Goal: Task Accomplishment & Management: Use online tool/utility

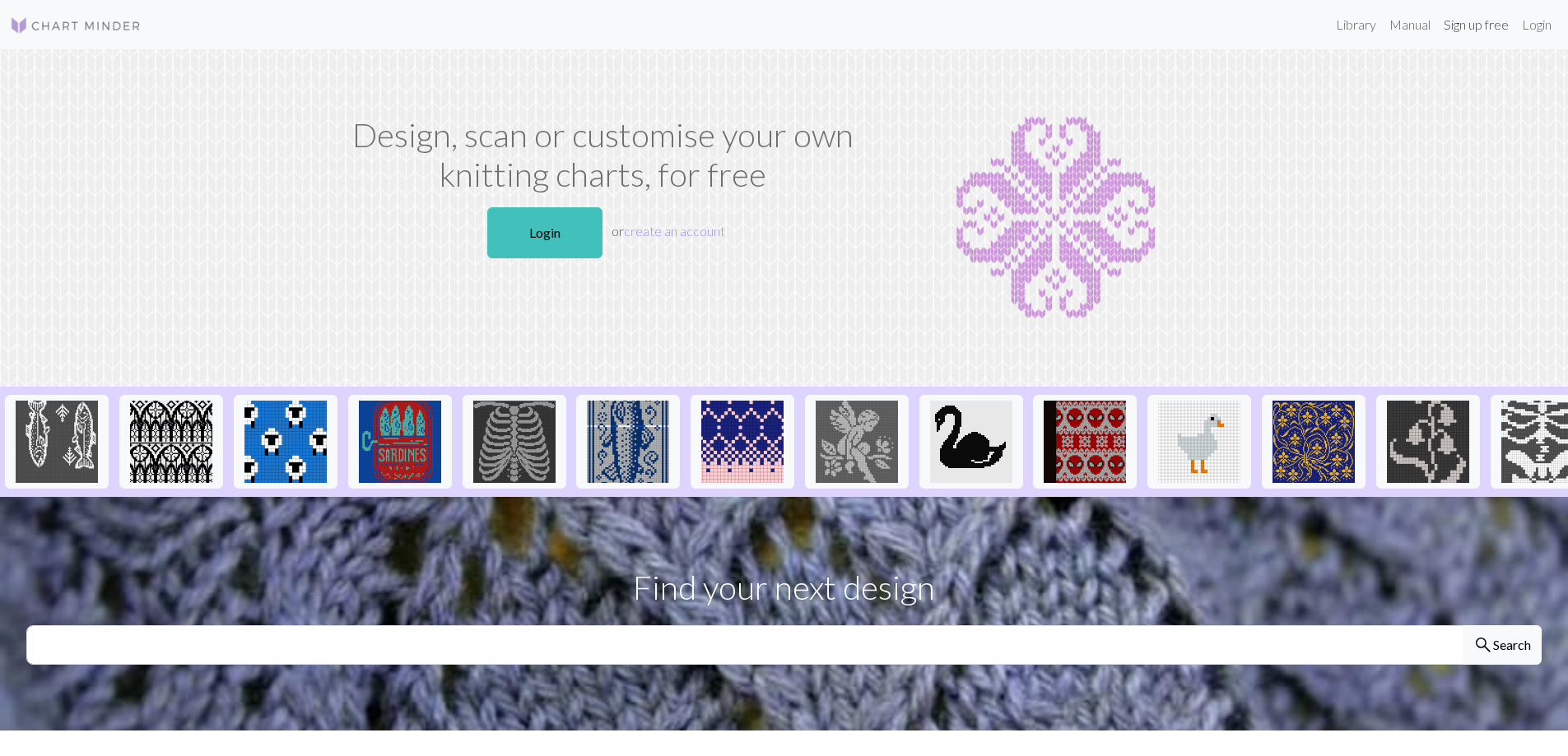
drag, startPoint x: 1473, startPoint y: 24, endPoint x: 1470, endPoint y: 45, distance: 21.2
click at [1472, 24] on link "Sign up free" at bounding box center [1477, 24] width 78 height 33
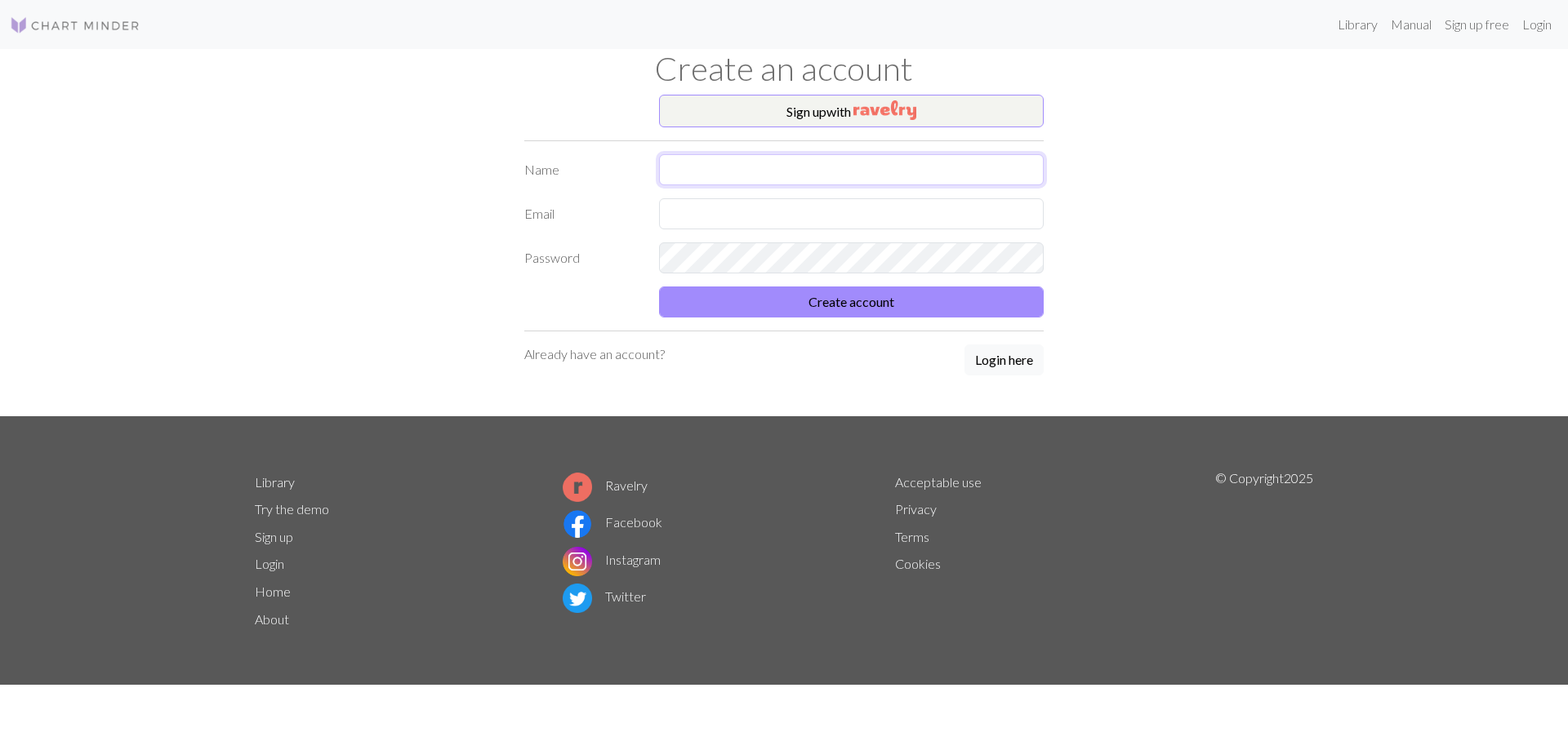
click at [714, 166] on input "text" at bounding box center [851, 169] width 385 height 31
type input "[PERSON_NAME]"
click at [725, 206] on input "text" at bounding box center [851, 213] width 385 height 31
type input "marili.pork@gmail.com"
click at [598, 351] on p "Already have an account?" at bounding box center [595, 355] width 141 height 19
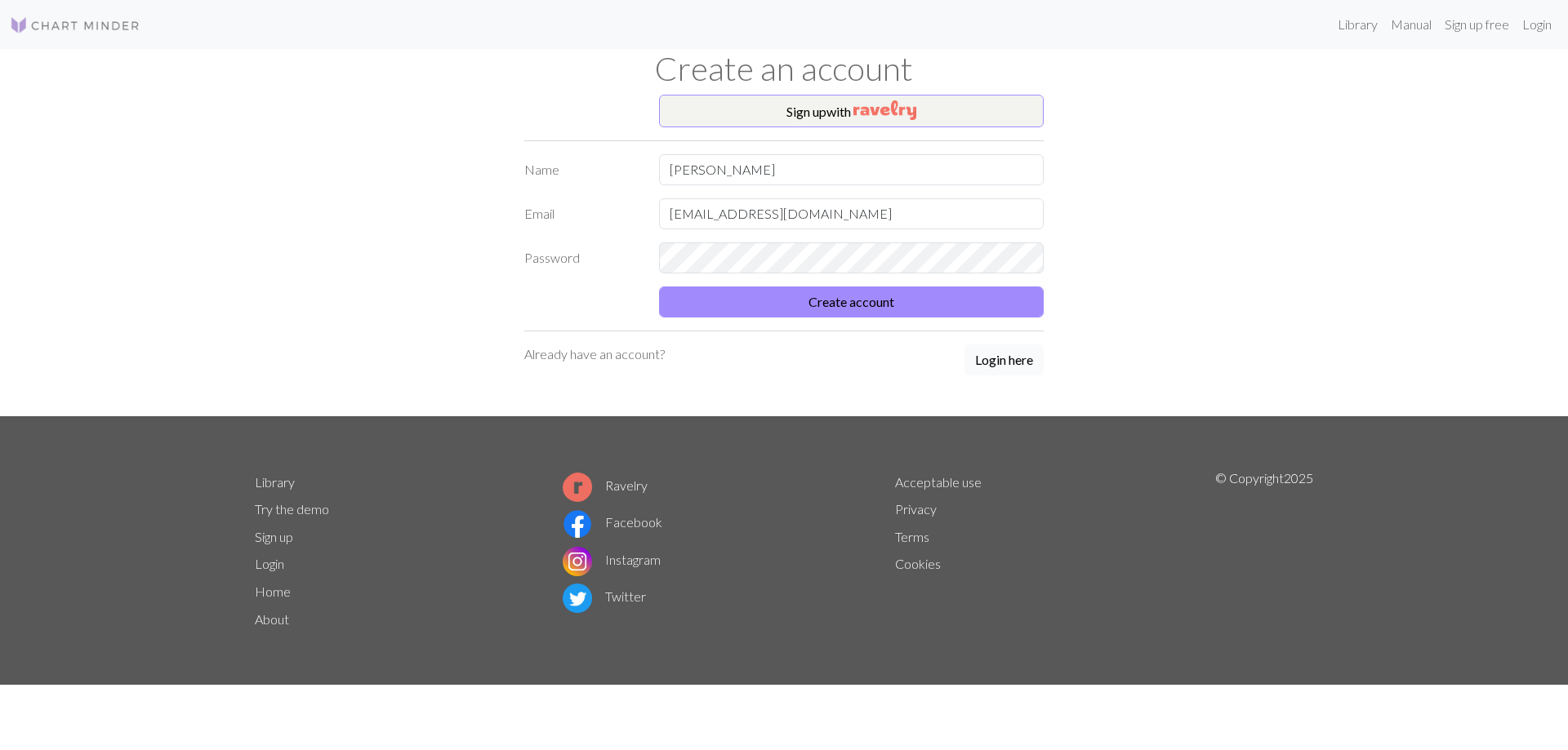
click at [1017, 360] on button "Login here" at bounding box center [1004, 360] width 80 height 31
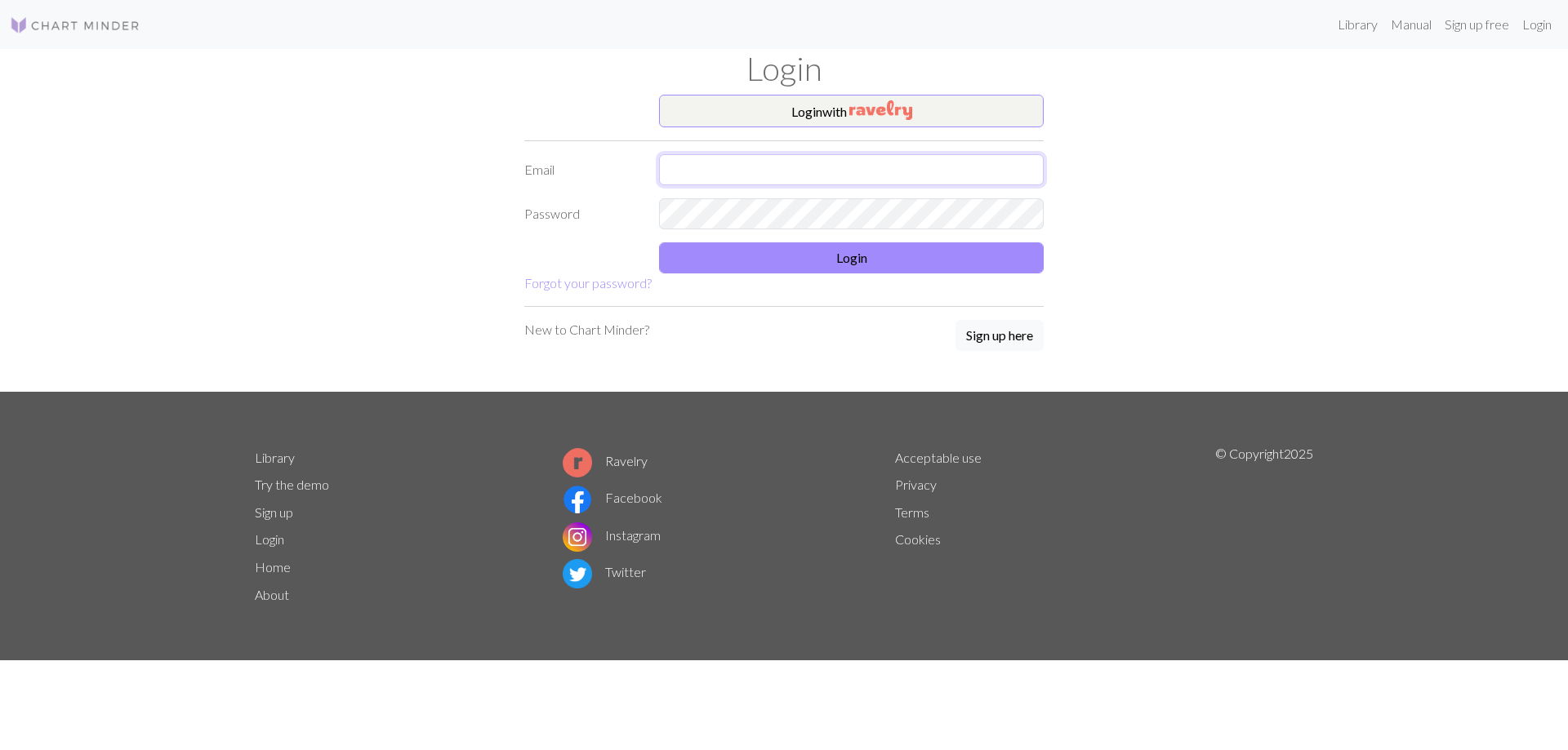
click at [756, 158] on input "text" at bounding box center [851, 169] width 385 height 31
type input "marili.pork@gmail.com"
click at [803, 259] on button "Login" at bounding box center [851, 257] width 385 height 31
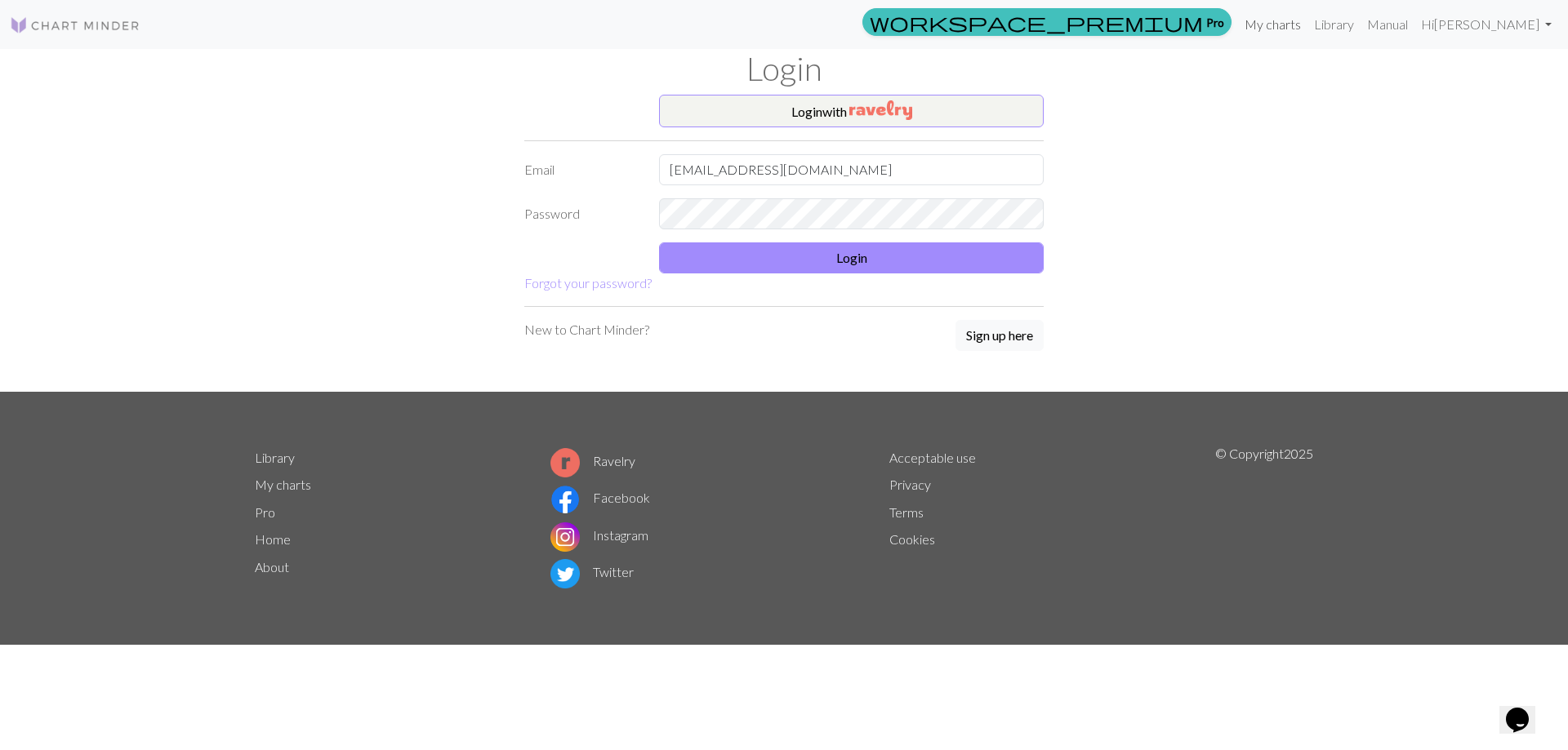
click at [1308, 27] on link "My charts" at bounding box center [1272, 24] width 69 height 33
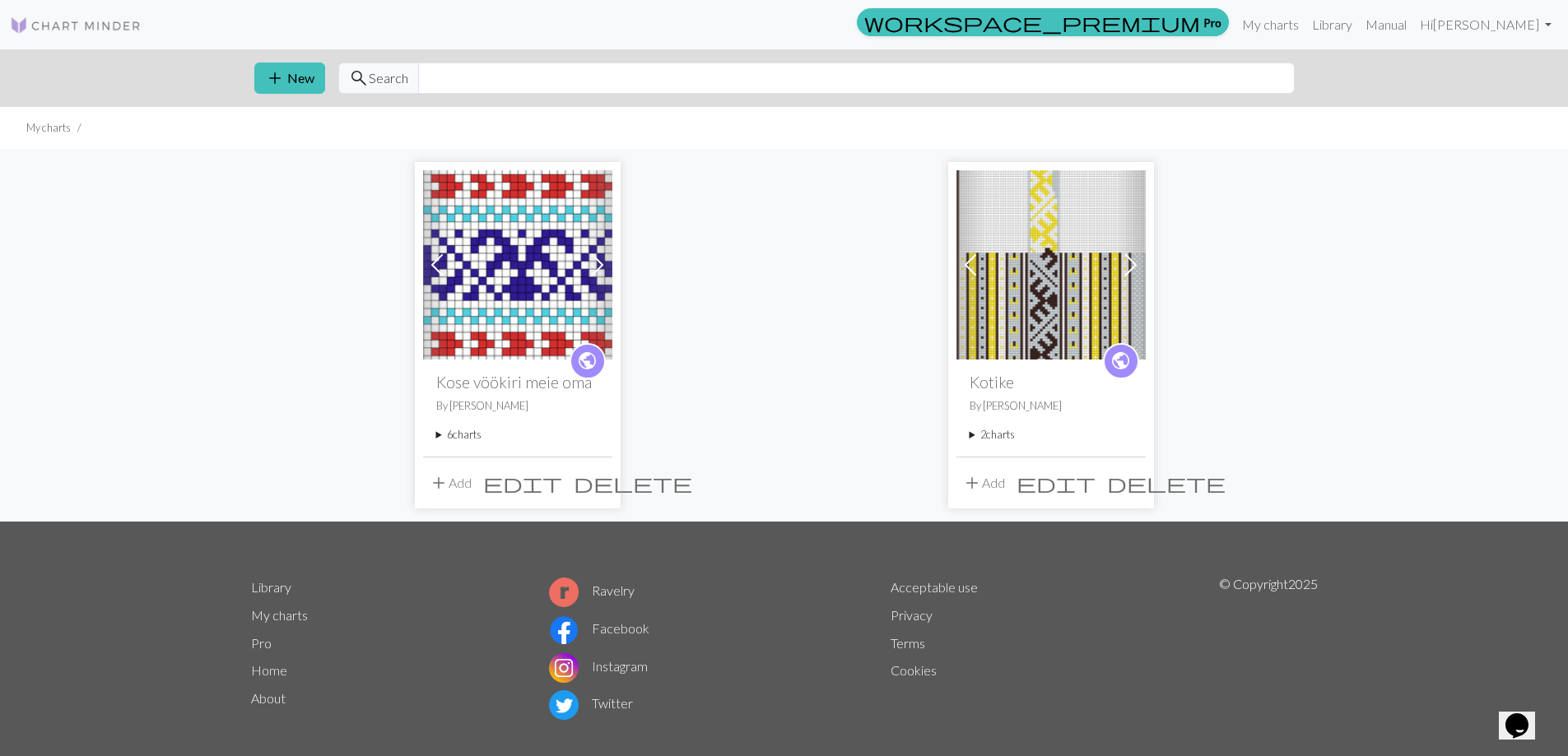
click at [1073, 278] on img at bounding box center [1052, 265] width 189 height 189
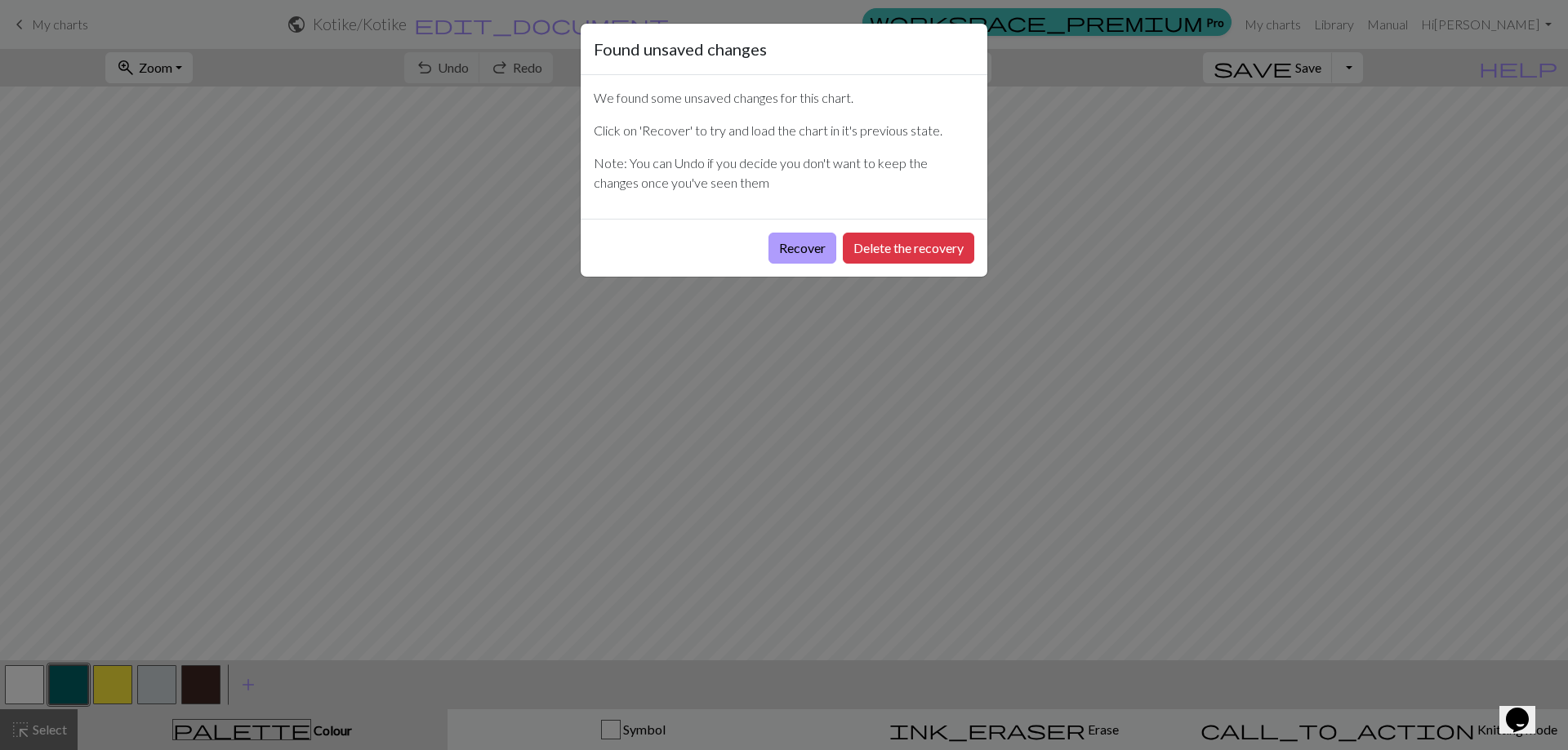
click at [786, 241] on button "Recover" at bounding box center [803, 248] width 68 height 31
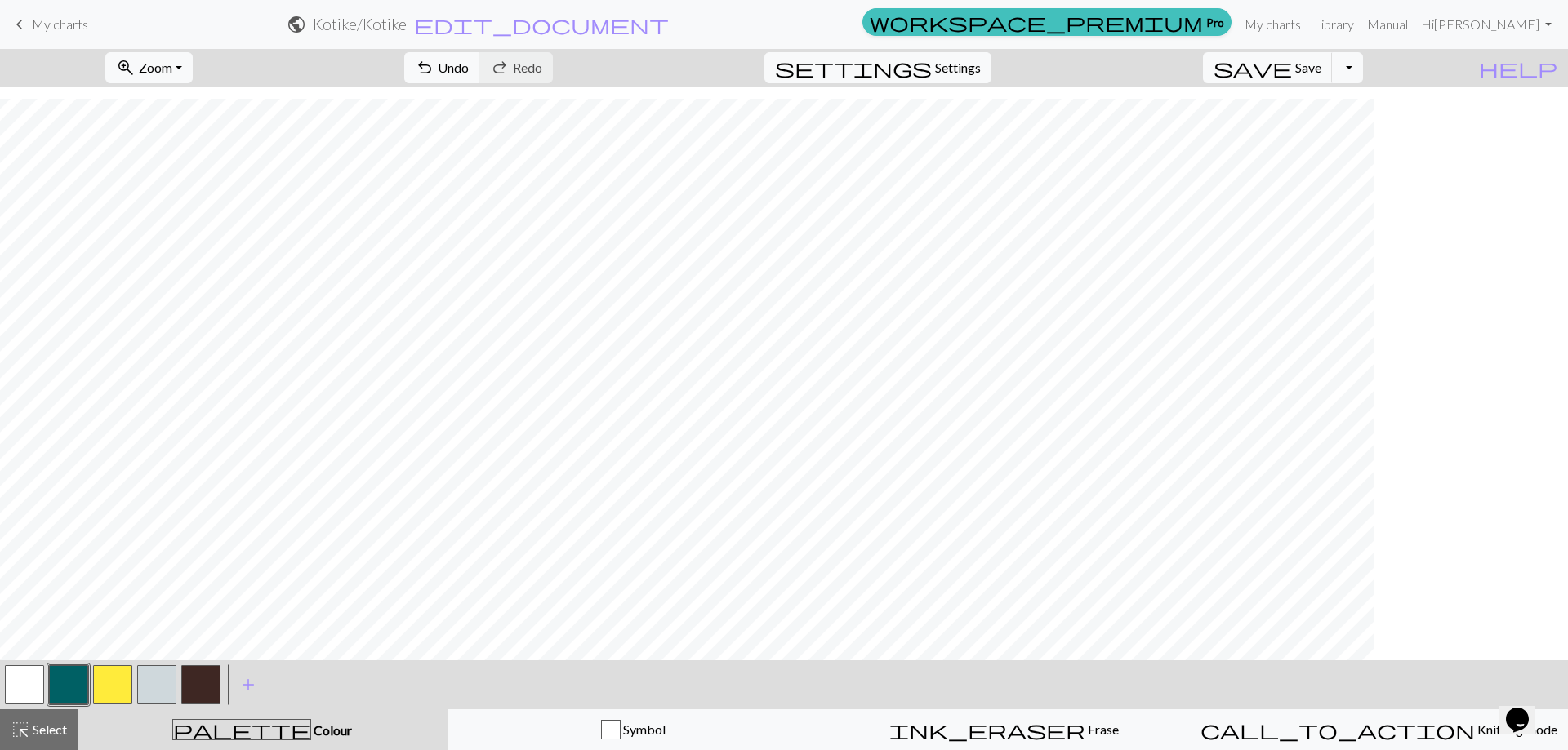
scroll to position [1144, 0]
click at [975, 65] on span "Settings" at bounding box center [958, 68] width 46 height 19
select select "aran"
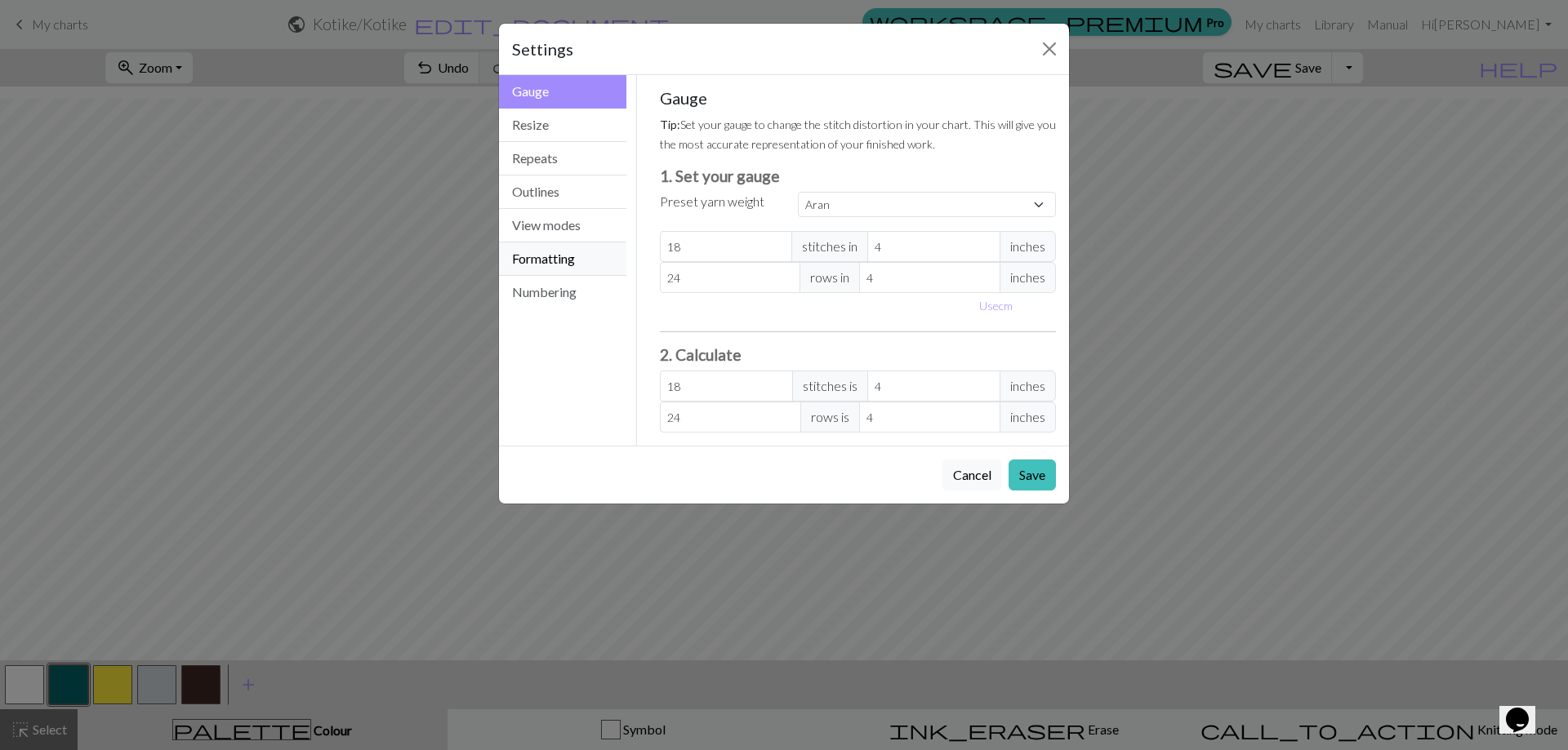
click at [545, 262] on button "Formatting" at bounding box center [563, 259] width 127 height 34
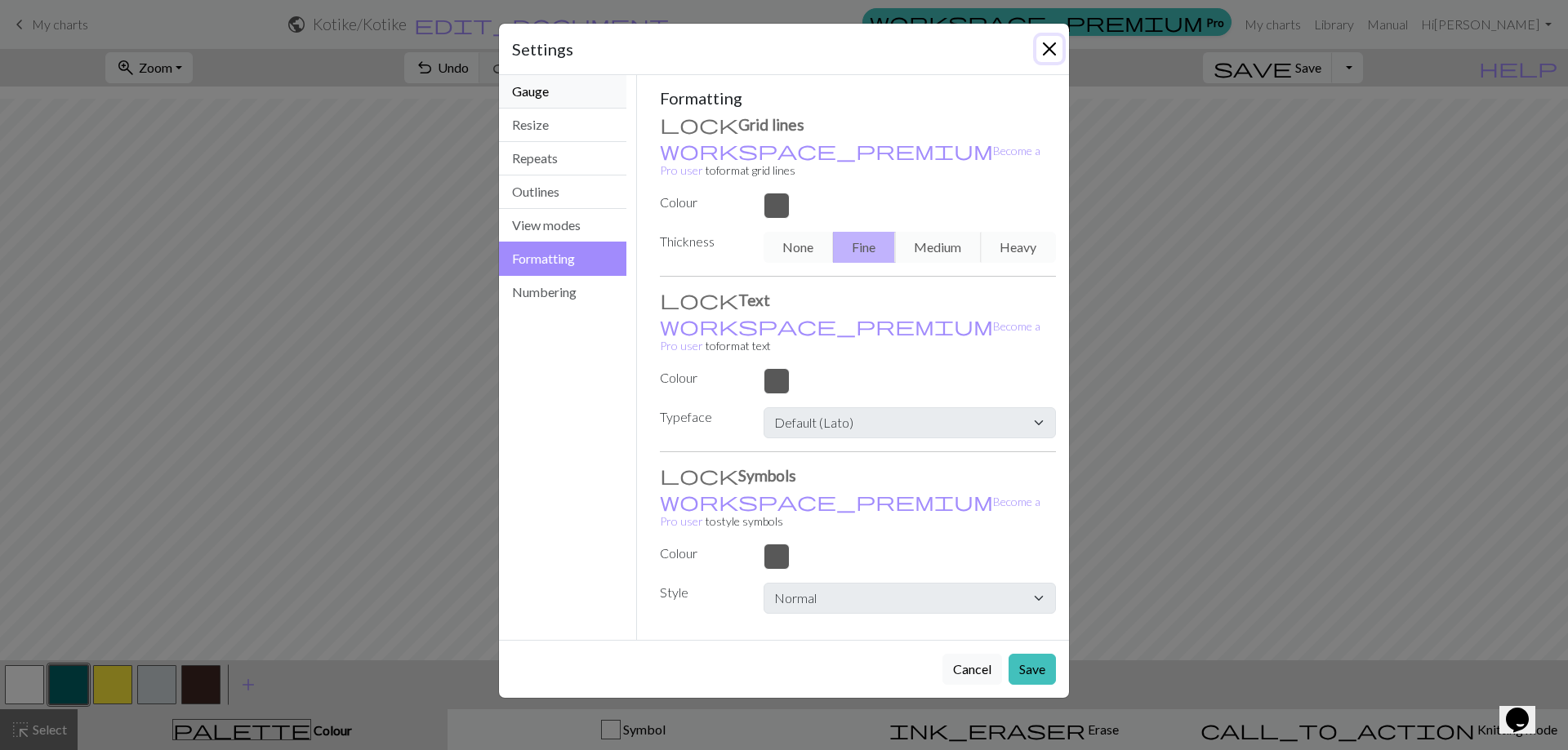
drag, startPoint x: 1047, startPoint y: 46, endPoint x: 593, endPoint y: 65, distance: 454.4
click at [1047, 47] on button "Close" at bounding box center [1049, 50] width 27 height 27
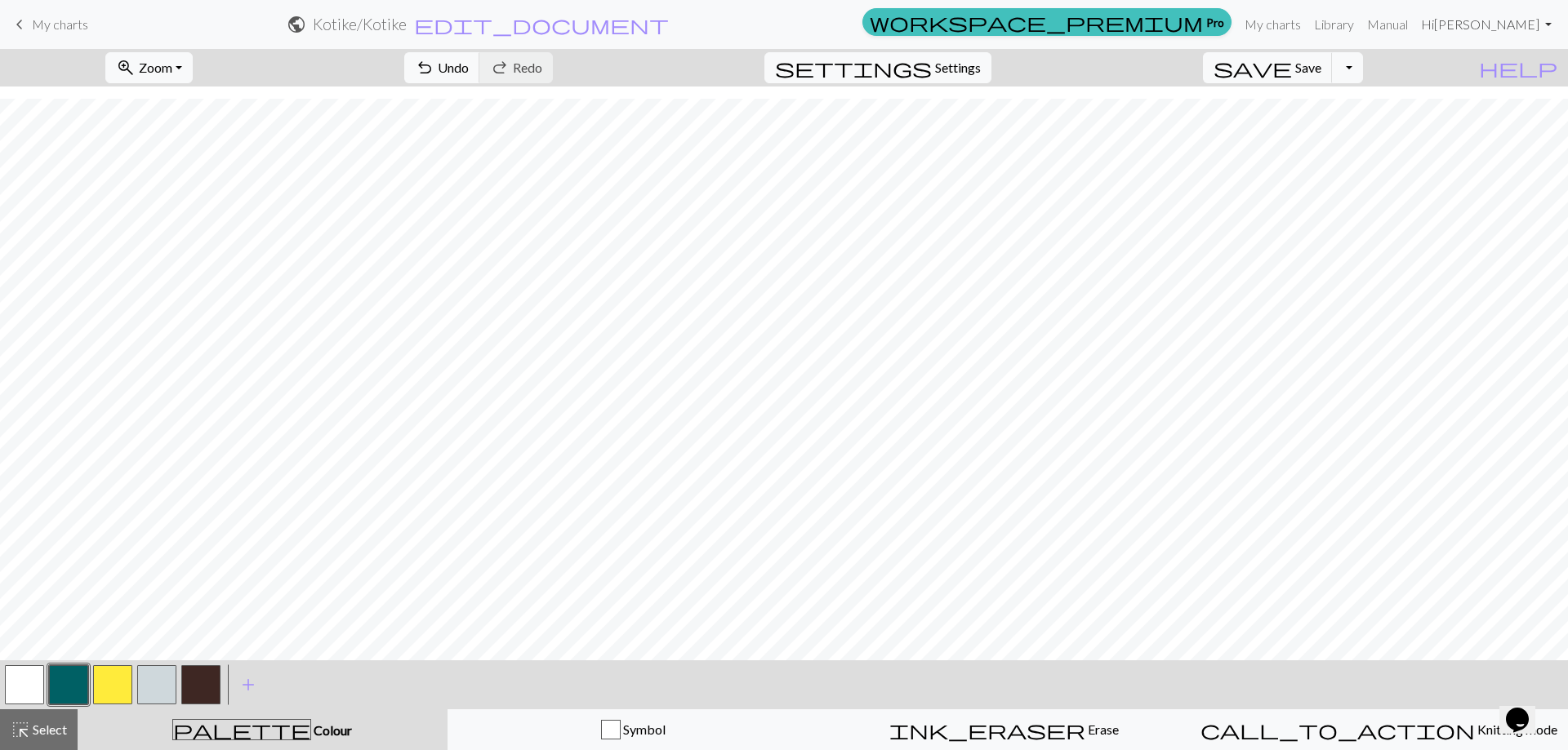
click at [1549, 28] on link "Hi Marili Põrk" at bounding box center [1487, 24] width 143 height 33
click at [1549, 27] on link "Hi Marili Põrk" at bounding box center [1487, 24] width 143 height 33
click at [1364, 68] on button "Toggle Dropdown" at bounding box center [1347, 67] width 31 height 31
click at [1319, 129] on button "save_alt Download" at bounding box center [1227, 130] width 270 height 27
click at [1364, 72] on button "Toggle Dropdown" at bounding box center [1347, 67] width 31 height 31
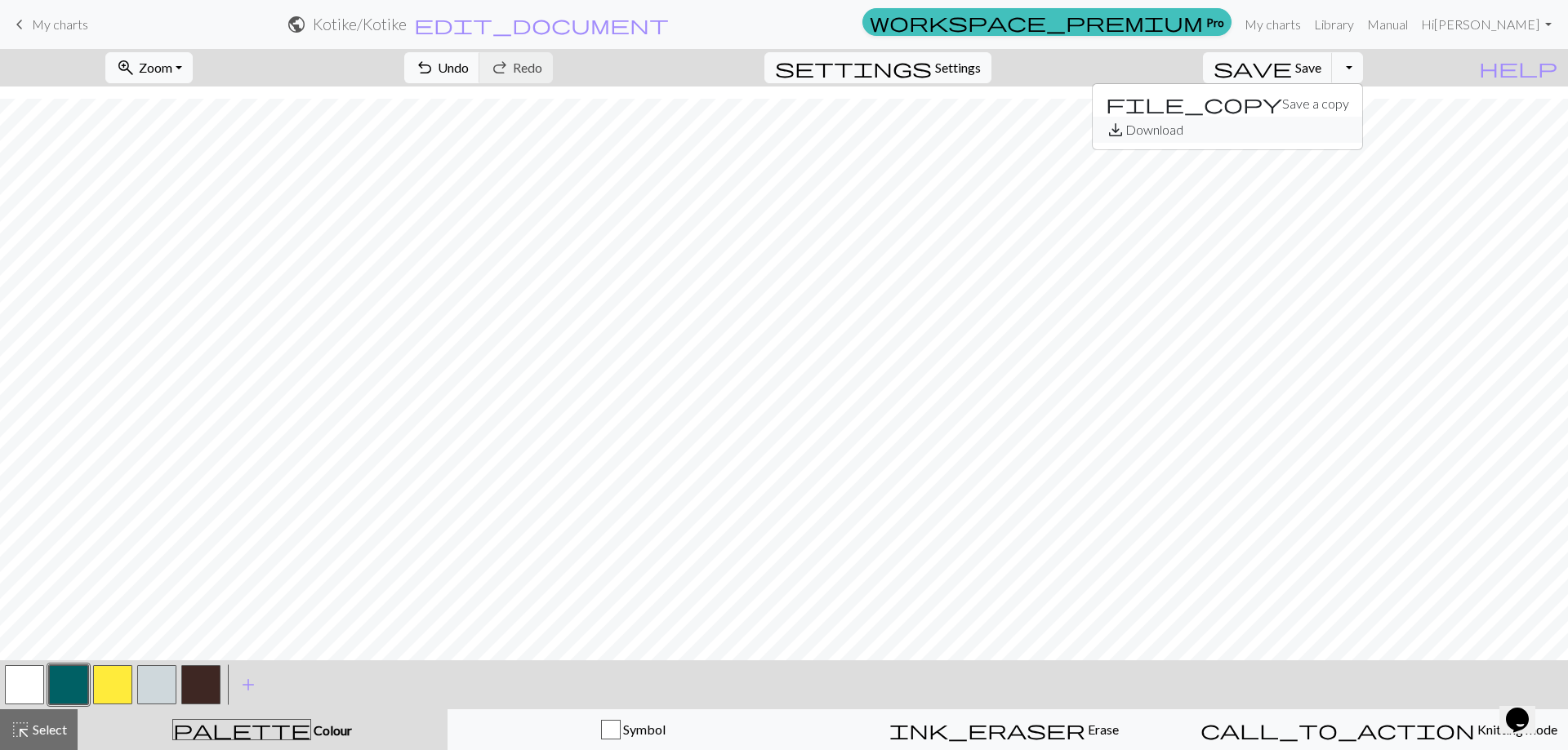
click at [1326, 123] on button "save_alt Download" at bounding box center [1227, 130] width 270 height 27
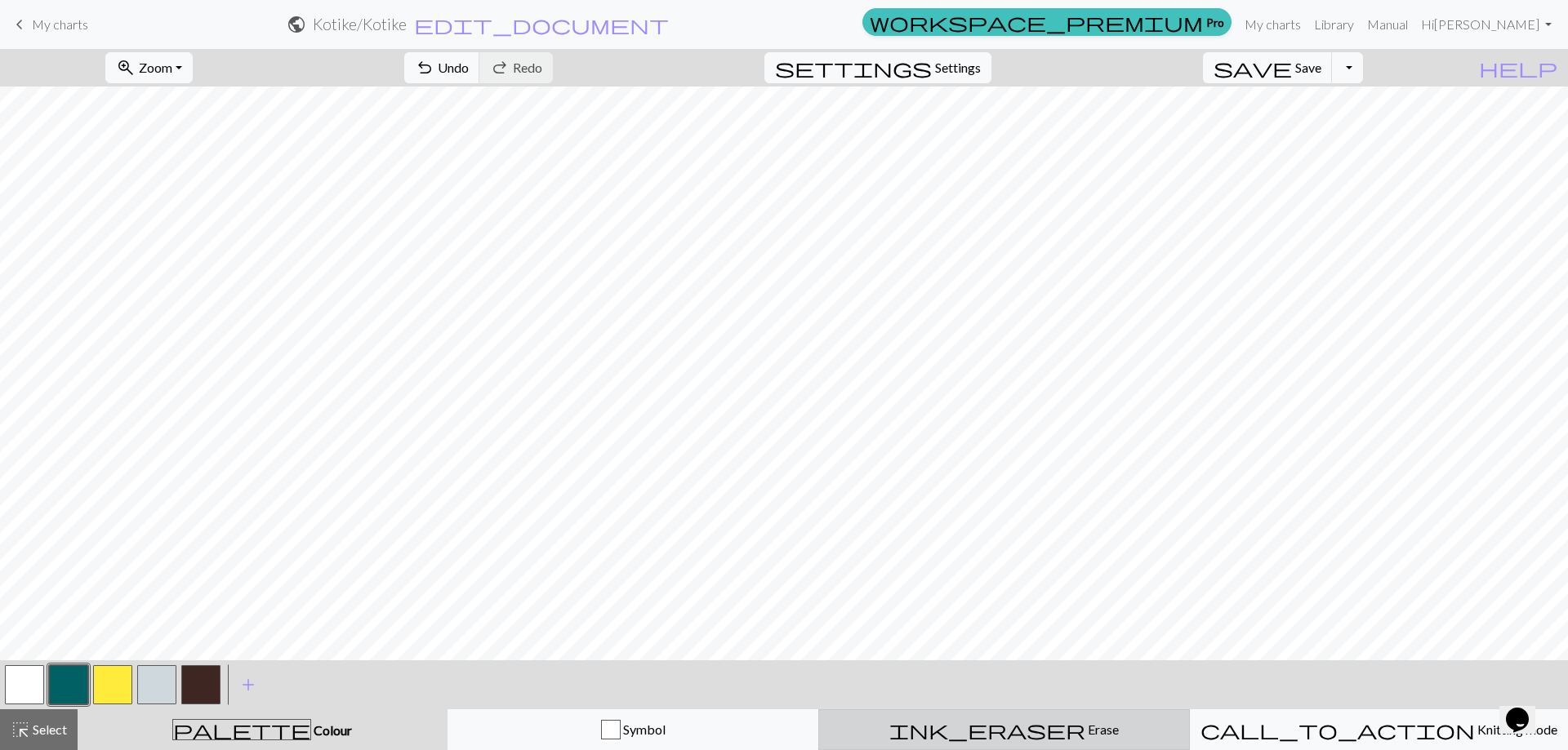
click at [1086, 728] on span "Erase" at bounding box center [1103, 730] width 34 height 16
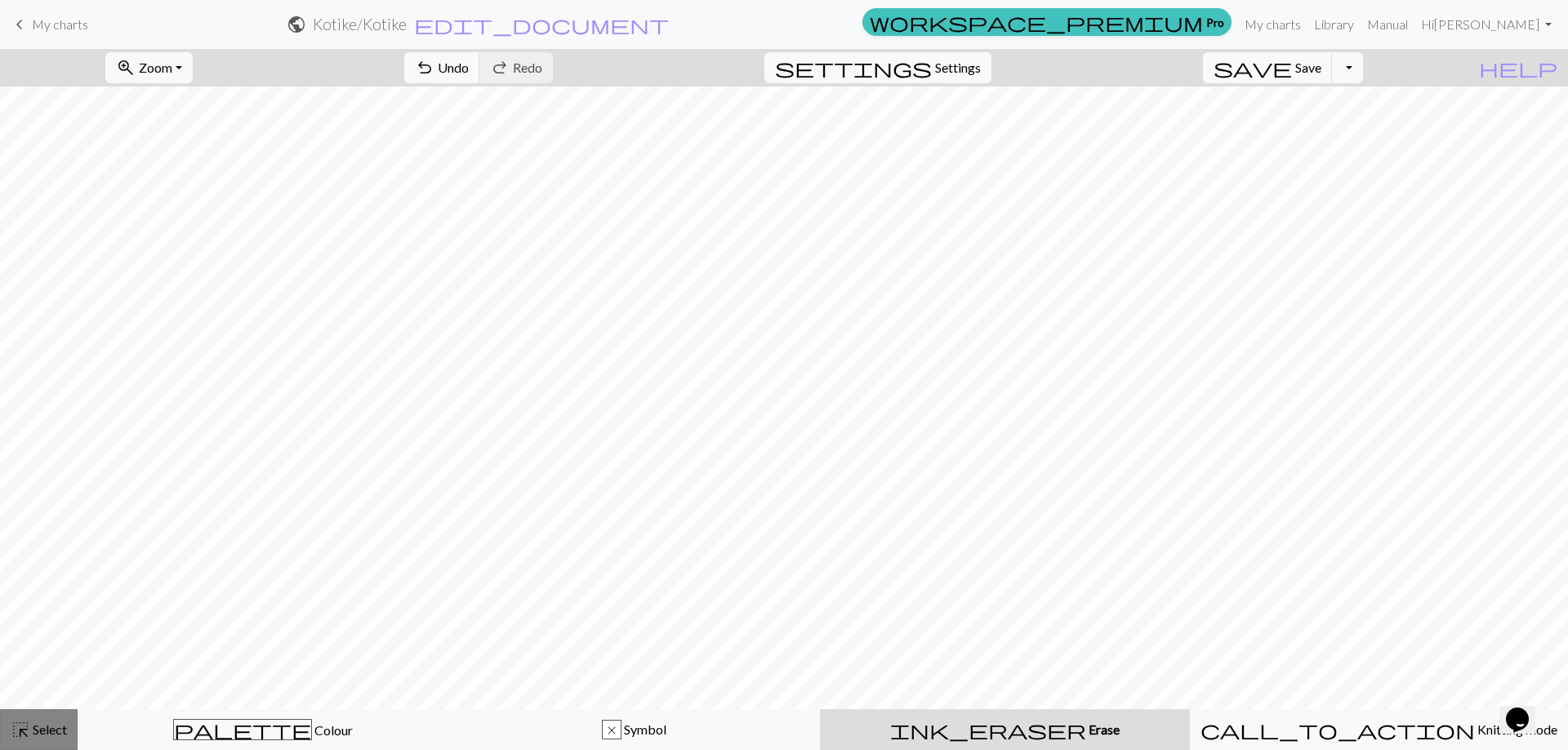
click at [45, 739] on button "highlight_alt Select Select" at bounding box center [39, 730] width 78 height 41
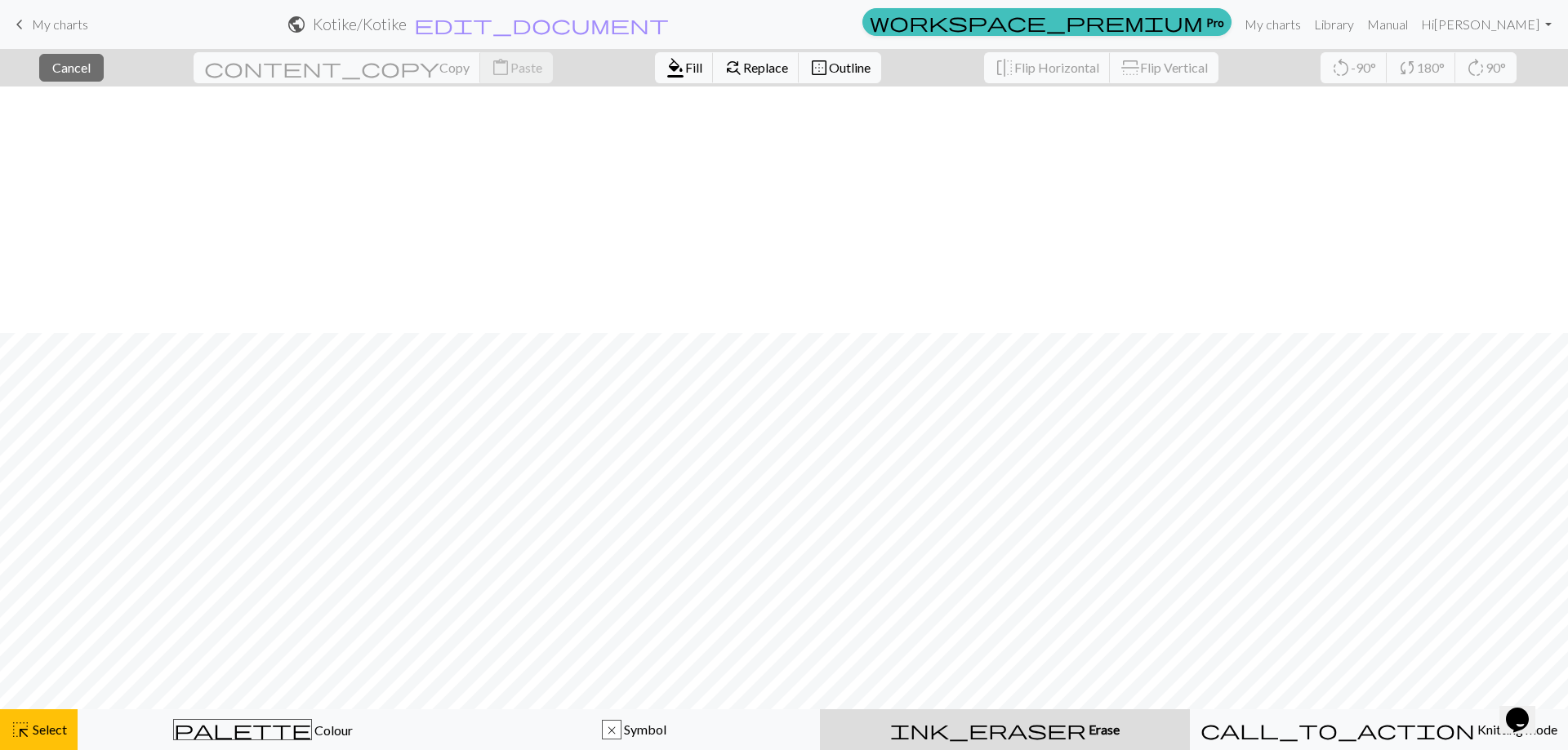
scroll to position [247, 0]
click at [829, 65] on span "Outline" at bounding box center [849, 67] width 42 height 16
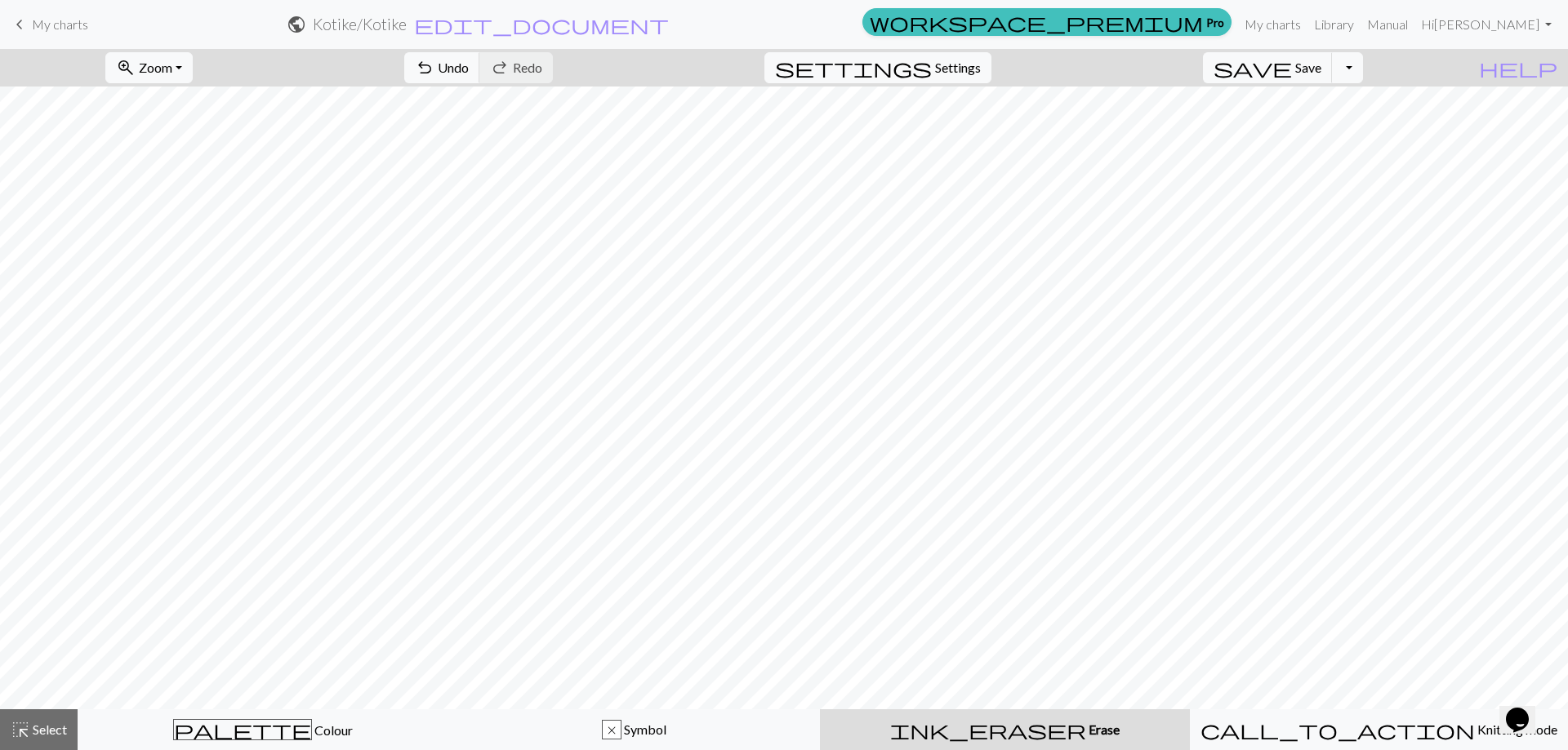
drag, startPoint x: 568, startPoint y: 85, endPoint x: 94, endPoint y: 706, distance: 781.2
click at [23, 735] on span "highlight_alt" at bounding box center [20, 730] width 19 height 23
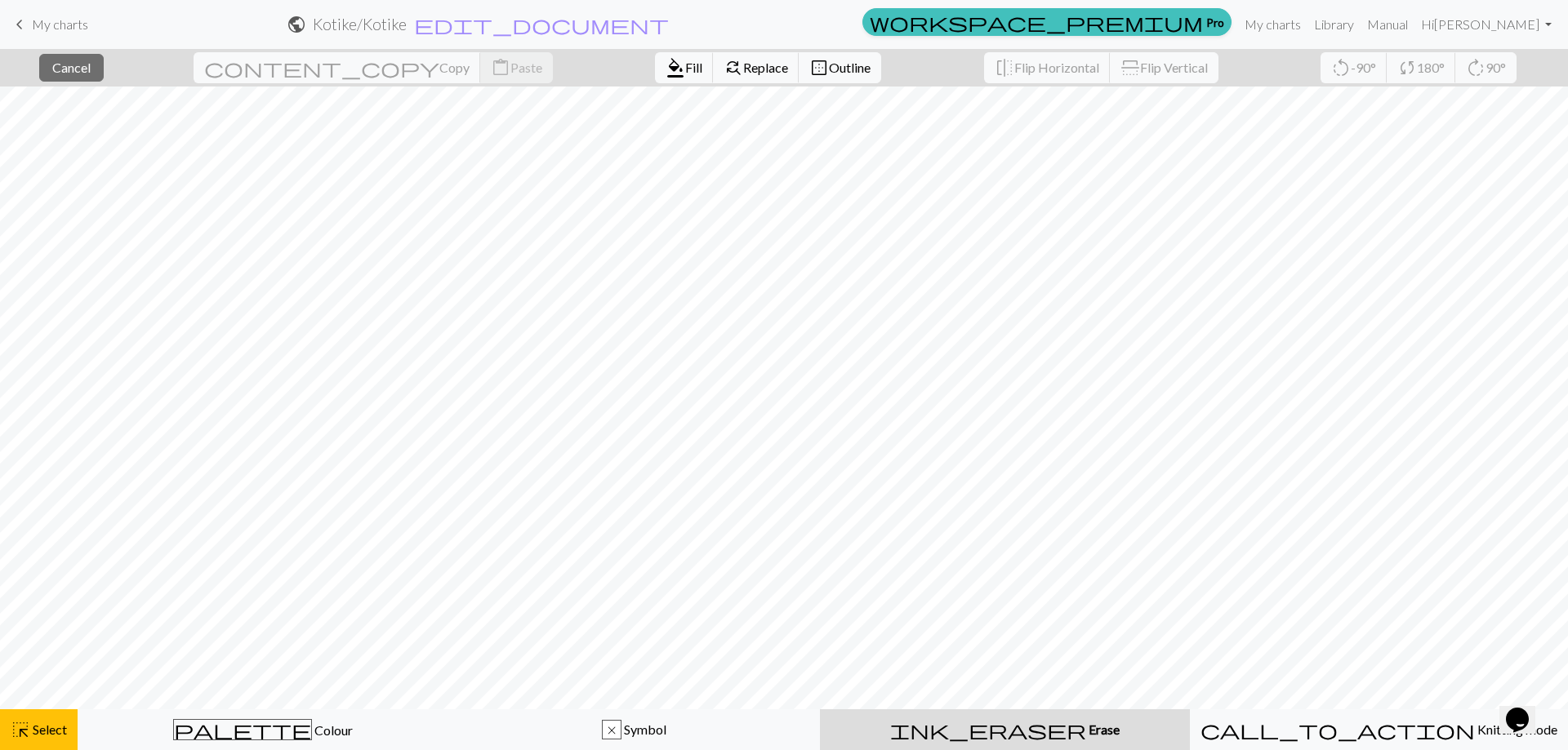
click at [1002, 723] on span "ink_eraser" at bounding box center [988, 730] width 196 height 23
click at [994, 726] on span "ink_eraser" at bounding box center [988, 730] width 196 height 23
click at [58, 31] on span "My charts" at bounding box center [60, 24] width 57 height 16
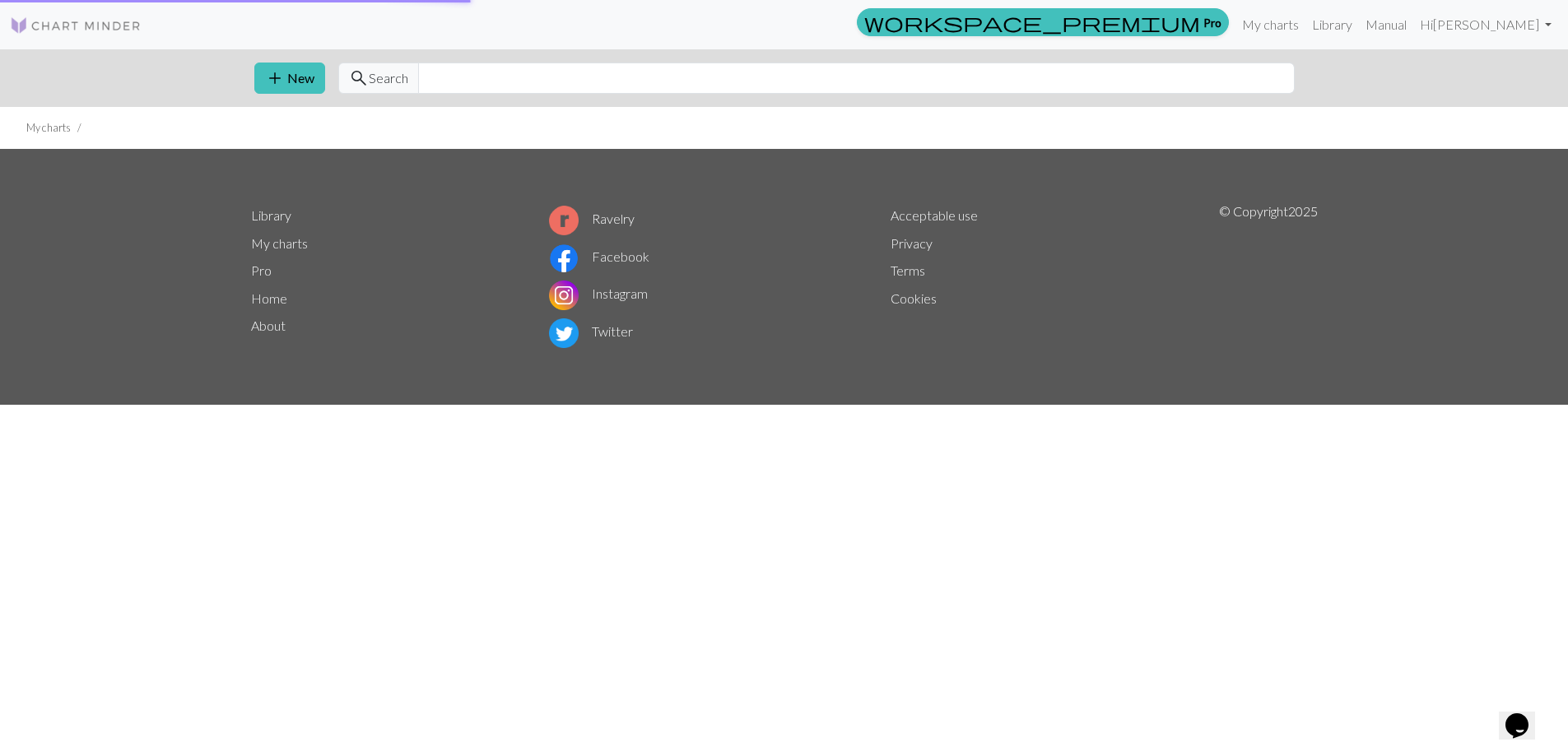
click at [346, 22] on div "workspace_premium Pro My charts Library Manual Hi Marili Põrk Account settings …" at bounding box center [857, 24] width 1404 height 33
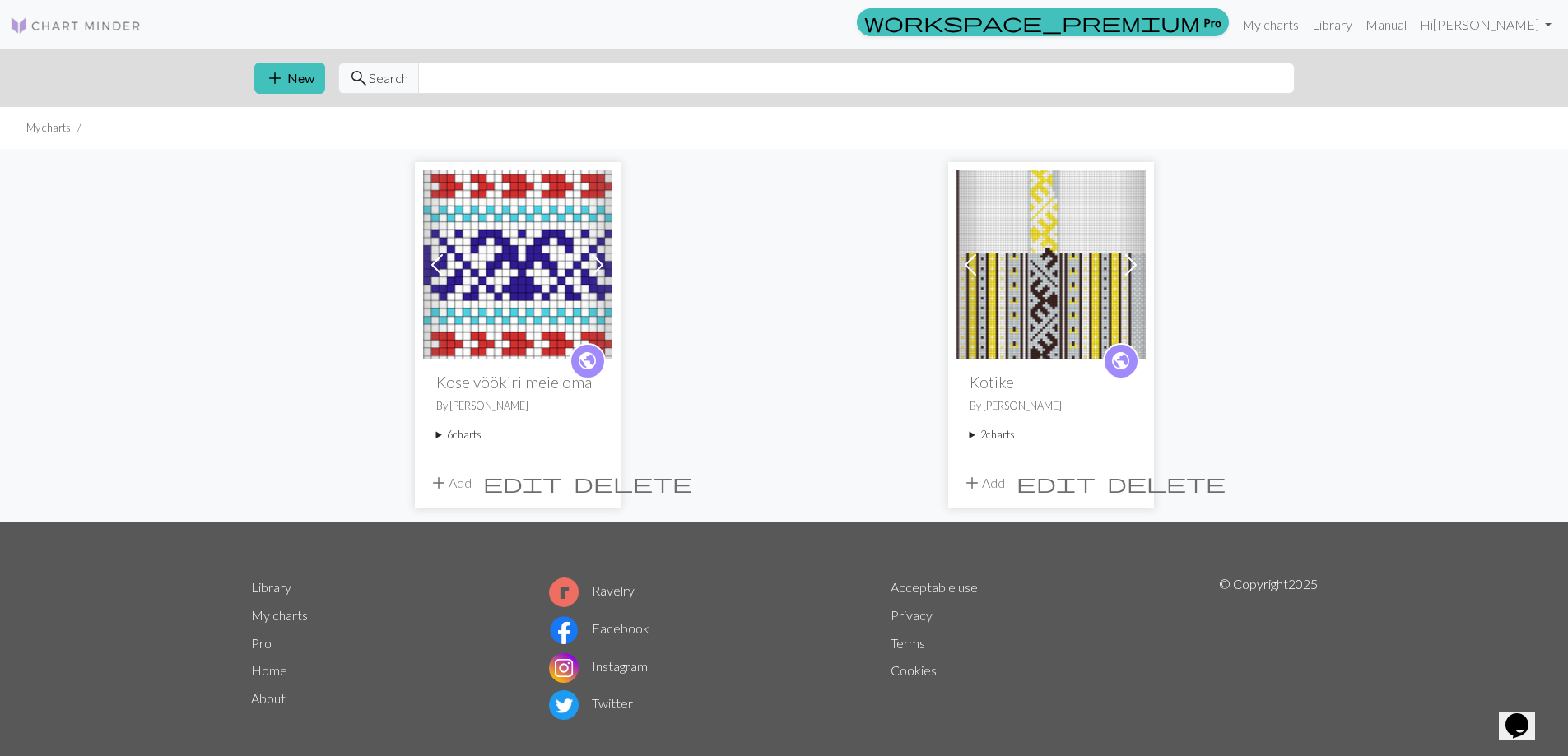
click at [1061, 313] on img at bounding box center [1052, 265] width 189 height 189
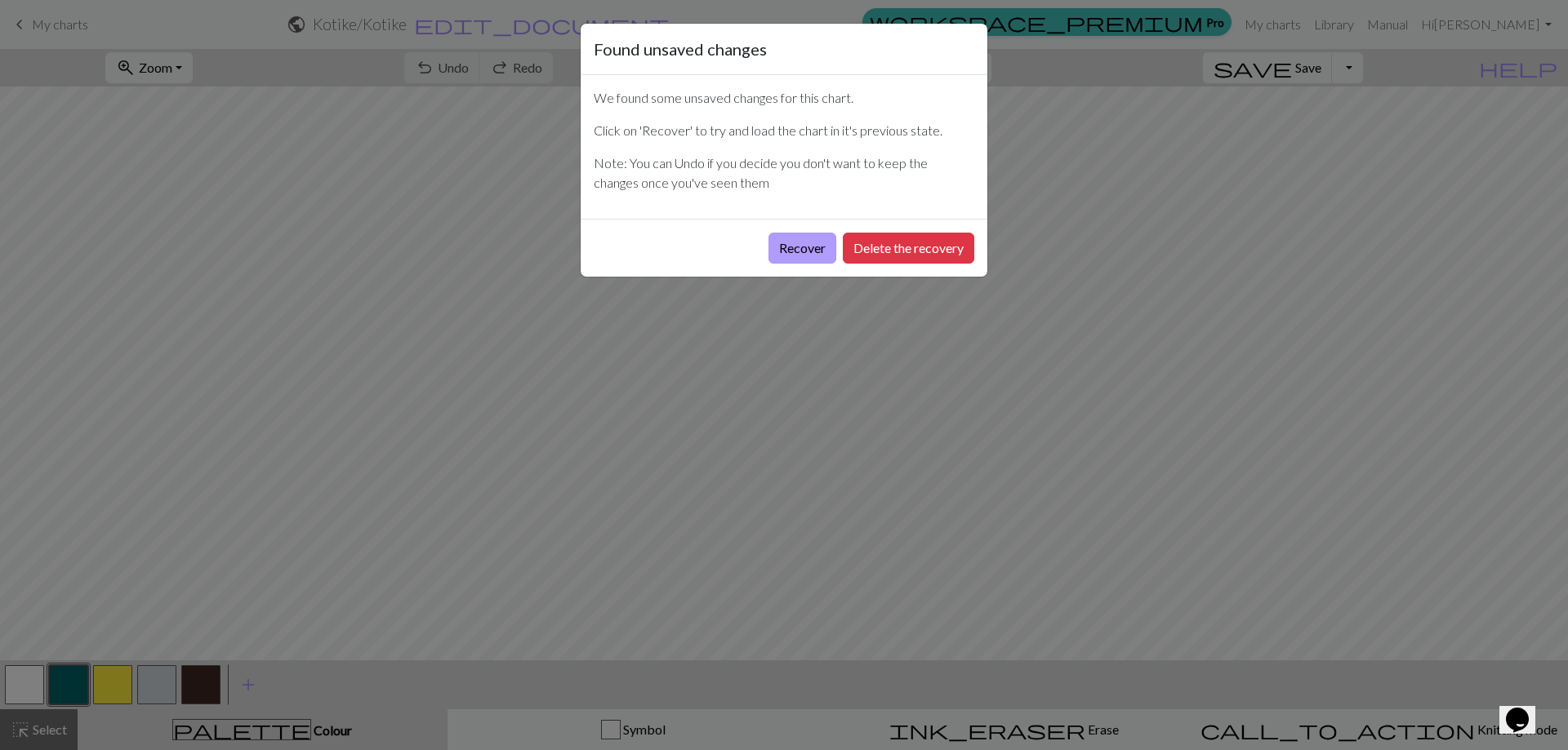
click at [788, 243] on button "Recover" at bounding box center [803, 248] width 68 height 31
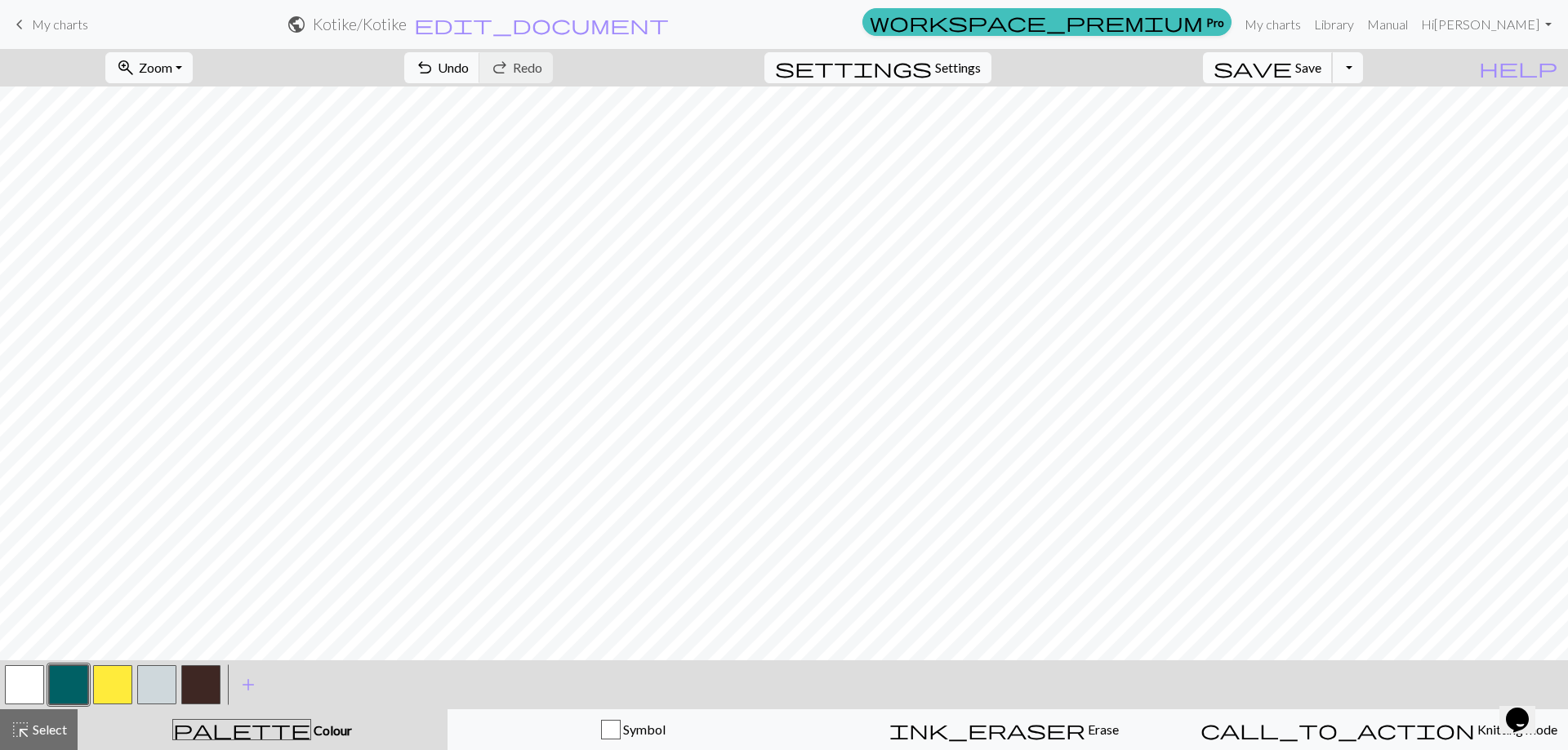
drag, startPoint x: 1318, startPoint y: 58, endPoint x: 1320, endPoint y: 67, distance: 9.2
click at [1292, 62] on span "save" at bounding box center [1253, 68] width 79 height 23
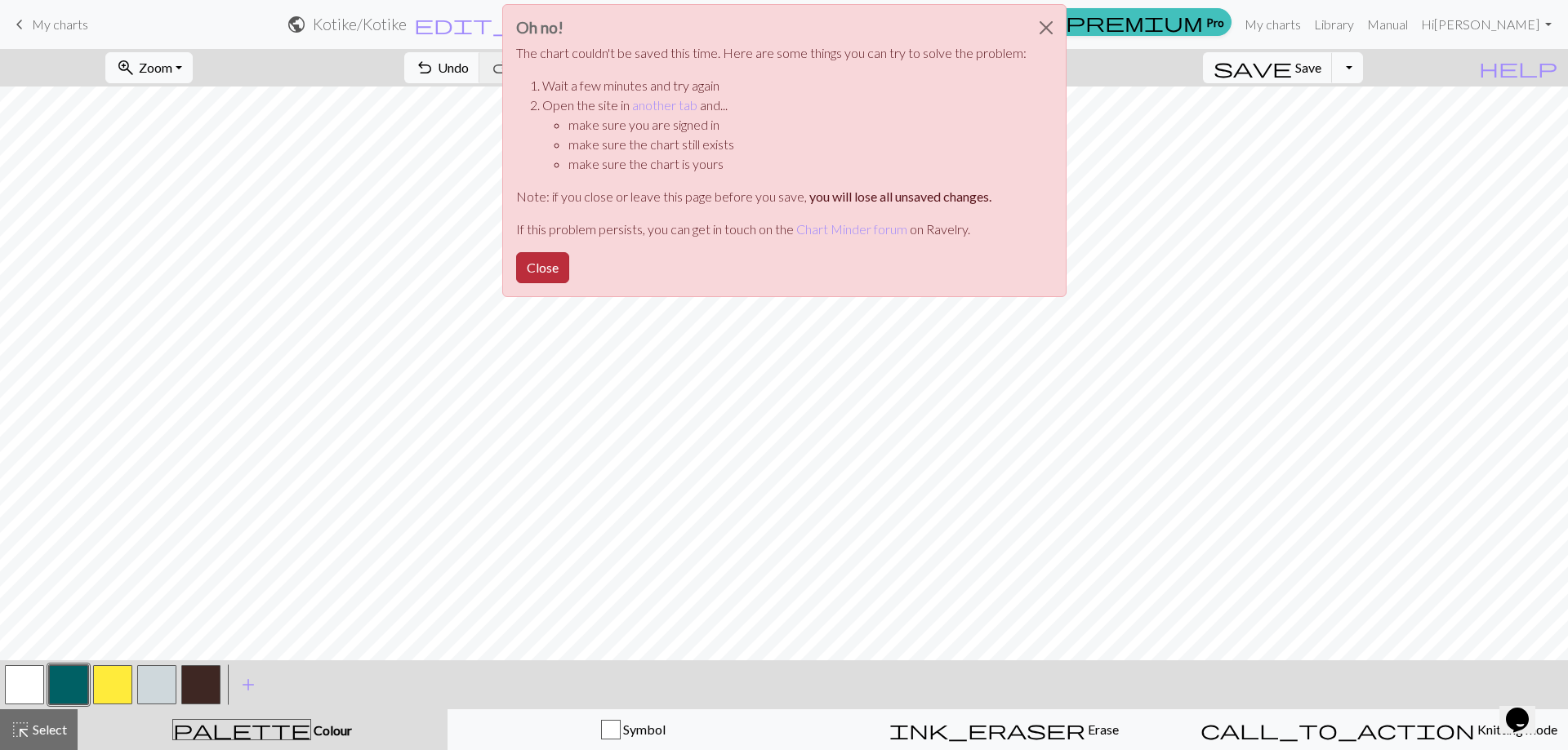
click at [536, 264] on button "Close" at bounding box center [542, 267] width 53 height 31
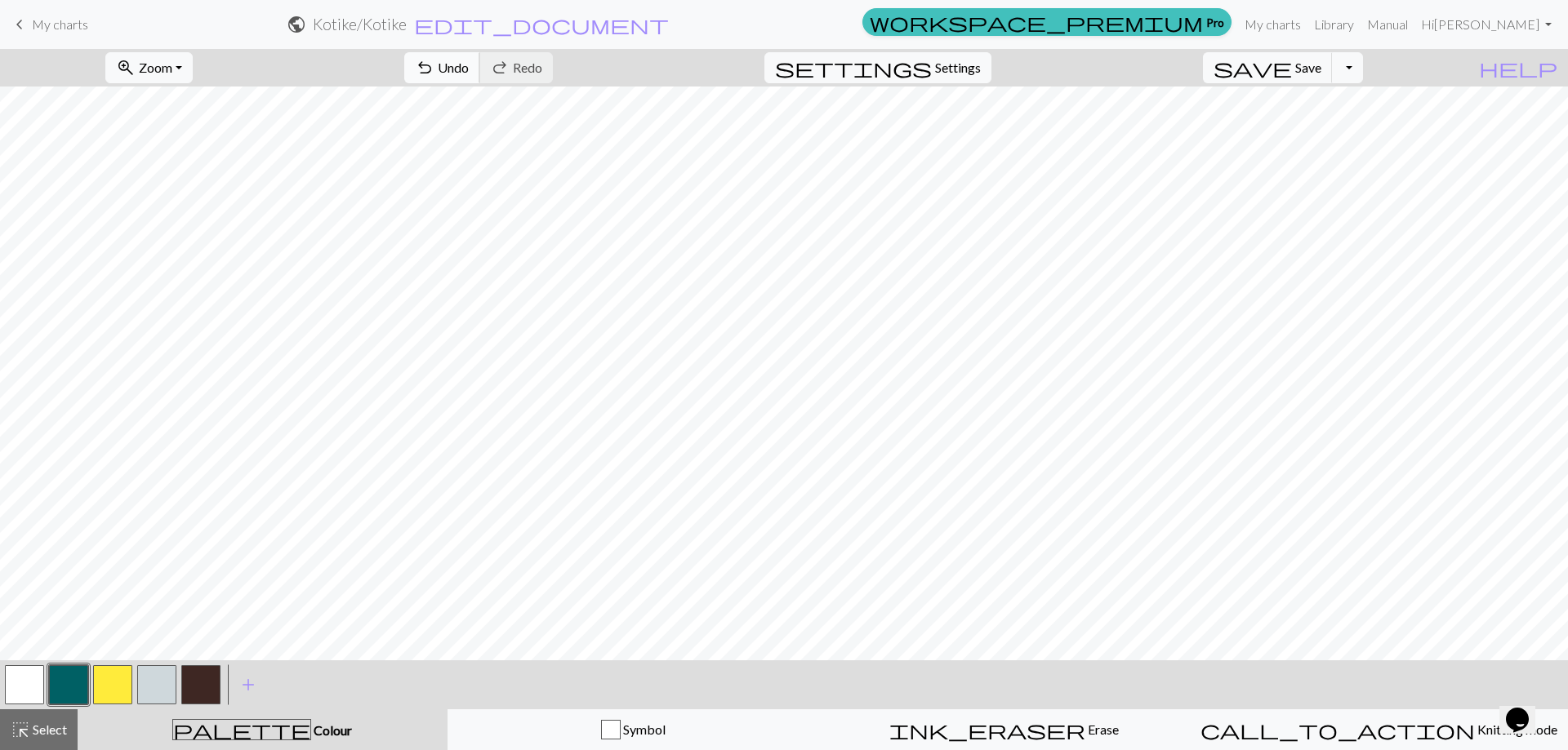
click at [480, 58] on button "undo Undo Undo" at bounding box center [442, 67] width 76 height 31
click at [469, 69] on span "Undo" at bounding box center [453, 67] width 31 height 16
click at [469, 68] on span "Undo" at bounding box center [453, 67] width 31 height 16
click at [469, 70] on span "Undo" at bounding box center [453, 67] width 31 height 16
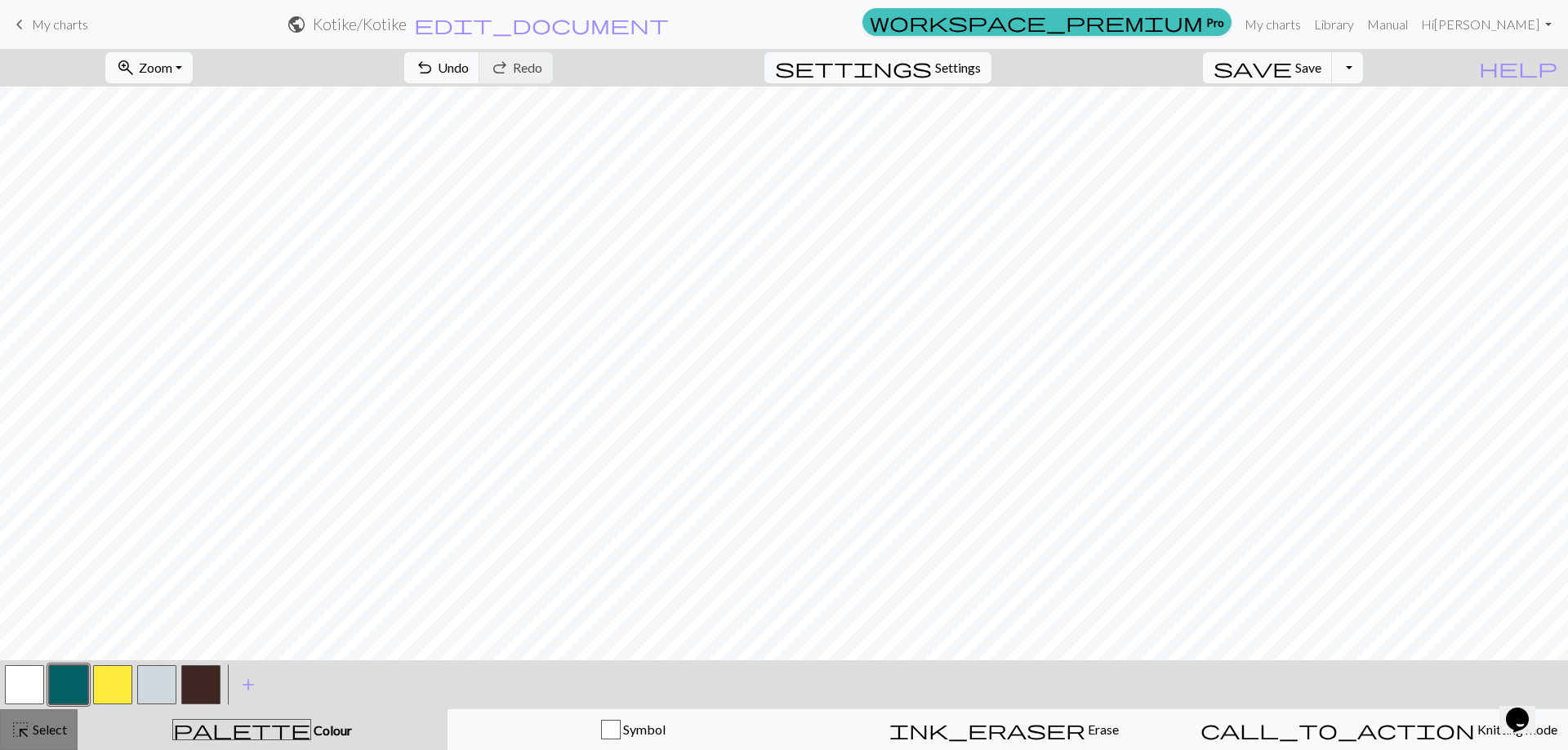
drag, startPoint x: 42, startPoint y: 729, endPoint x: 59, endPoint y: 720, distance: 19.2
click at [43, 729] on span "Select" at bounding box center [49, 730] width 37 height 16
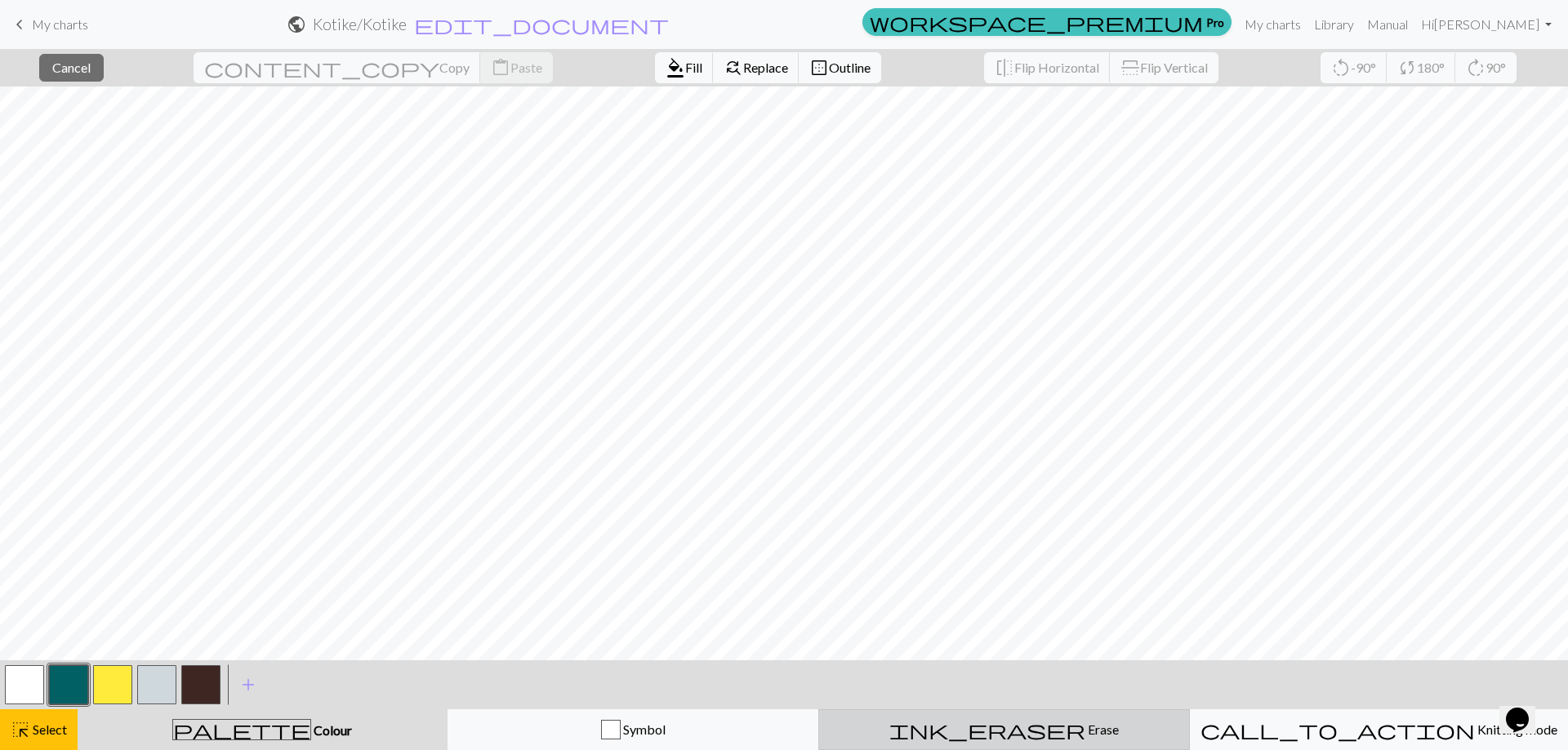
click at [1086, 726] on span "Erase" at bounding box center [1103, 730] width 34 height 16
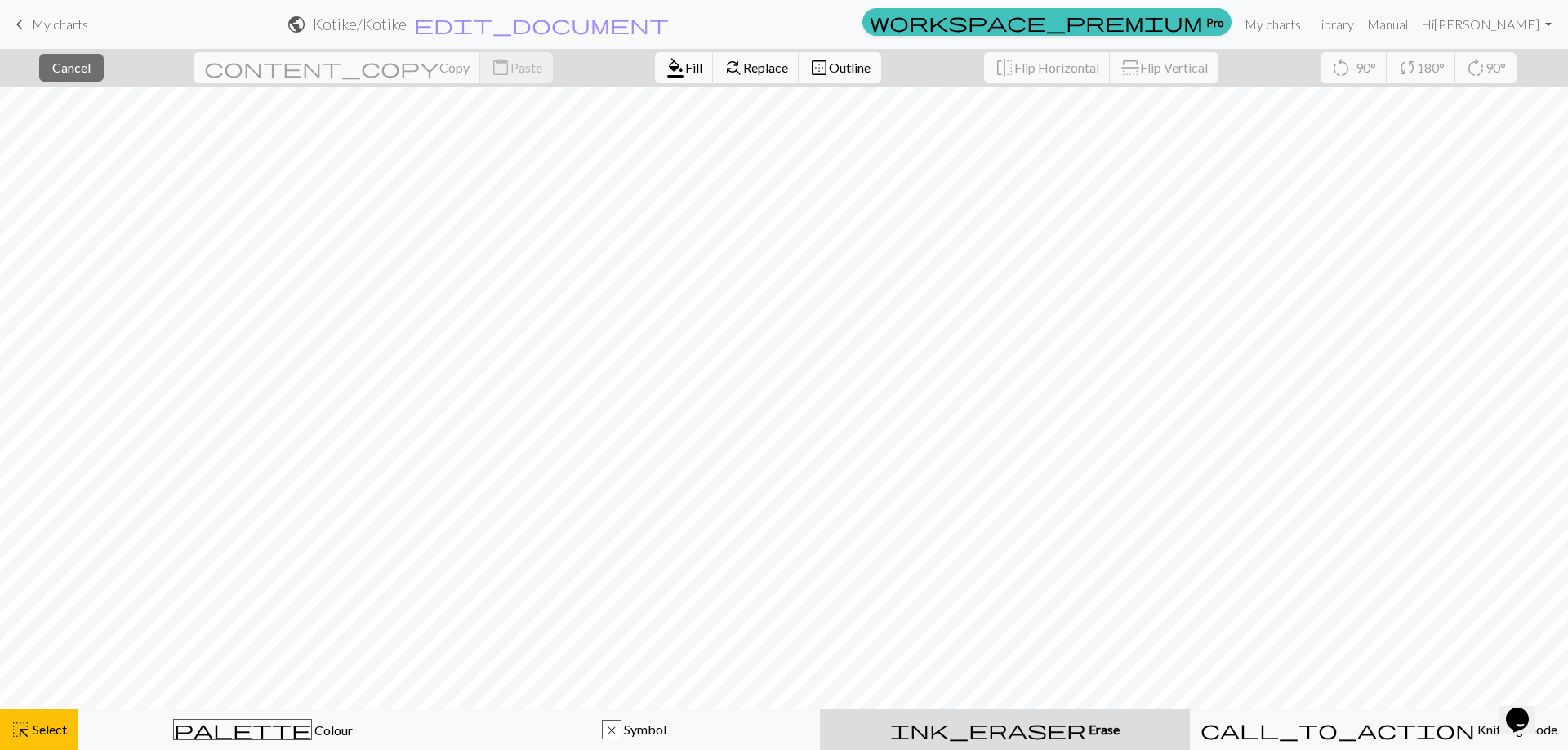
click at [1087, 732] on span "Erase" at bounding box center [1103, 730] width 34 height 16
click at [825, 52] on div "close Cancel content_copy Copy content_paste Paste format_color_fill Fill find_…" at bounding box center [784, 67] width 1568 height 37
click at [1014, 63] on span "Flip Horizontal" at bounding box center [1057, 67] width 85 height 16
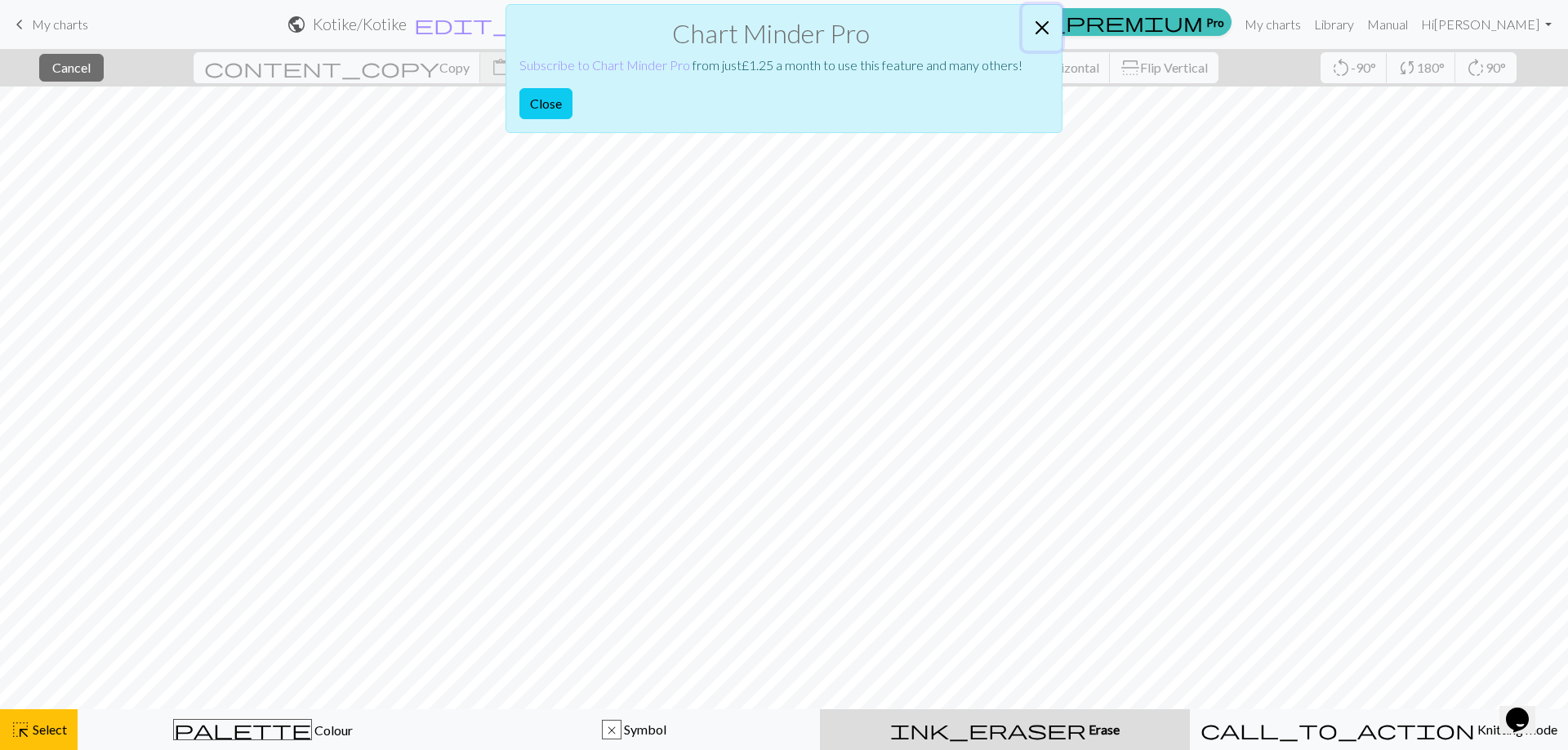
click at [1045, 34] on button "Close" at bounding box center [1042, 28] width 39 height 46
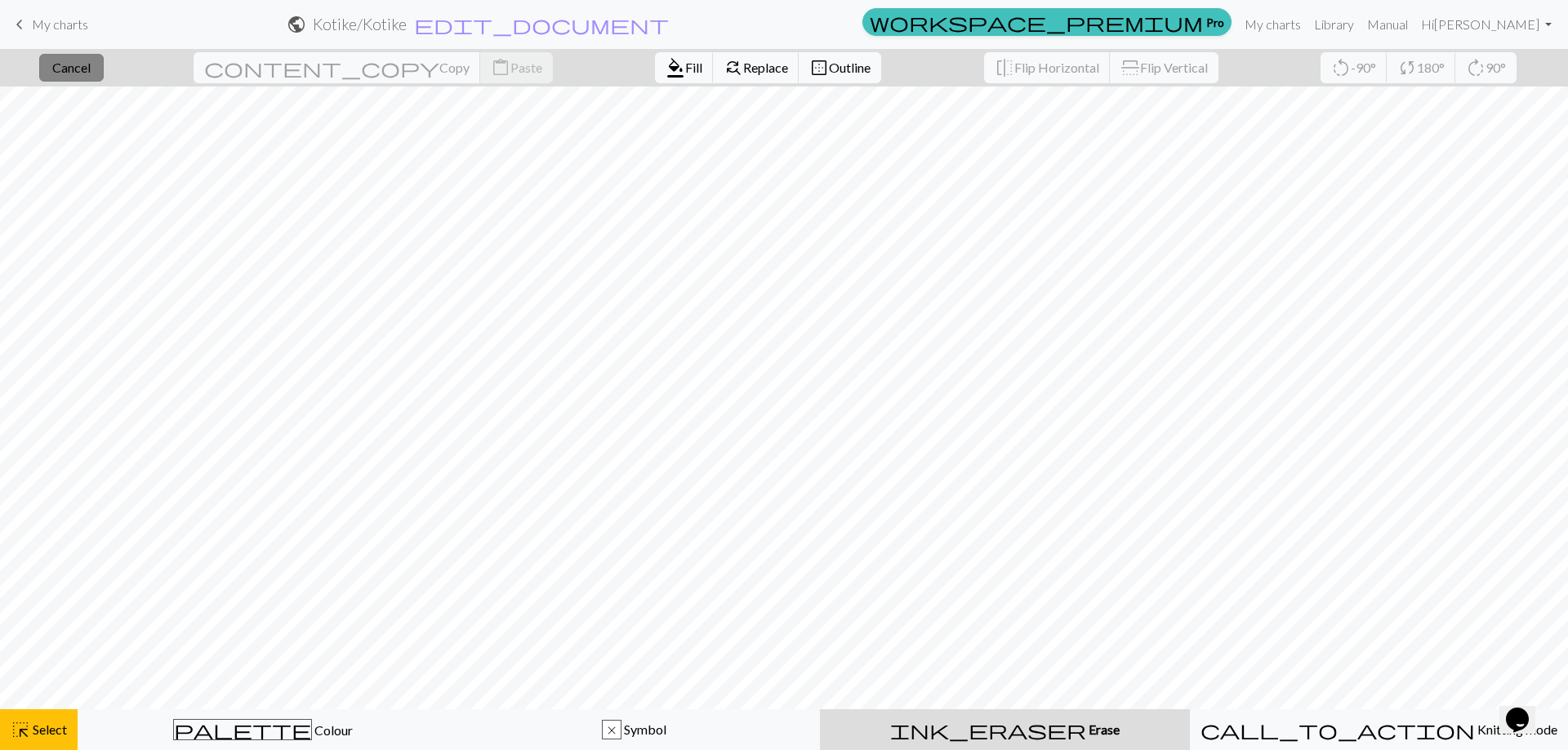
click at [72, 69] on span "Cancel" at bounding box center [71, 67] width 38 height 16
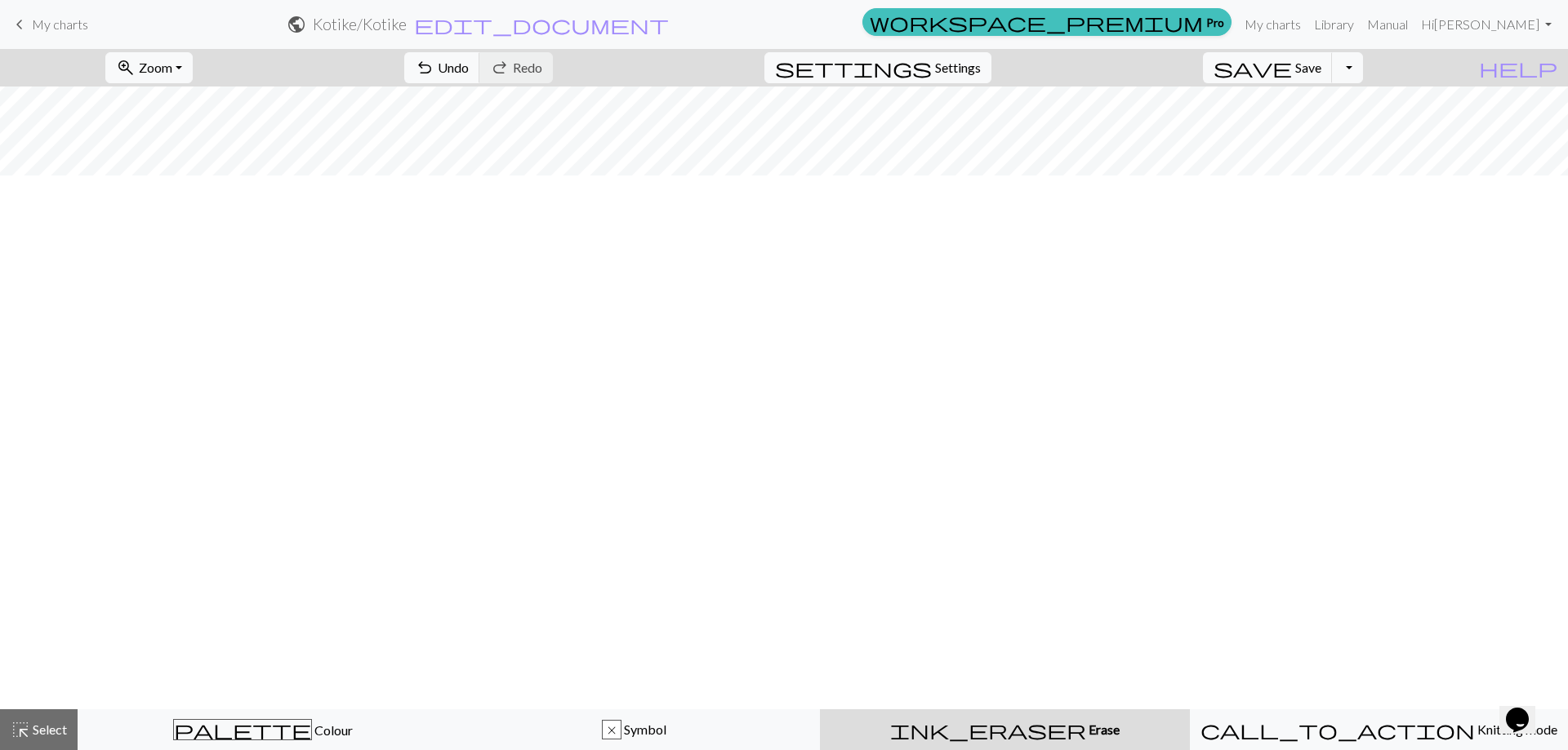
scroll to position [549, 0]
click at [1321, 64] on span "Save" at bounding box center [1309, 67] width 27 height 16
click at [173, 65] on span "Zoom" at bounding box center [156, 67] width 34 height 16
click at [179, 194] on button "50%" at bounding box center [171, 196] width 129 height 27
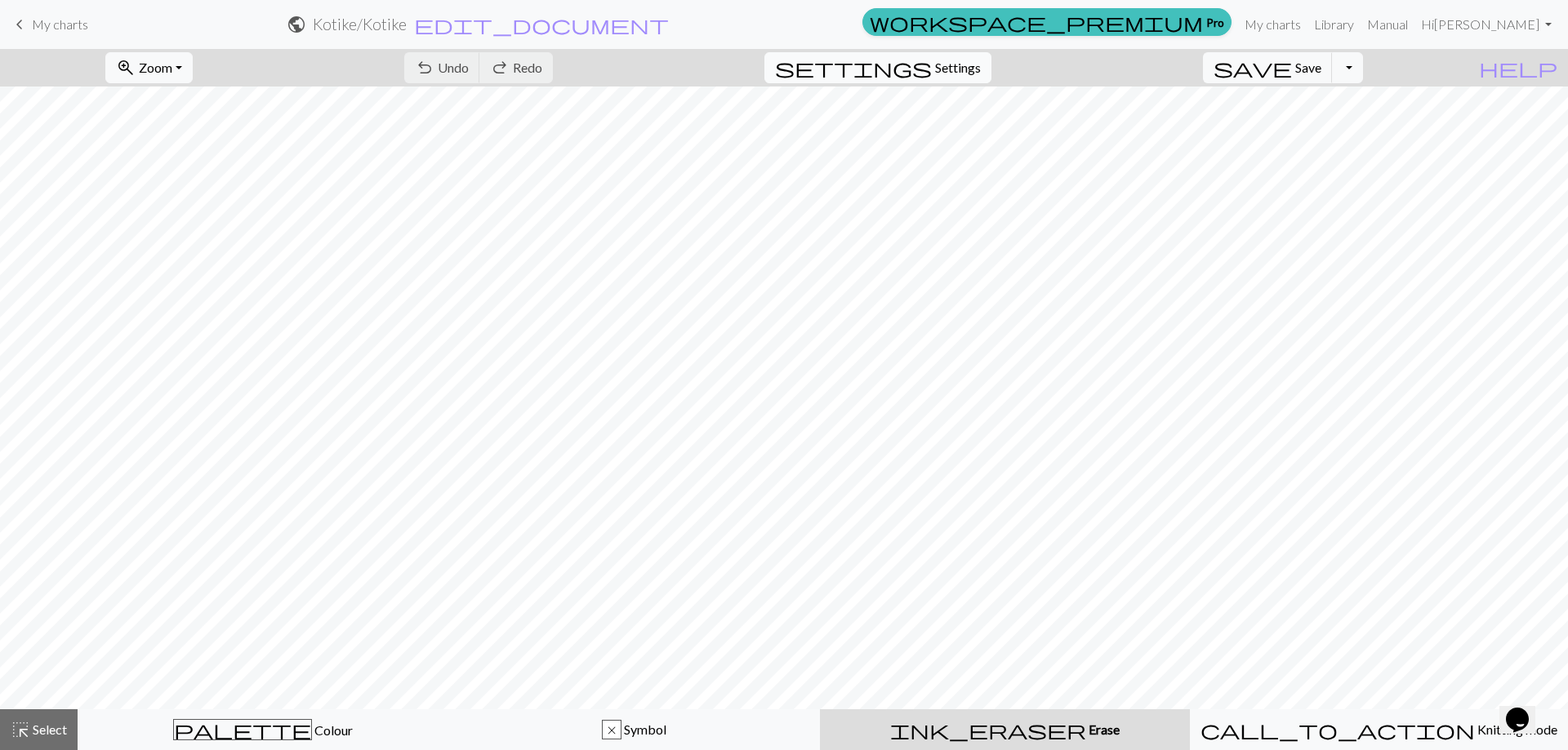
click at [981, 66] on span "Settings" at bounding box center [958, 68] width 46 height 19
select select "aran"
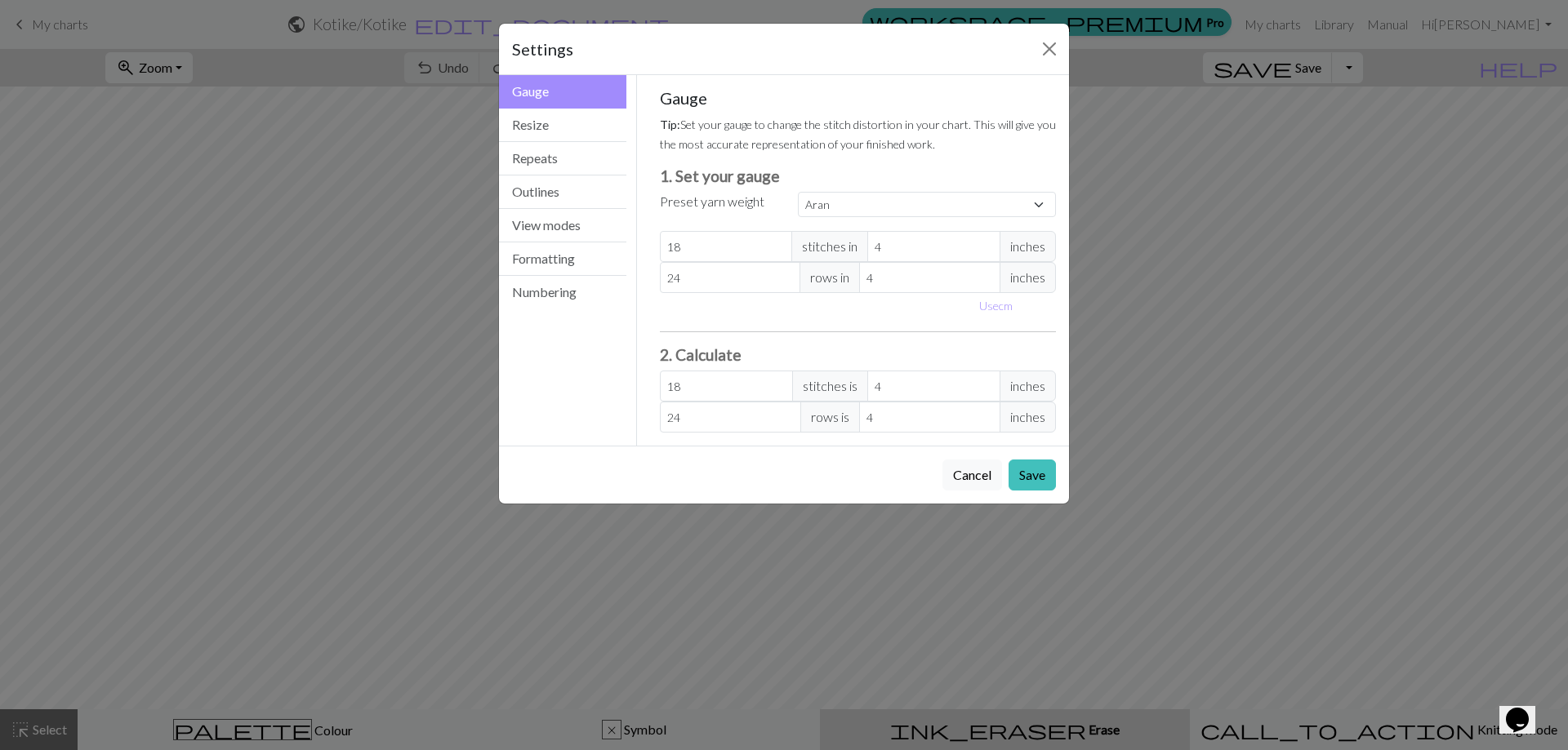
click at [1290, 268] on div "Settings Gauge Gauge Resize Repeats Outlines View modes Formatting Numbering Ga…" at bounding box center [784, 375] width 1568 height 750
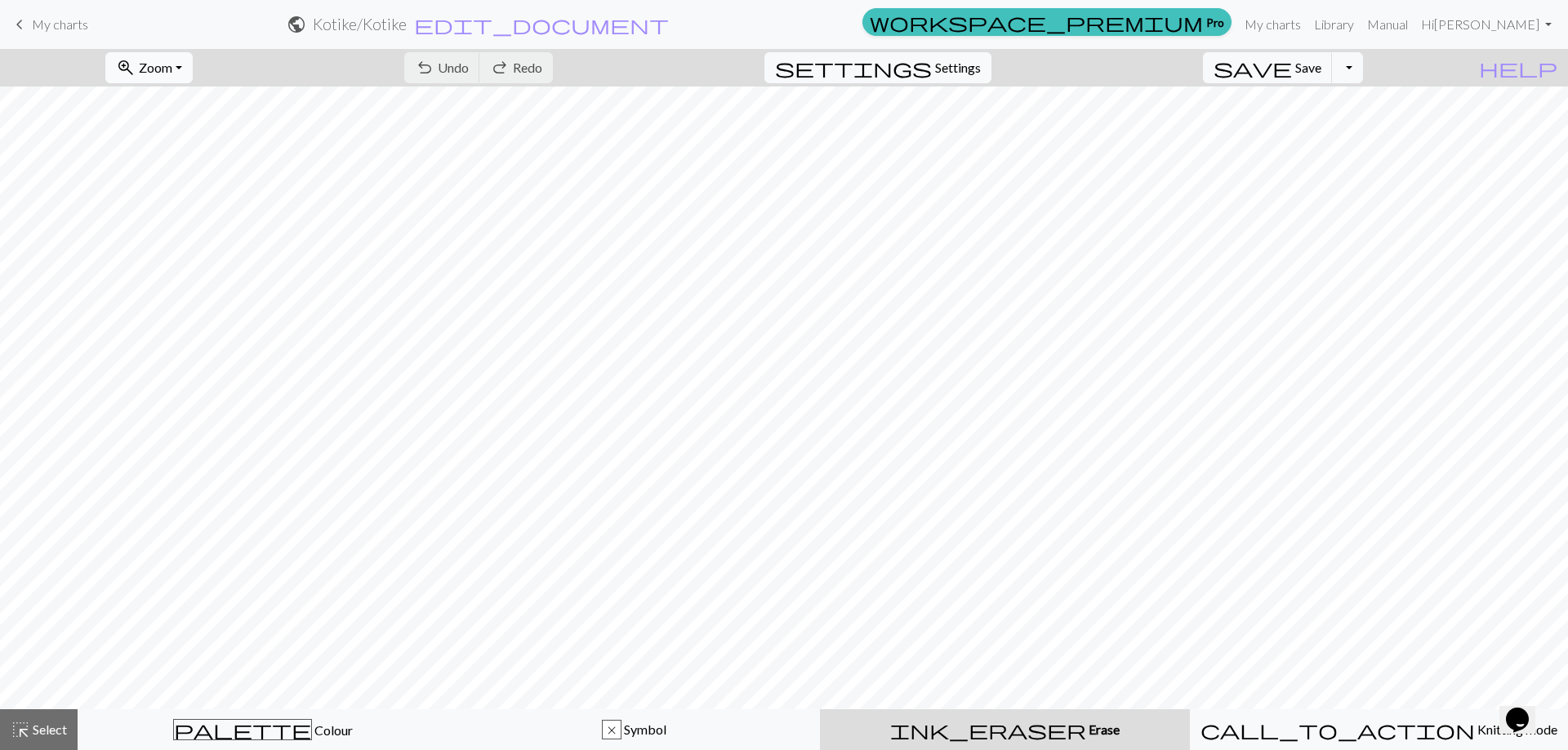
click at [169, 80] on button "zoom_in Zoom Zoom" at bounding box center [149, 67] width 88 height 31
click at [166, 131] on button "Fit width" at bounding box center [171, 130] width 129 height 27
click at [181, 51] on div "zoom_in Zoom Zoom Fit all Fit width Fit height 50% 100% 150% 200%" at bounding box center [149, 67] width 111 height 37
click at [173, 65] on span "Zoom" at bounding box center [156, 67] width 34 height 16
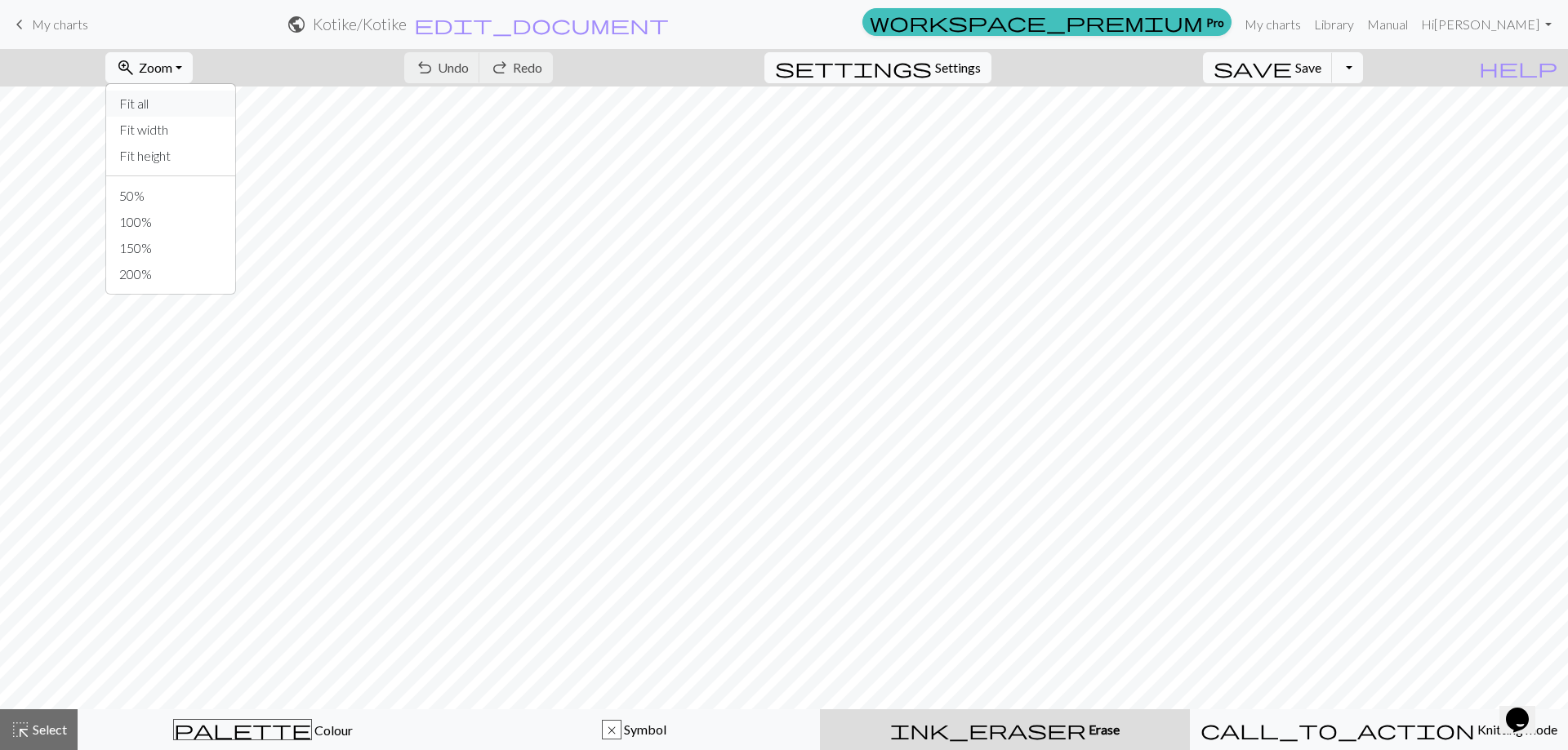
click at [165, 103] on button "Fit all" at bounding box center [171, 103] width 129 height 27
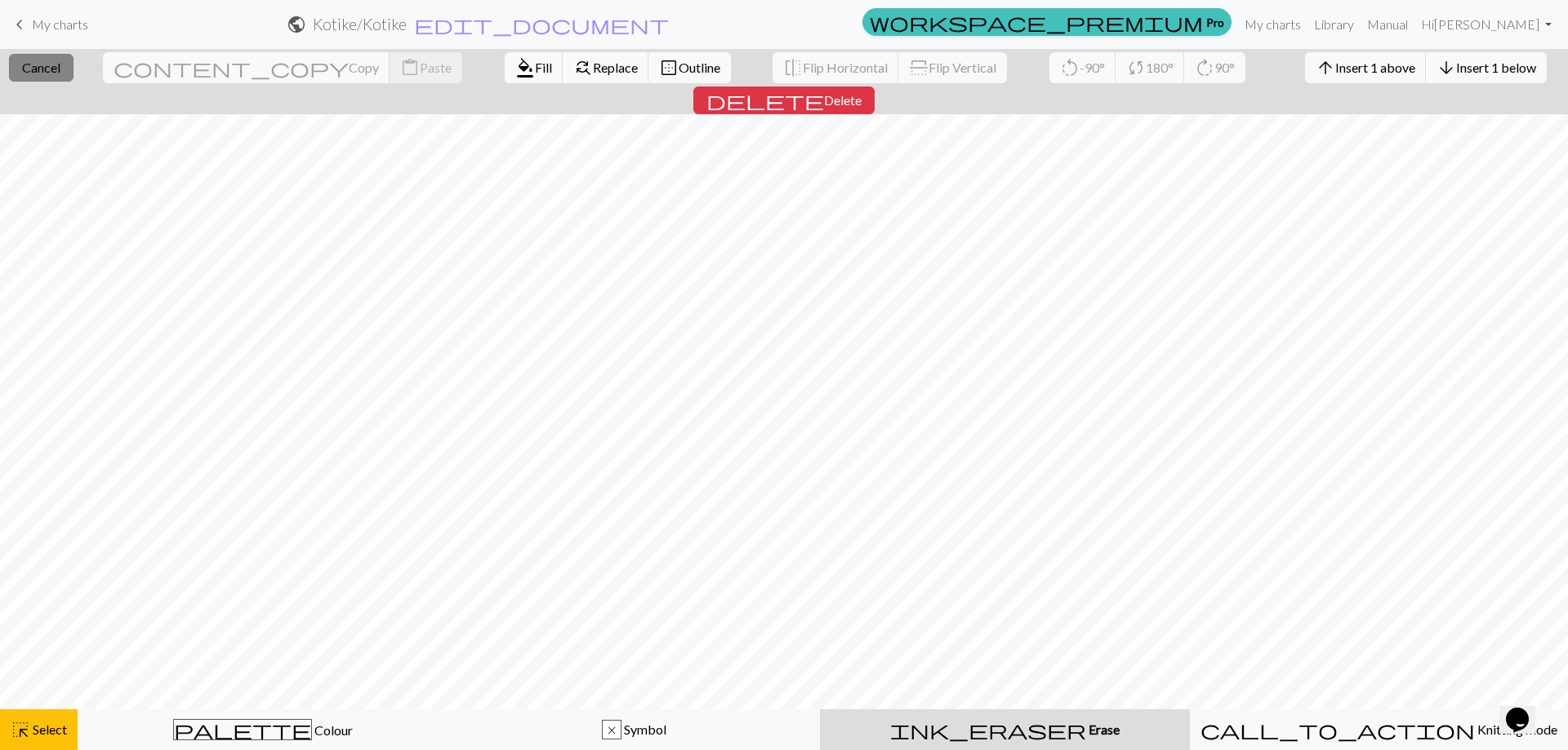
click at [45, 64] on span "Cancel" at bounding box center [41, 67] width 38 height 16
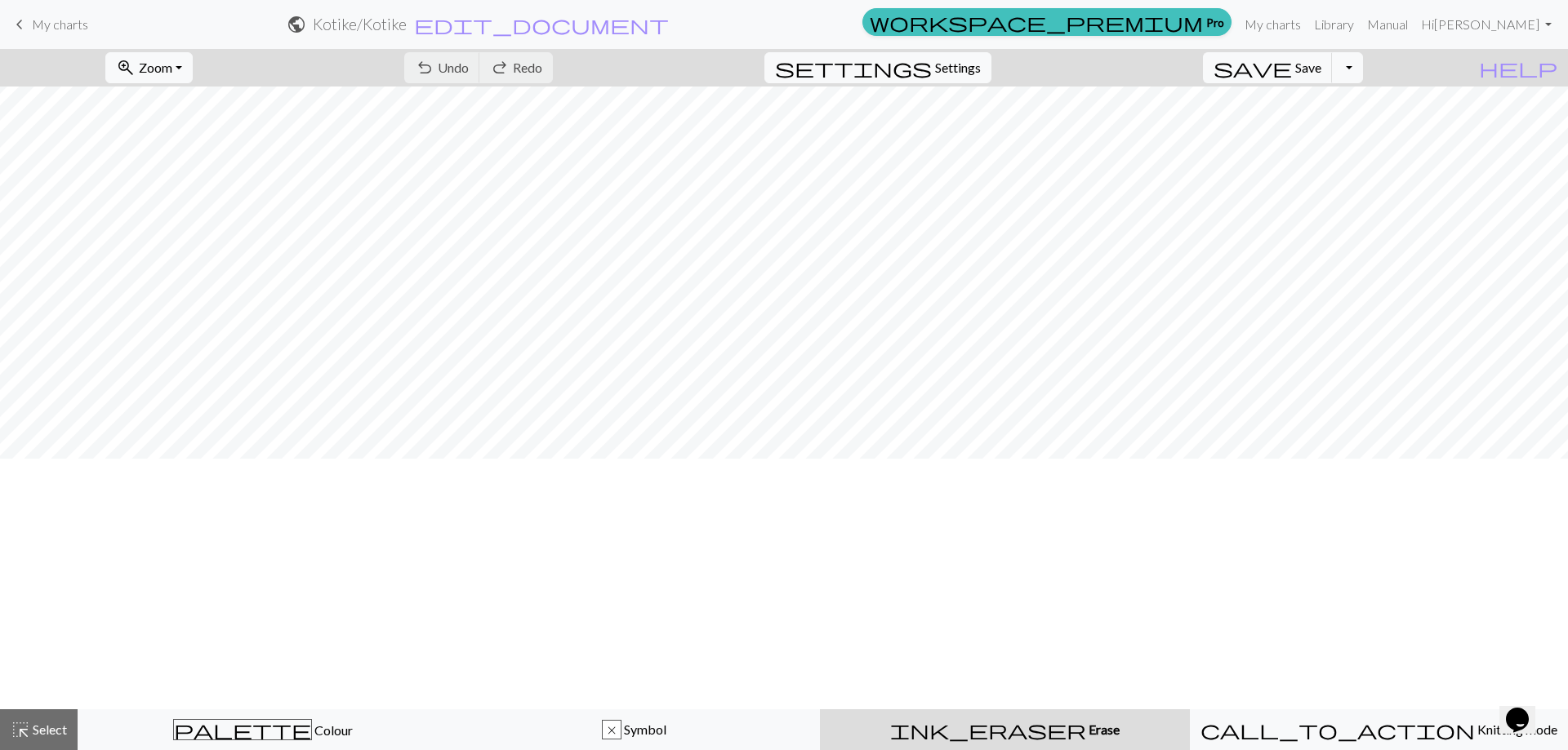
scroll to position [0, 0]
click at [992, 62] on button "settings Settings" at bounding box center [878, 67] width 227 height 31
select select "aran"
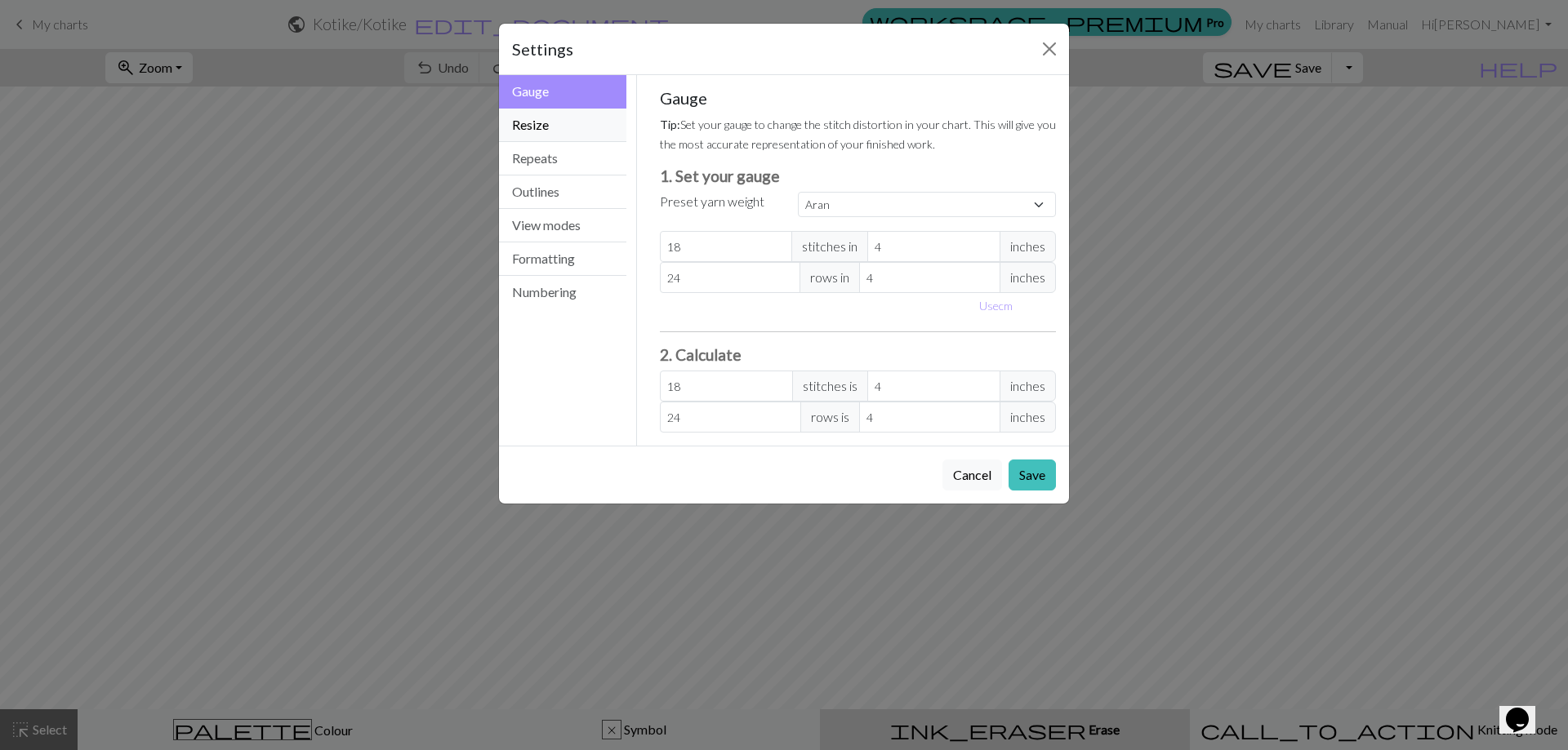
click at [518, 111] on button "Resize" at bounding box center [563, 126] width 127 height 34
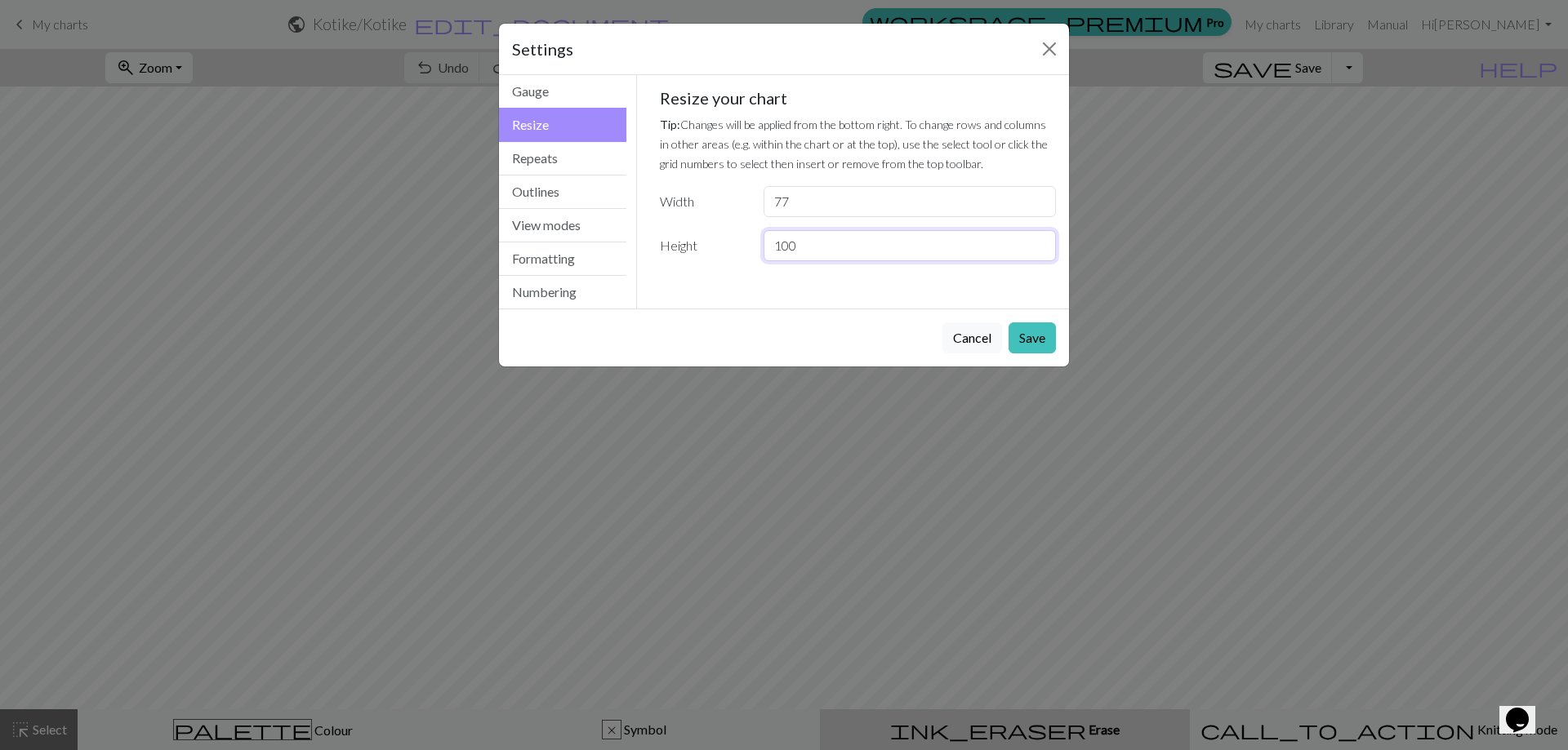
drag, startPoint x: 800, startPoint y: 239, endPoint x: 752, endPoint y: 240, distance: 48.0
click at [752, 240] on div "Height 100" at bounding box center [858, 245] width 417 height 31
type input "56"
click at [1026, 335] on button "Save" at bounding box center [1033, 338] width 48 height 31
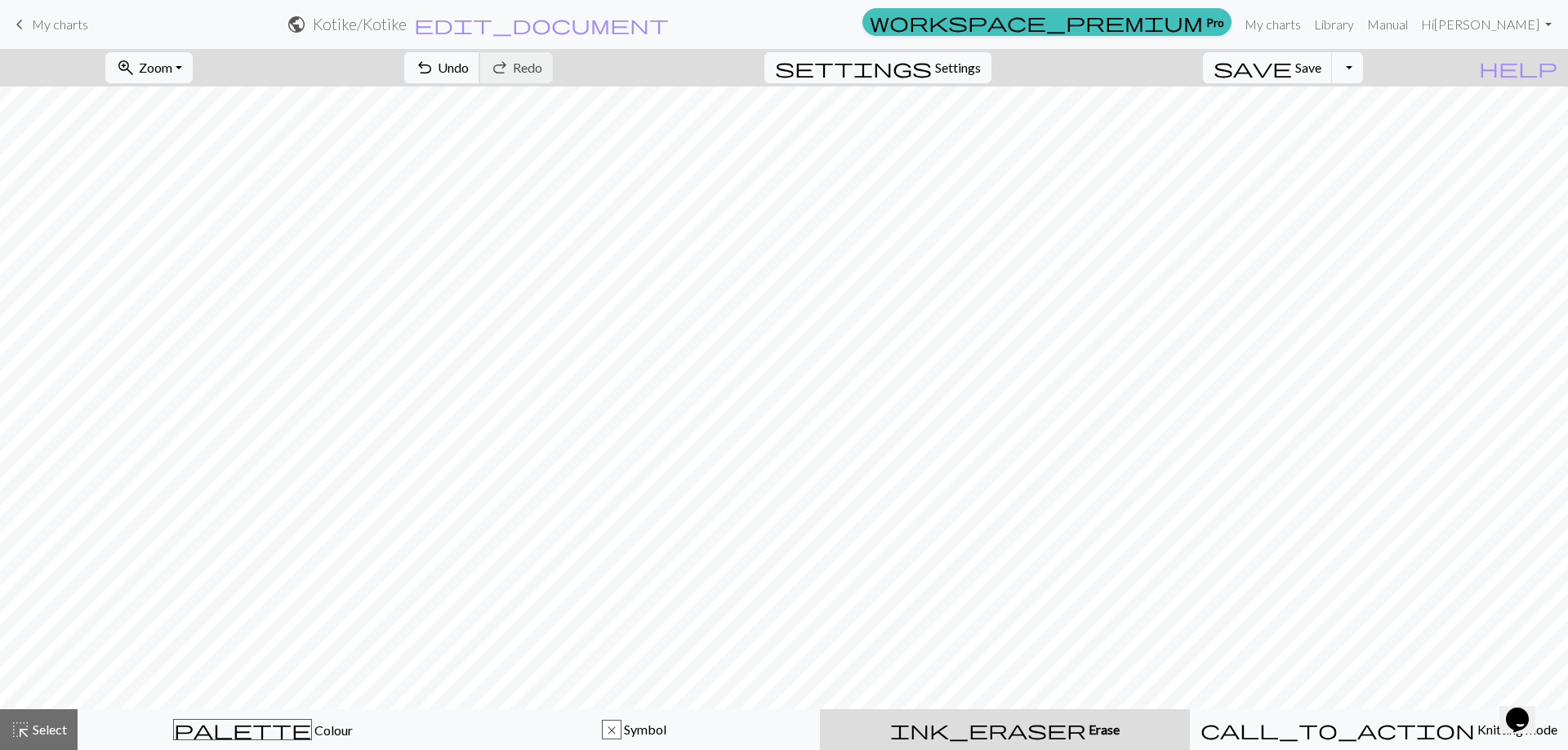
drag, startPoint x: 543, startPoint y: 62, endPoint x: 519, endPoint y: 78, distance: 28.8
click at [469, 62] on span "Undo" at bounding box center [453, 67] width 31 height 16
click at [932, 65] on span "settings" at bounding box center [853, 68] width 157 height 23
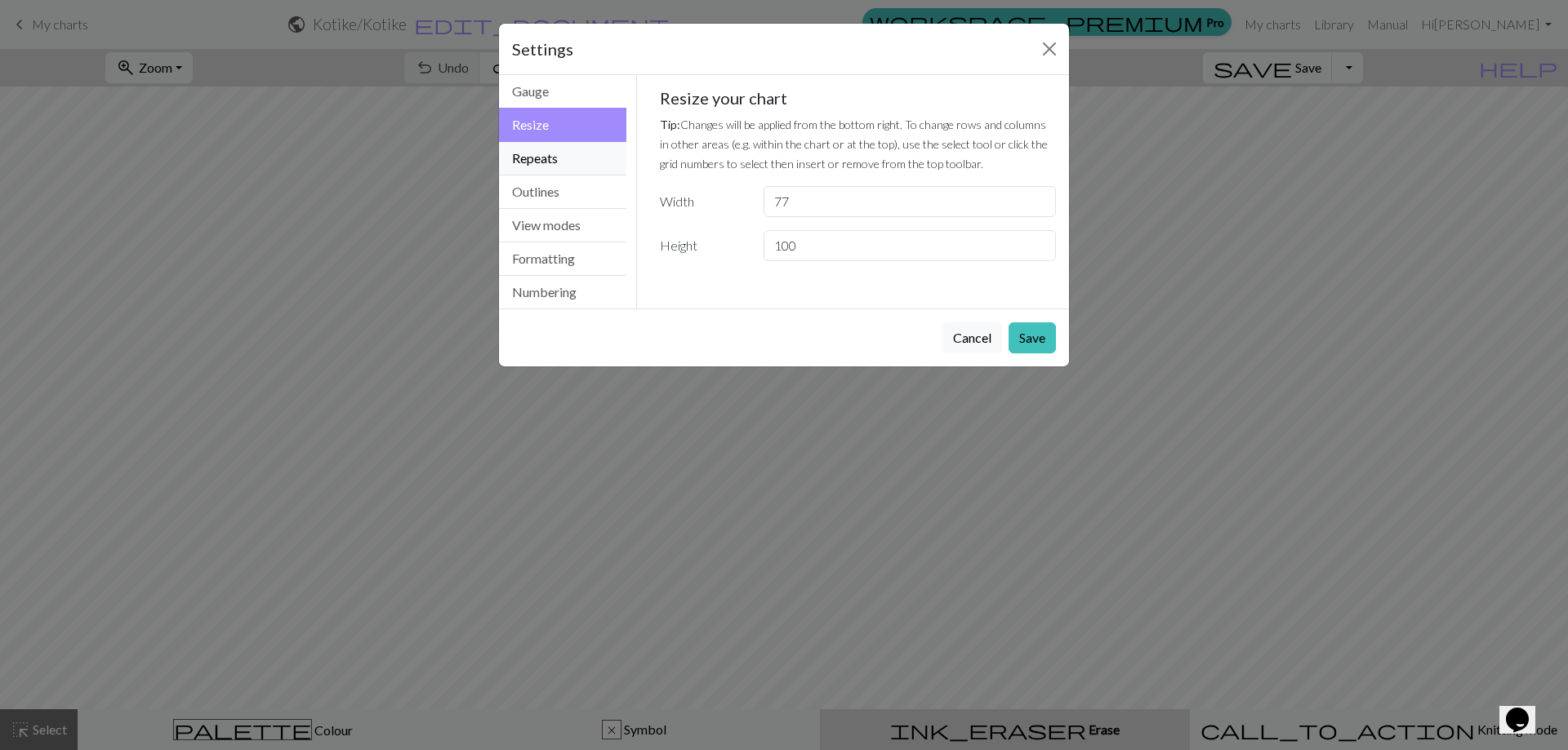
click at [555, 152] on button "Repeats" at bounding box center [563, 159] width 127 height 34
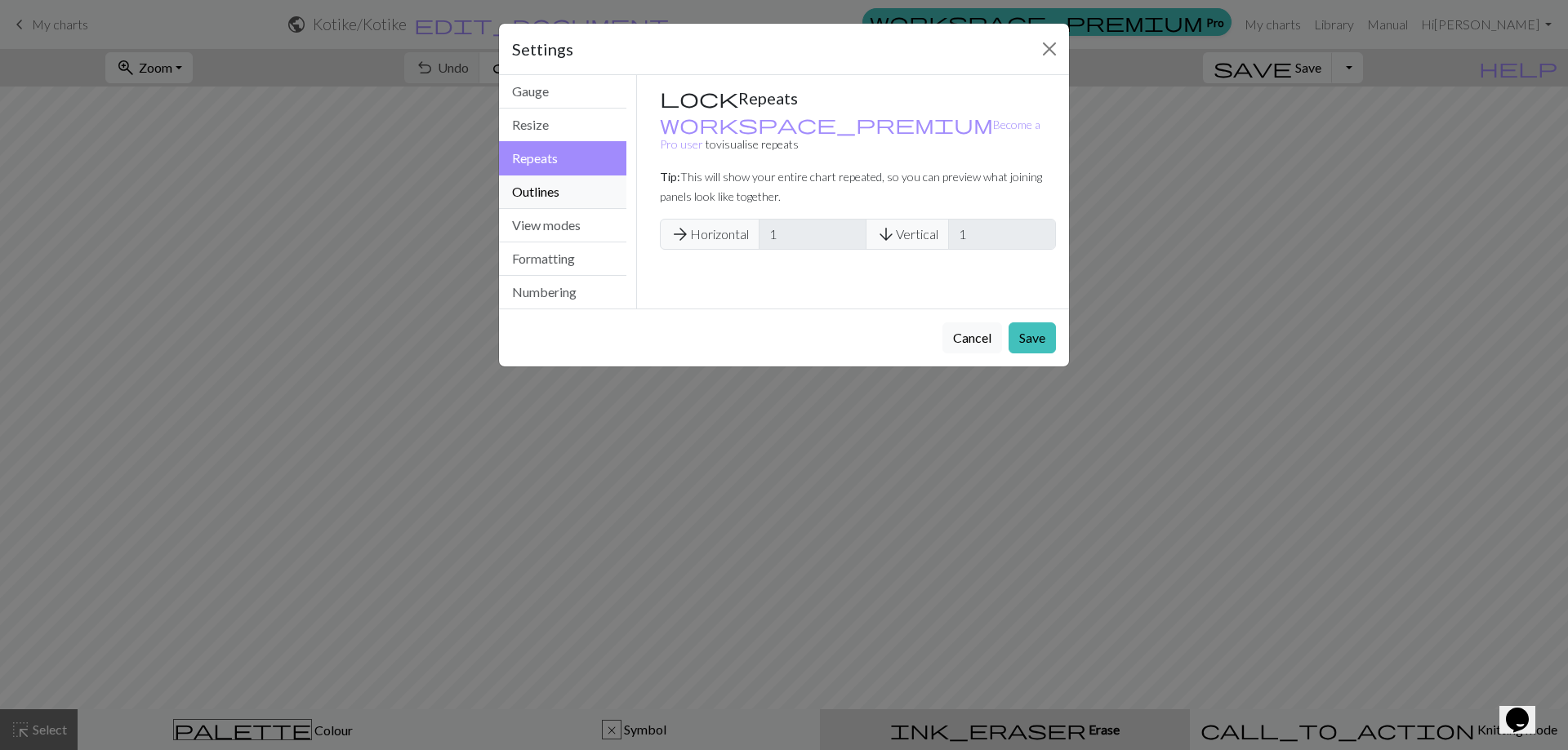
click at [544, 188] on button "Outlines" at bounding box center [563, 192] width 127 height 34
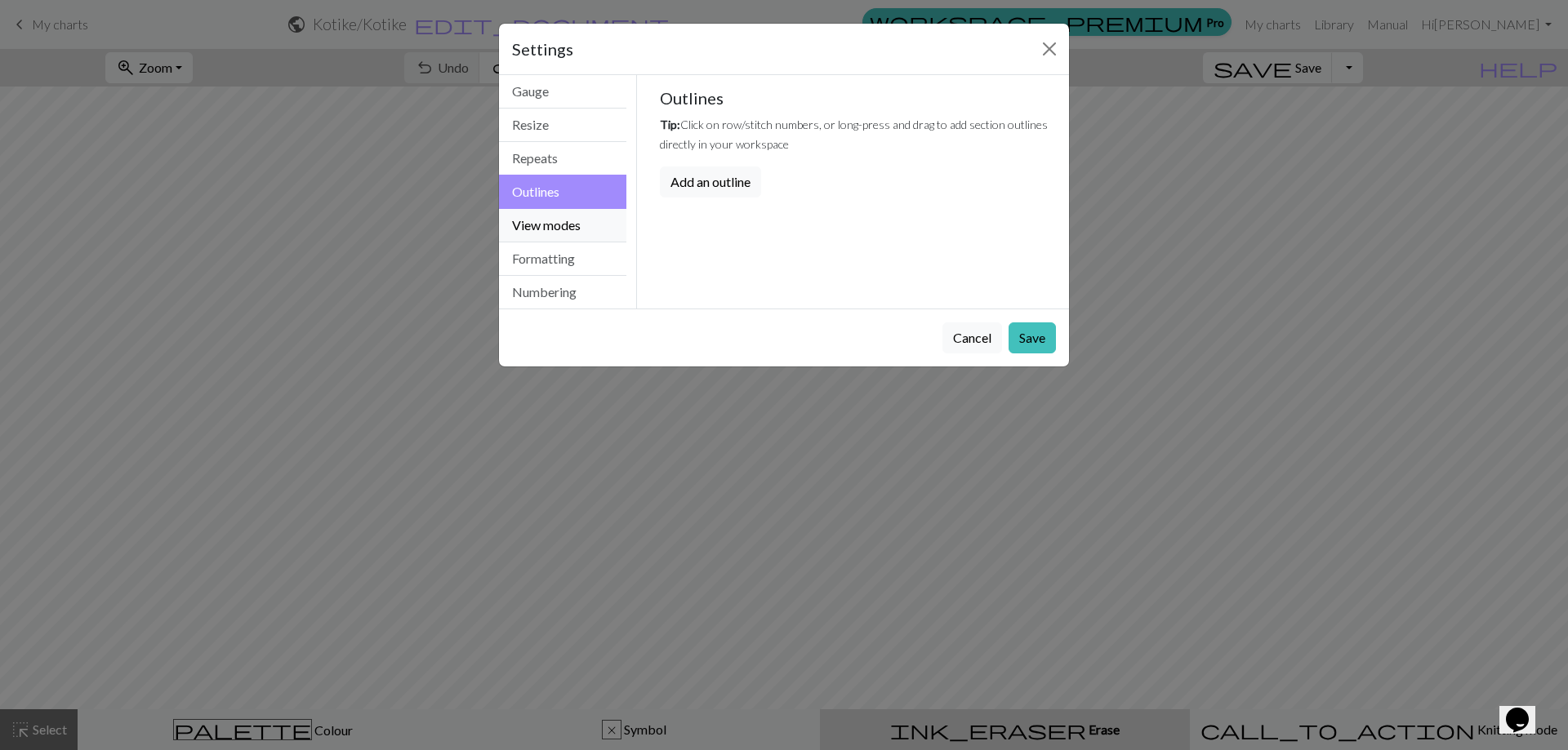
click at [547, 218] on button "View modes" at bounding box center [563, 226] width 127 height 34
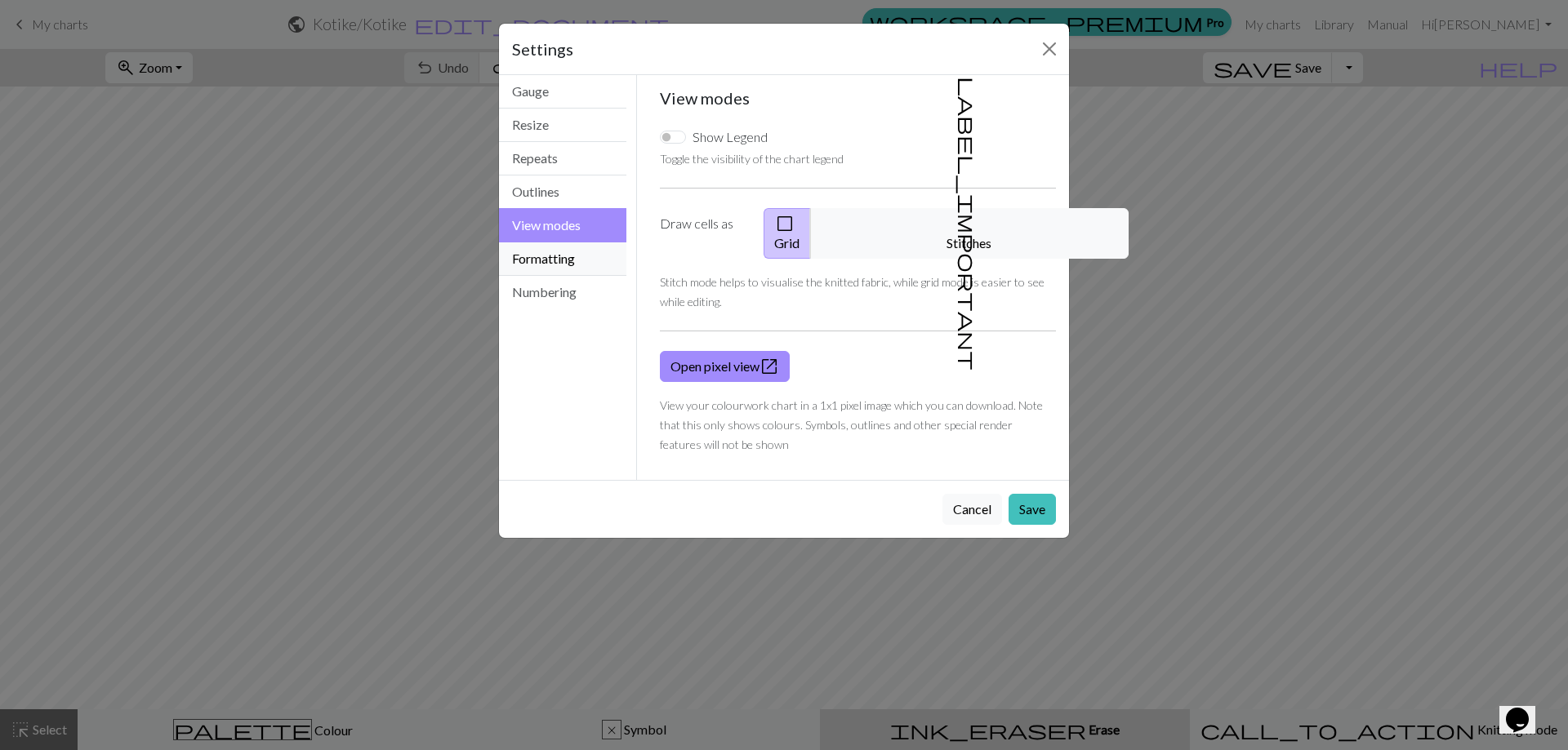
click at [549, 246] on button "Formatting" at bounding box center [563, 259] width 127 height 34
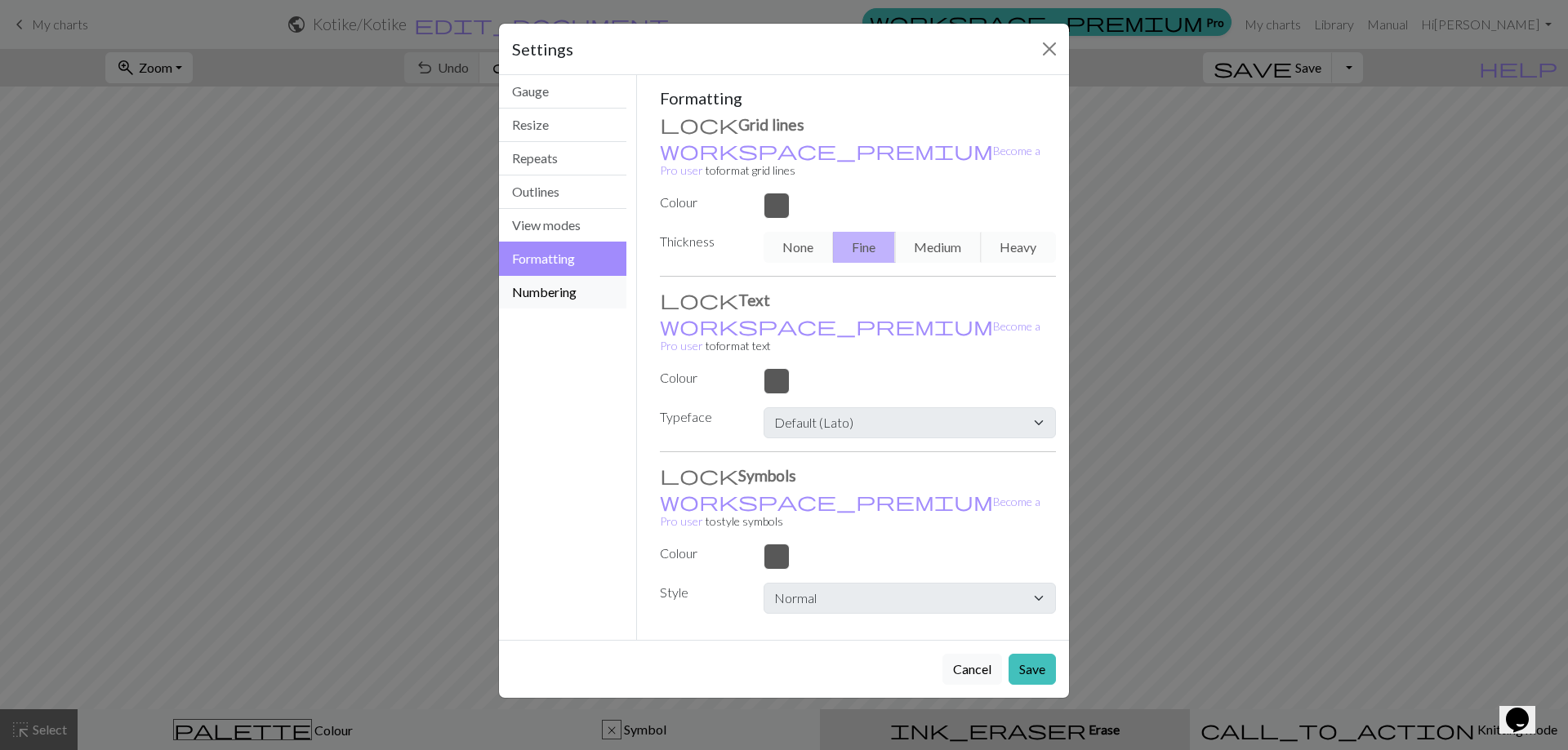
click at [552, 278] on button "Numbering" at bounding box center [563, 292] width 127 height 33
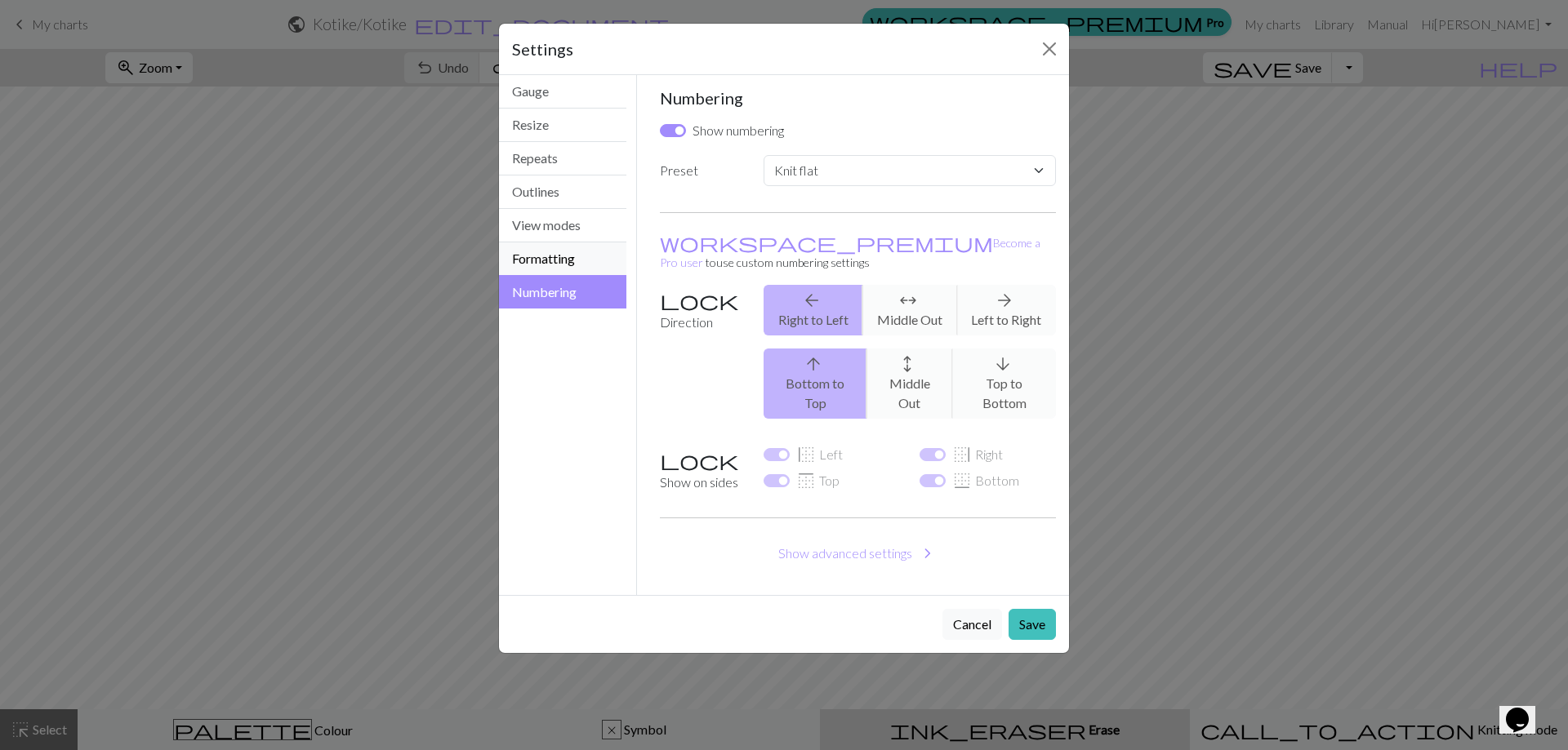
click at [542, 252] on button "Formatting" at bounding box center [563, 259] width 127 height 34
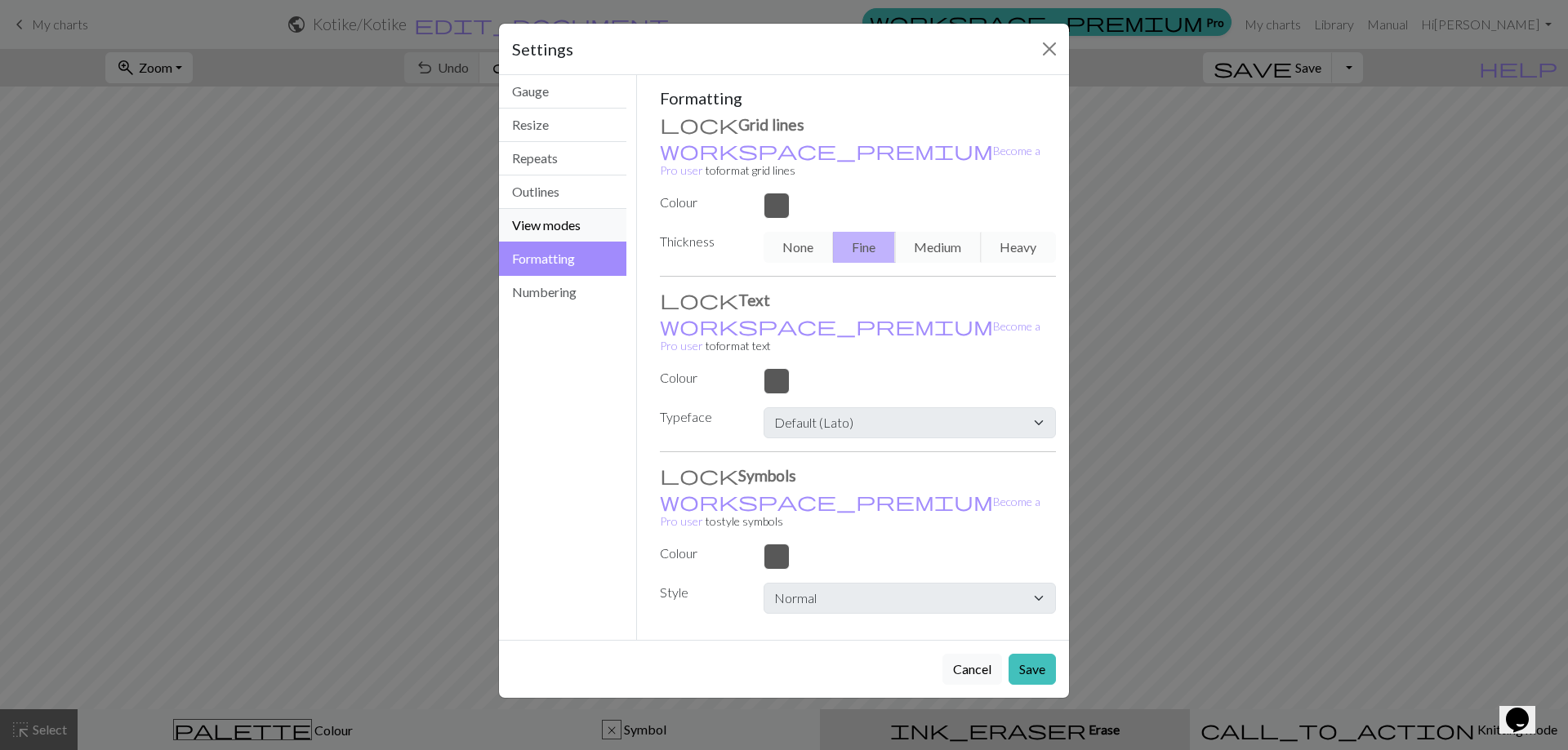
click at [537, 218] on button "View modes" at bounding box center [563, 226] width 127 height 34
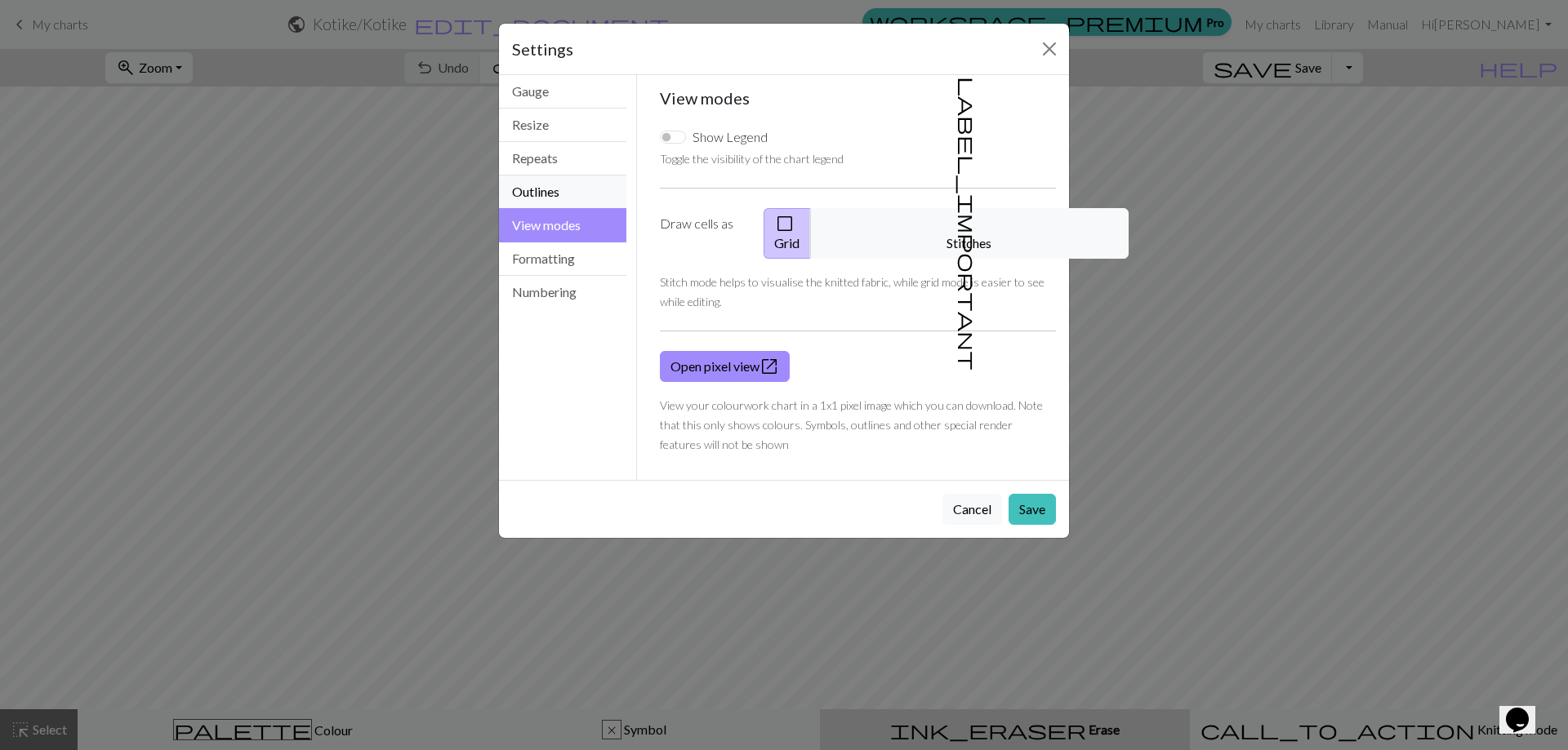
click at [526, 180] on button "Outlines" at bounding box center [563, 192] width 127 height 34
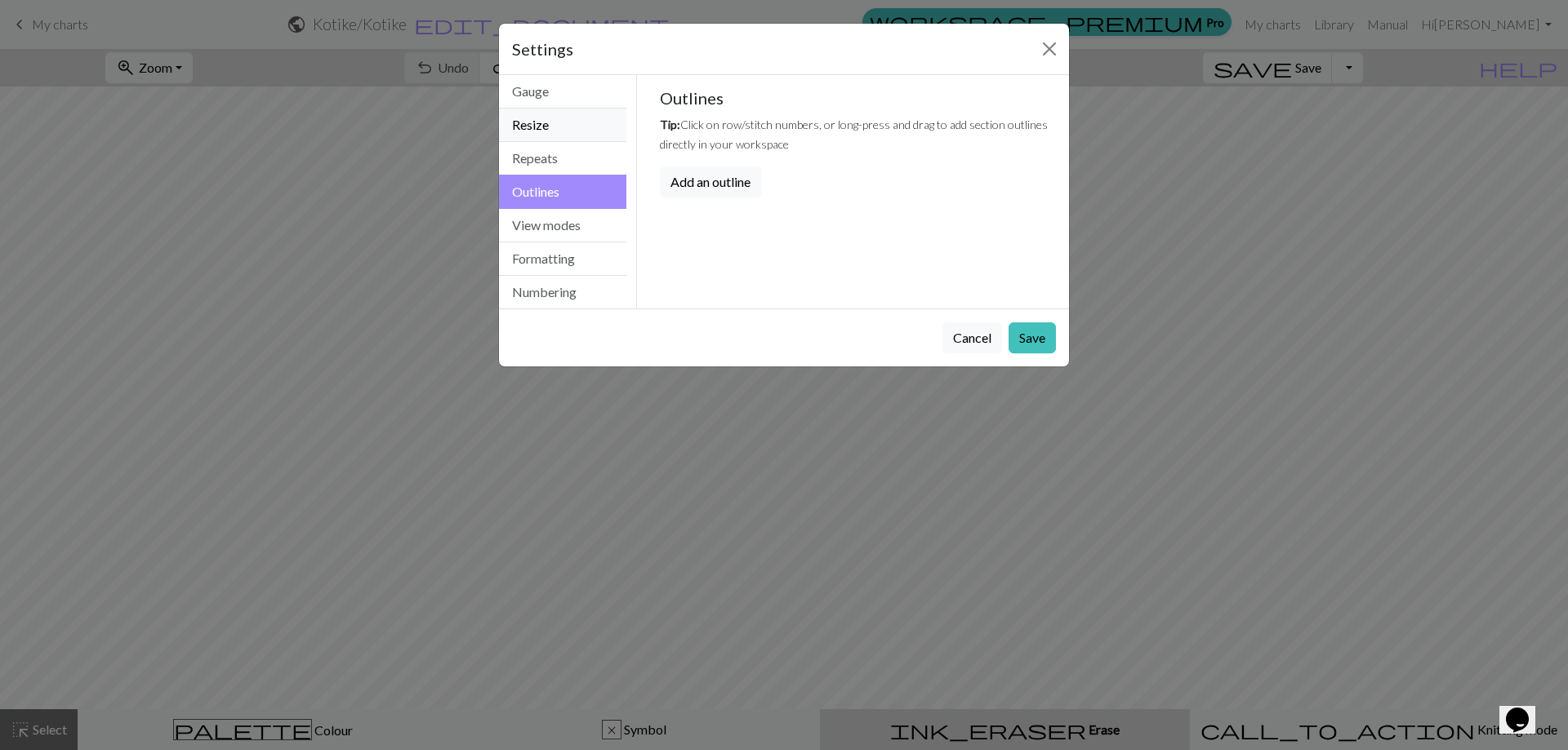
click at [542, 122] on button "Resize" at bounding box center [563, 126] width 127 height 34
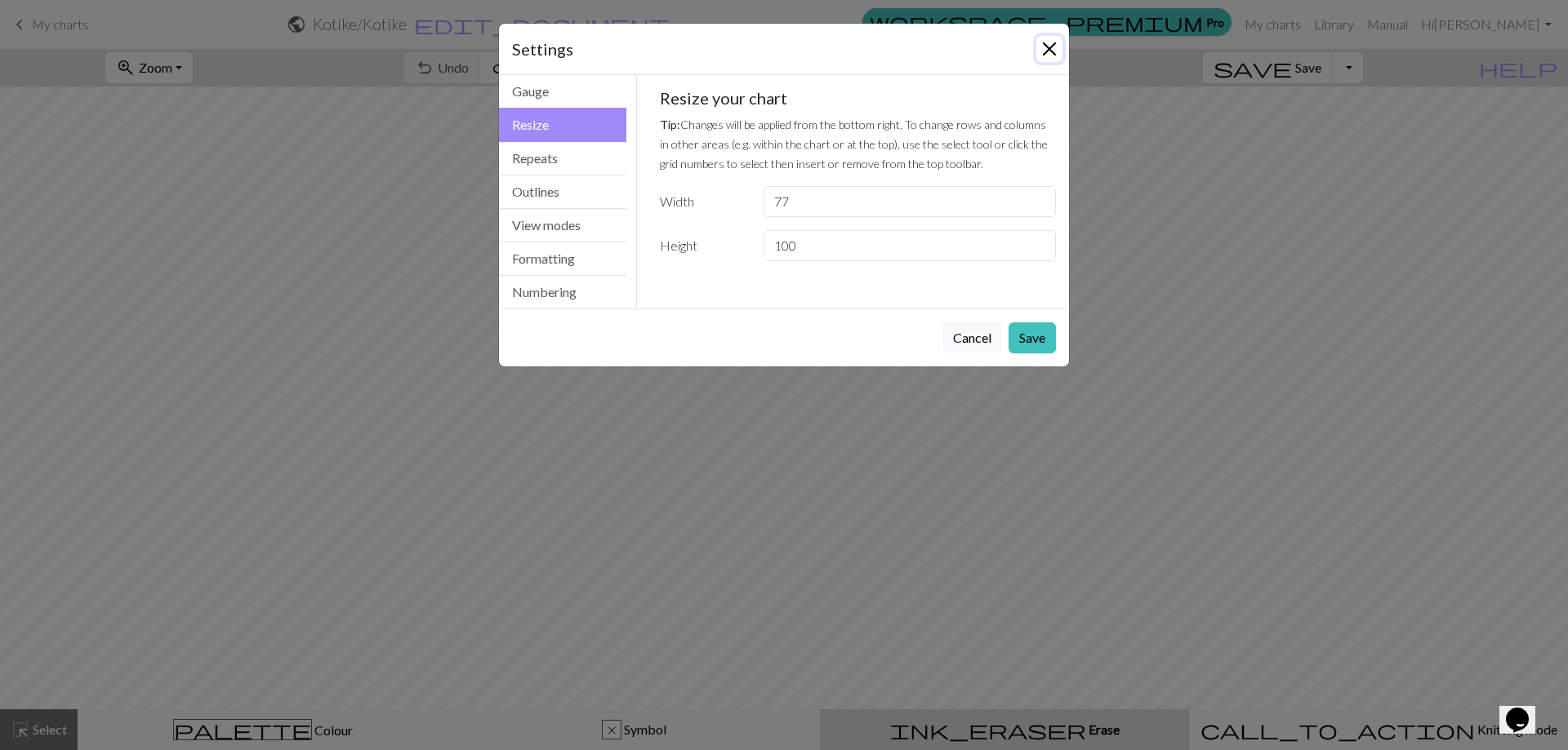
click at [1047, 42] on button "Close" at bounding box center [1049, 50] width 27 height 27
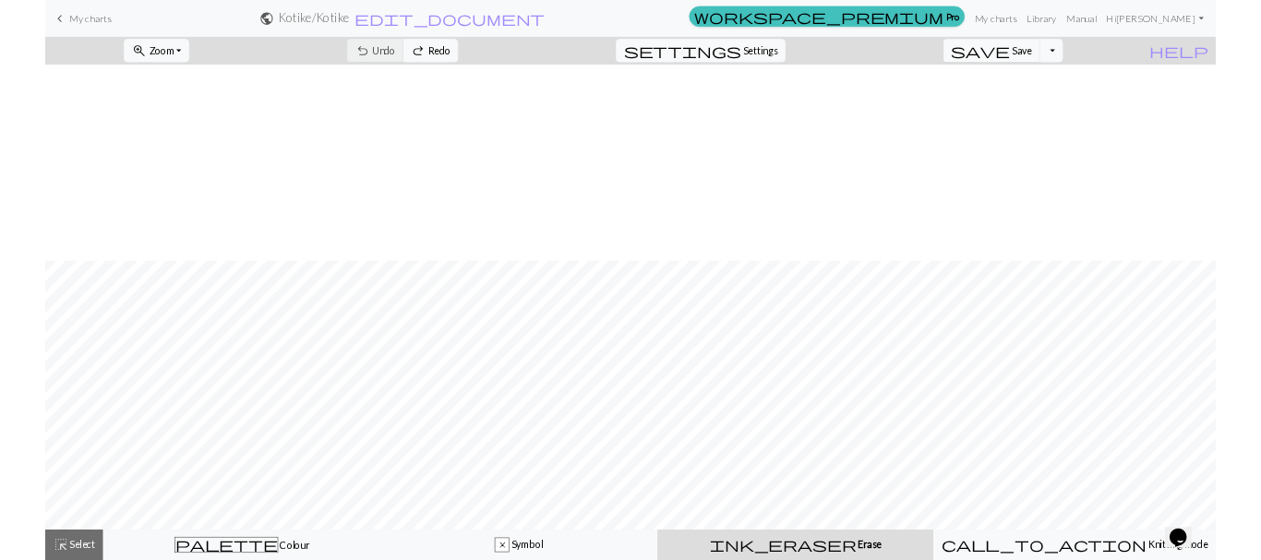
scroll to position [297, 0]
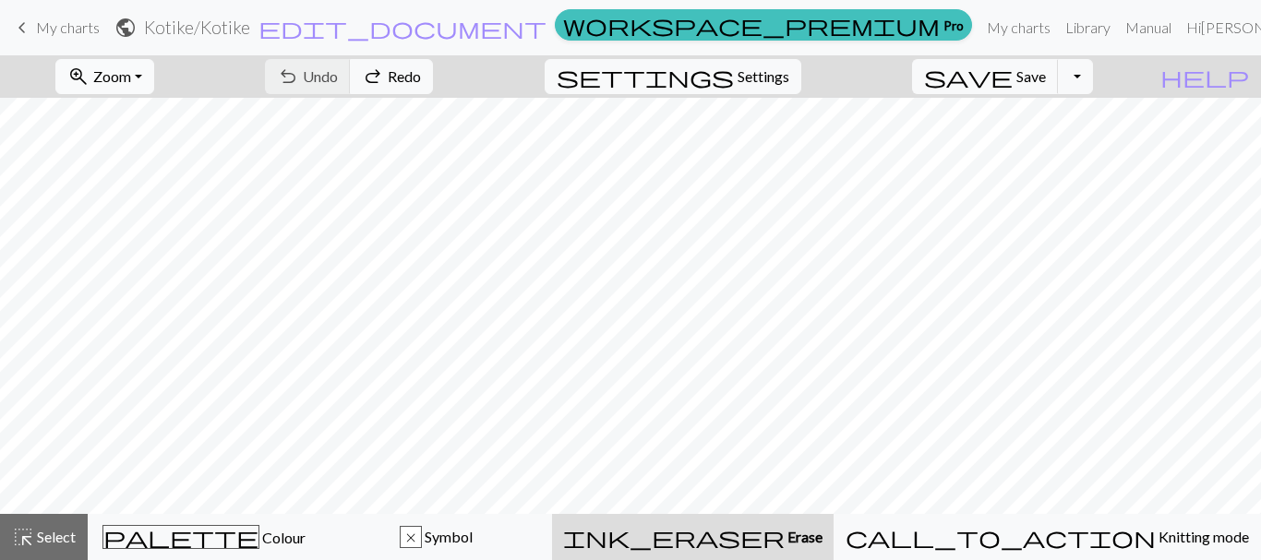
click at [154, 77] on button "zoom_in Zoom Zoom" at bounding box center [104, 76] width 99 height 35
click at [138, 218] on button "50%" at bounding box center [129, 222] width 146 height 30
click at [154, 67] on button "zoom_in Zoom Zoom" at bounding box center [104, 76] width 99 height 35
click at [40, 536] on span "Select" at bounding box center [55, 537] width 42 height 18
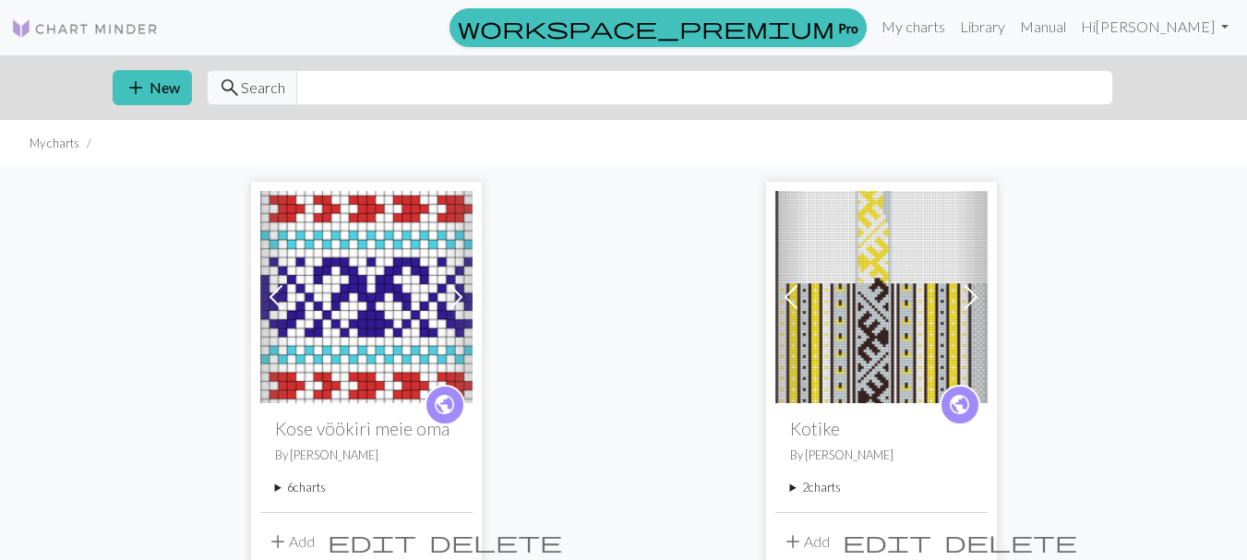
click at [857, 217] on img at bounding box center [881, 297] width 212 height 212
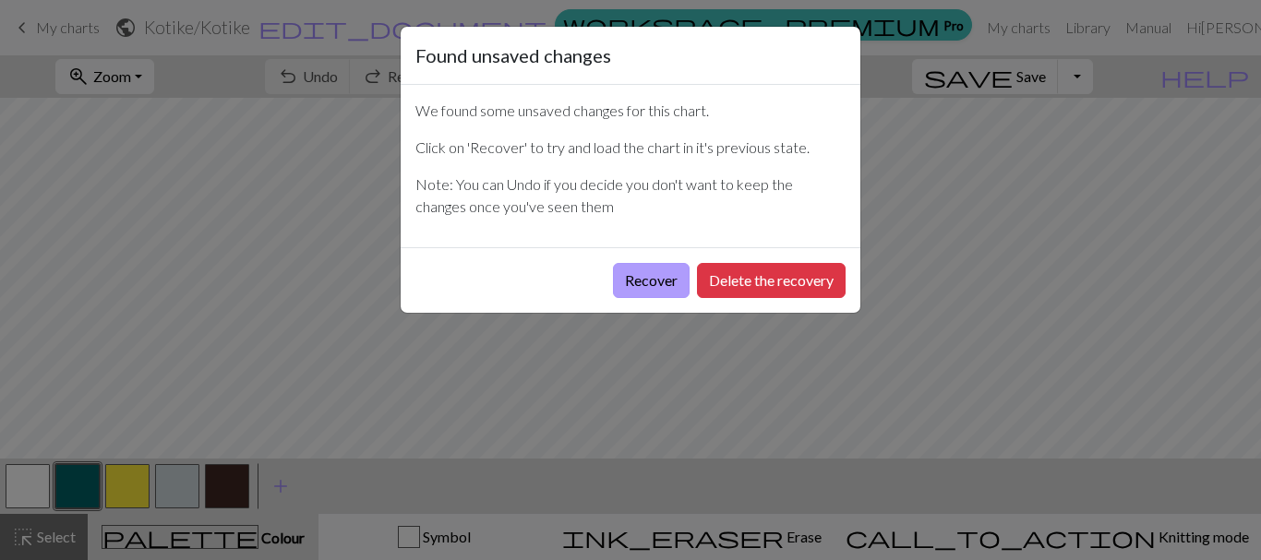
click at [652, 278] on button "Recover" at bounding box center [651, 280] width 77 height 35
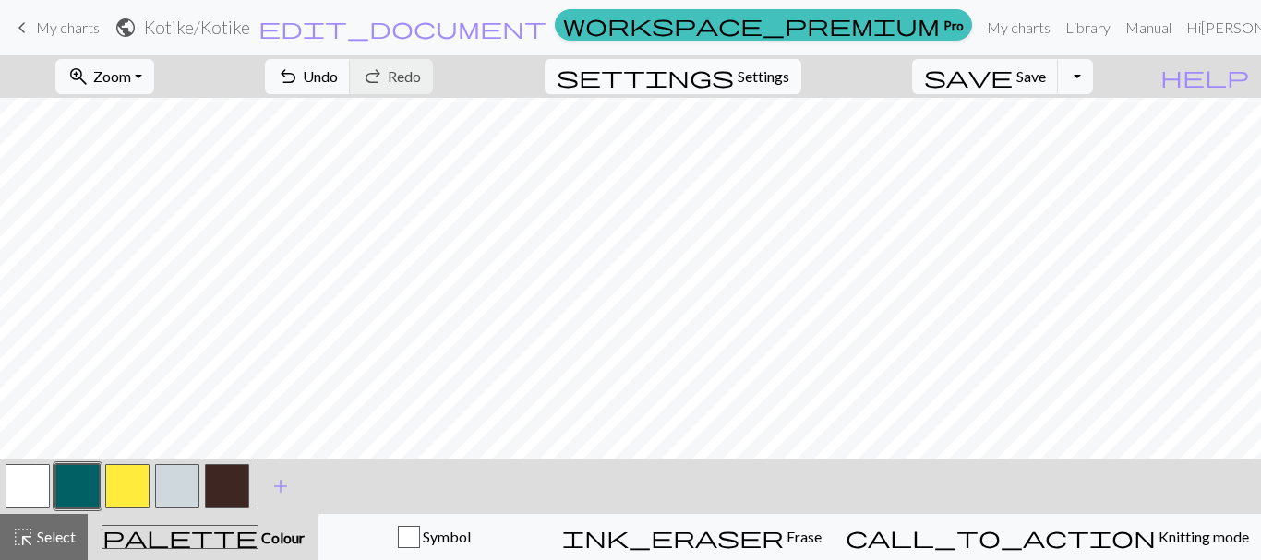
click at [771, 72] on span "Settings" at bounding box center [764, 77] width 52 height 22
select select "aran"
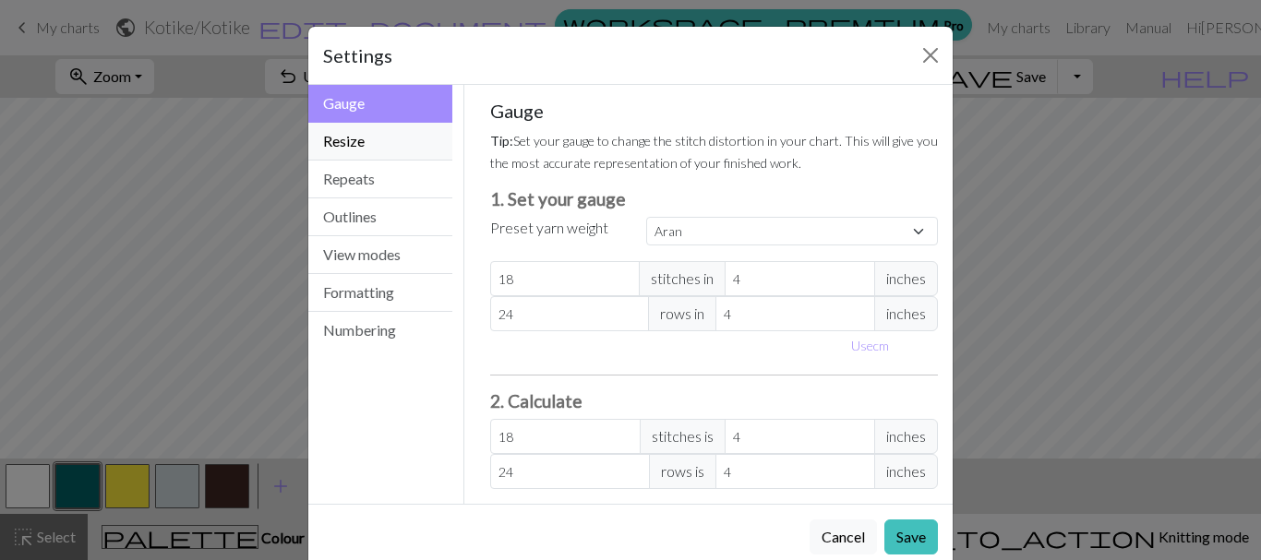
click at [339, 140] on button "Resize" at bounding box center [380, 142] width 144 height 38
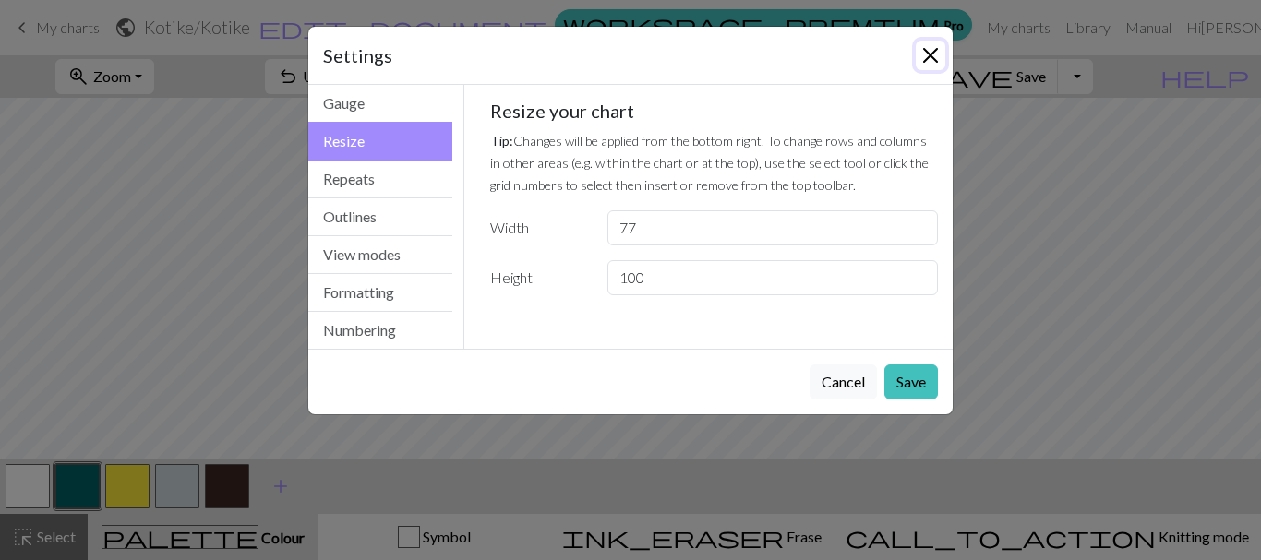
click at [925, 54] on button "Close" at bounding box center [931, 56] width 30 height 30
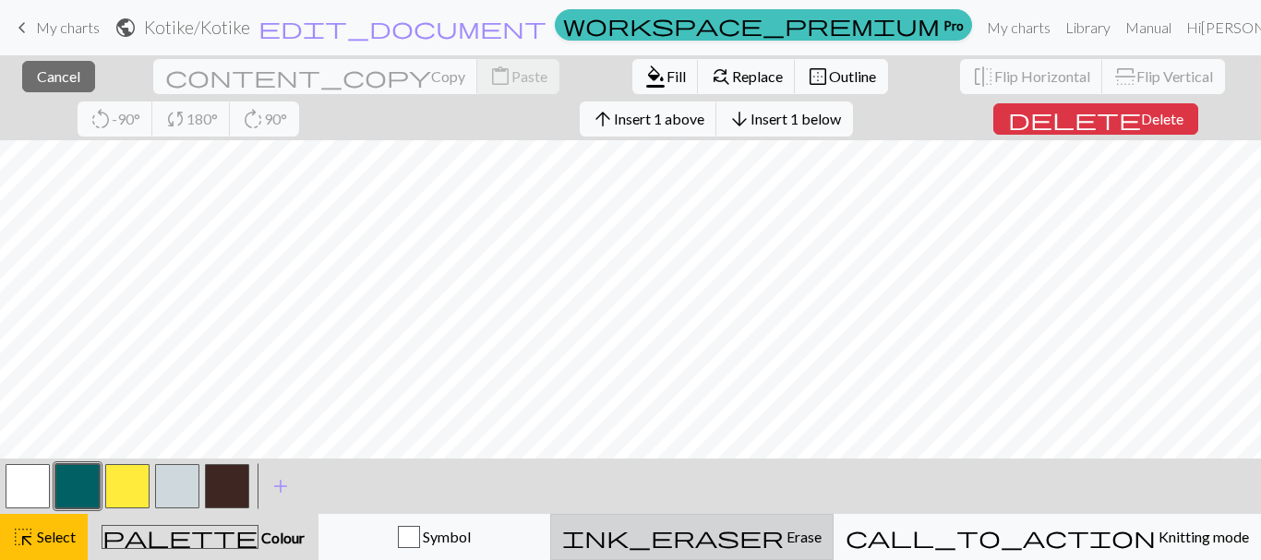
click at [784, 533] on span "ink_eraser" at bounding box center [673, 537] width 222 height 26
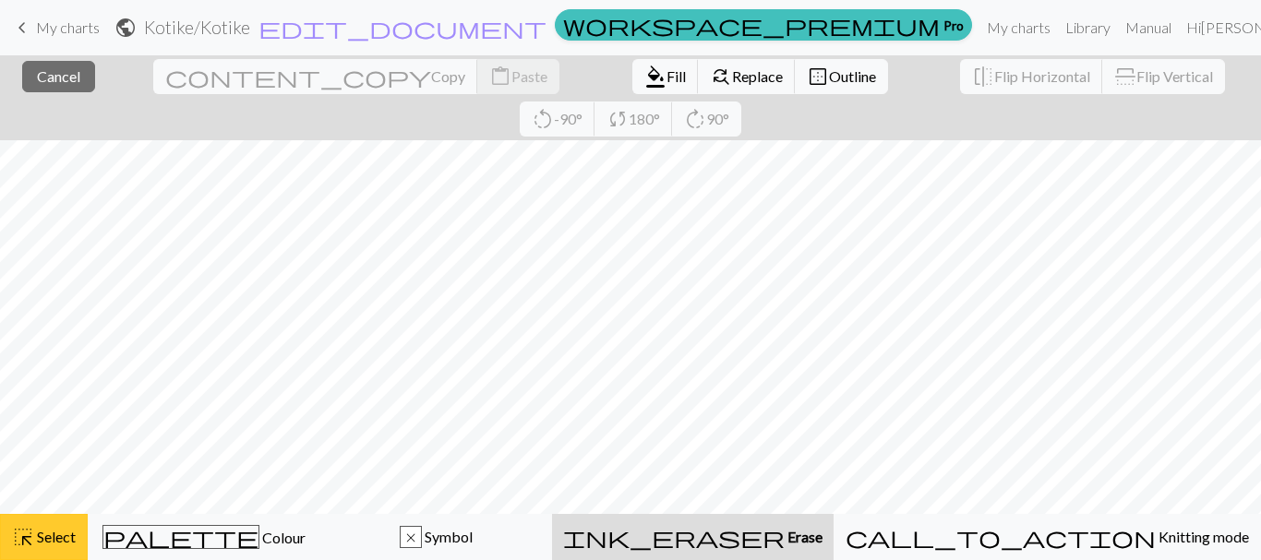
click at [38, 538] on span "Select" at bounding box center [55, 537] width 42 height 18
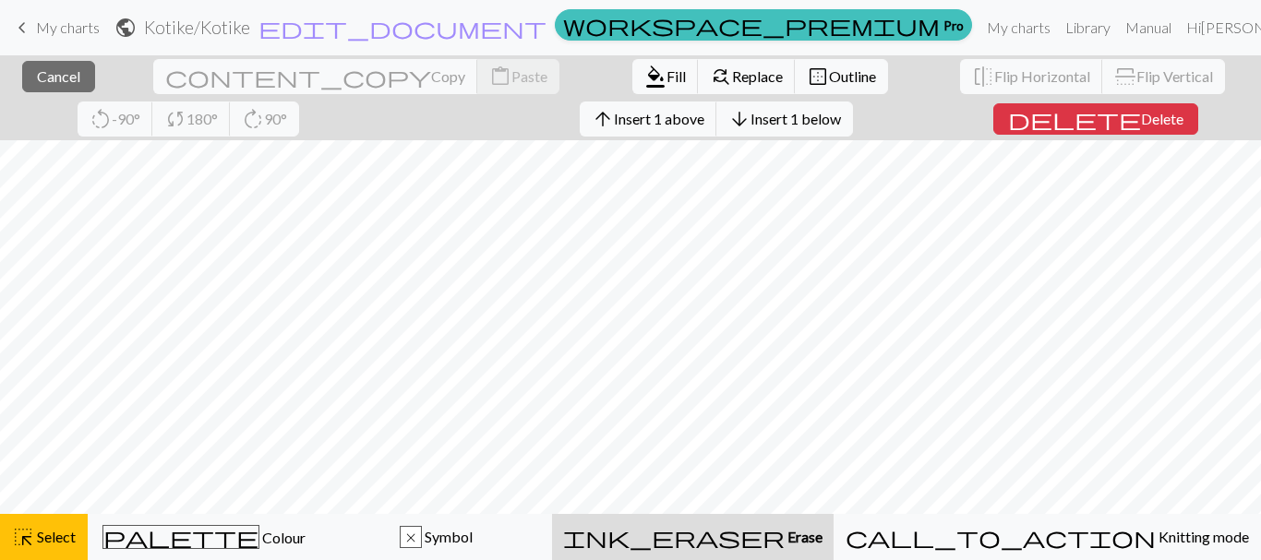
click at [779, 549] on button "ink_eraser Erase Erase" at bounding box center [693, 537] width 282 height 46
click at [785, 527] on span "ink_eraser" at bounding box center [674, 537] width 222 height 26
click at [29, 531] on span "highlight_alt" at bounding box center [23, 537] width 22 height 26
click at [785, 536] on span "ink_eraser" at bounding box center [674, 537] width 222 height 26
click at [822, 538] on span "Erase" at bounding box center [804, 537] width 38 height 18
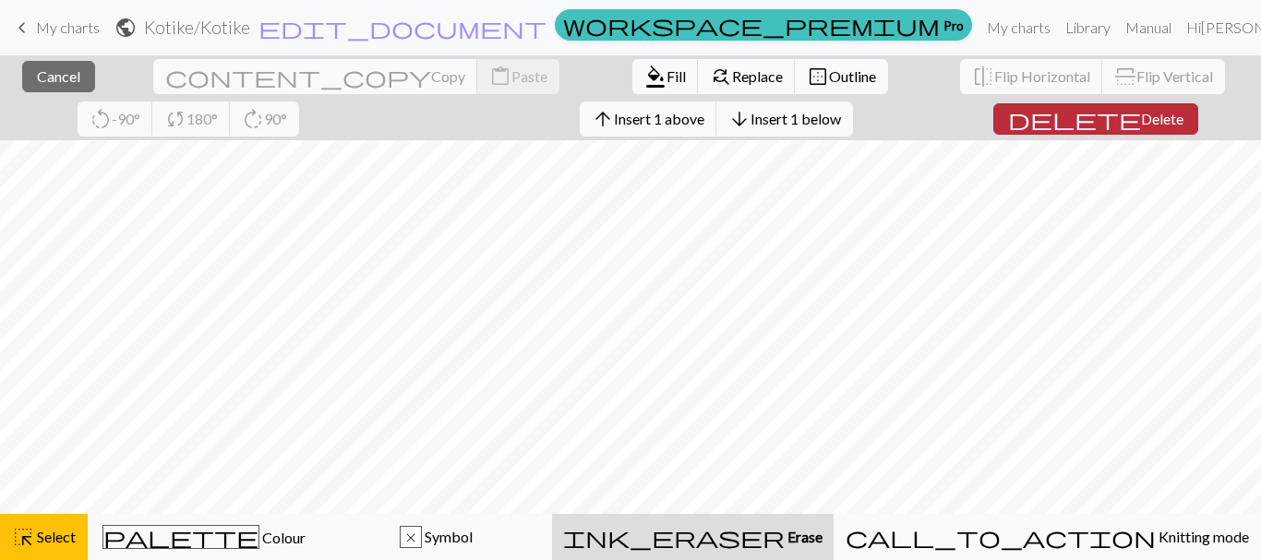
click at [1141, 120] on span "Delete" at bounding box center [1162, 119] width 42 height 18
click at [1141, 116] on span "Delete" at bounding box center [1162, 119] width 42 height 18
click at [1141, 122] on span "Delete" at bounding box center [1162, 119] width 42 height 18
click at [1141, 117] on span "Delete" at bounding box center [1162, 119] width 42 height 18
click at [1141, 126] on span "Delete" at bounding box center [1162, 119] width 42 height 18
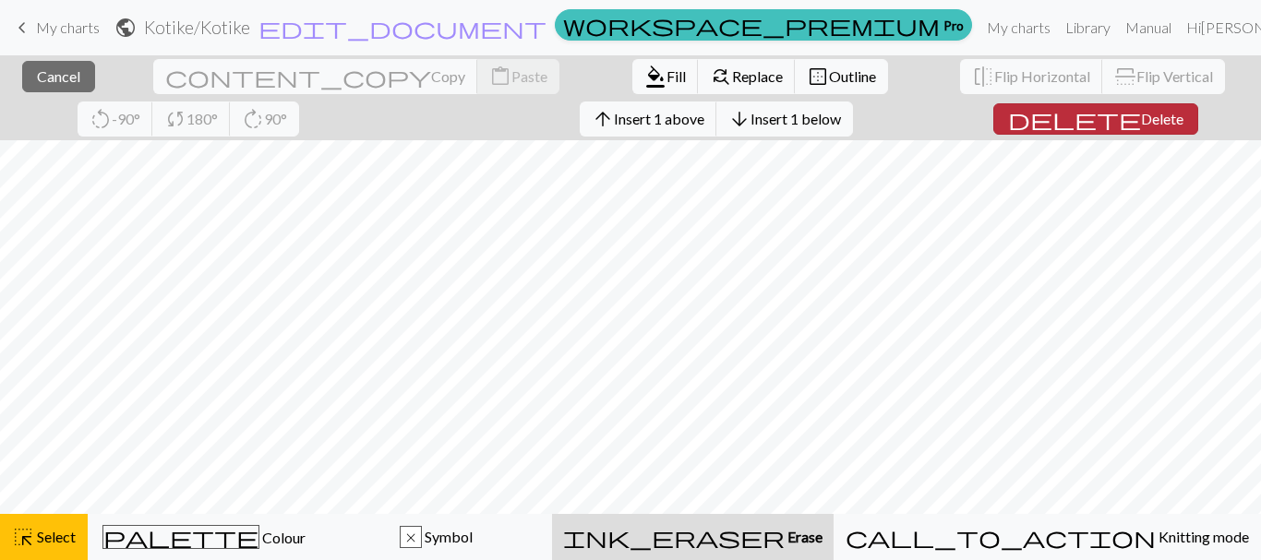
click at [1141, 115] on span "Delete" at bounding box center [1162, 119] width 42 height 18
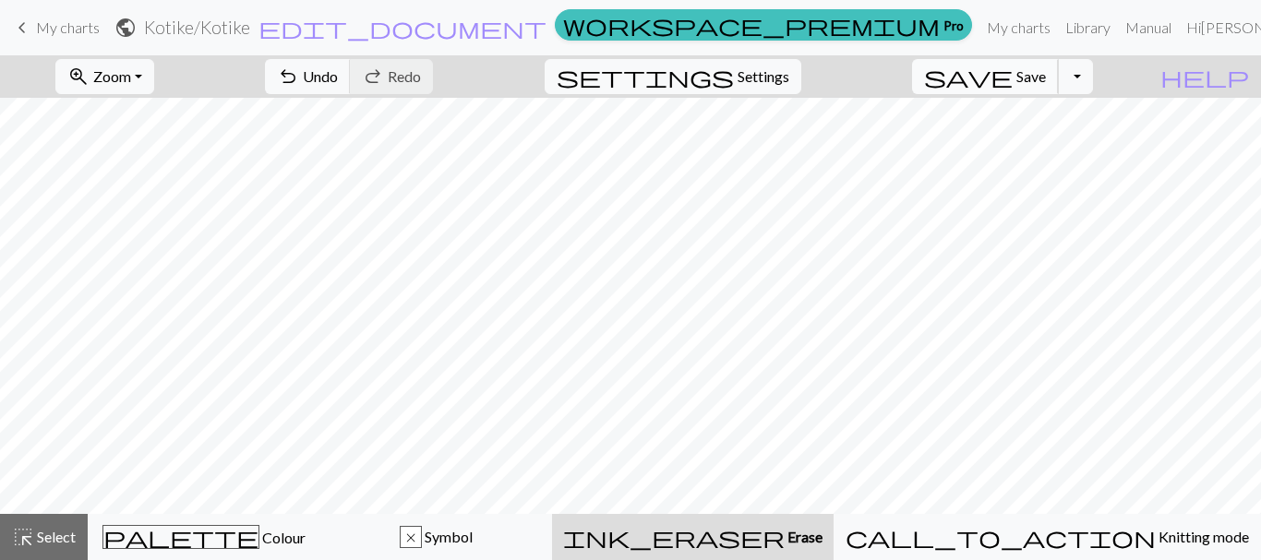
click at [1046, 70] on span "Save" at bounding box center [1031, 76] width 30 height 18
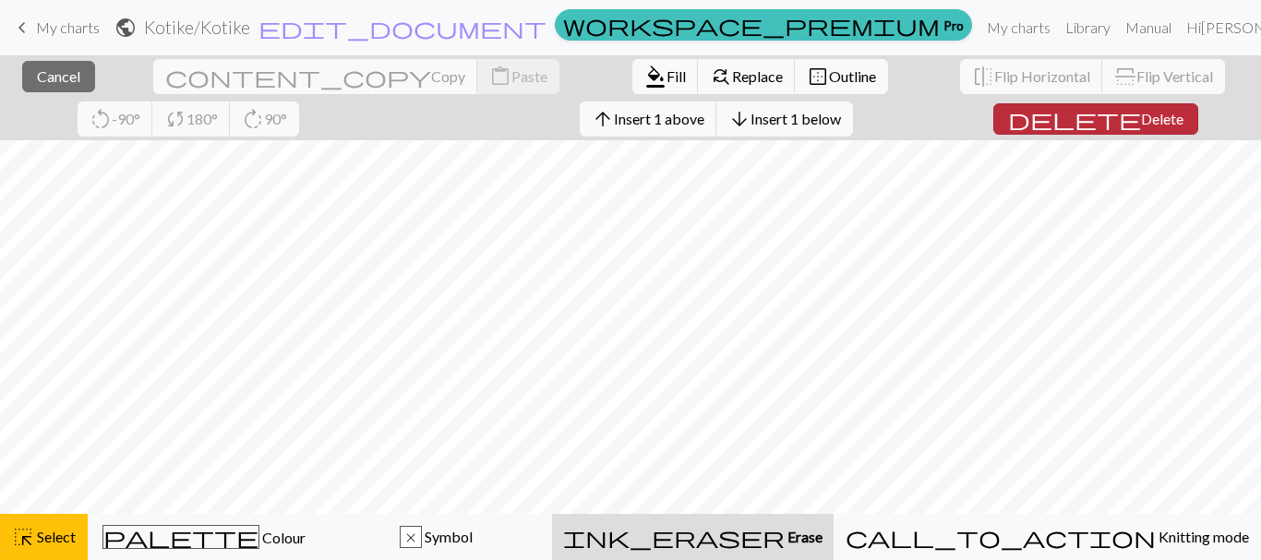
click at [1141, 113] on span "Delete" at bounding box center [1162, 119] width 42 height 18
click at [1141, 122] on span "Delete" at bounding box center [1162, 119] width 42 height 18
click at [1141, 119] on span "Delete" at bounding box center [1162, 119] width 42 height 18
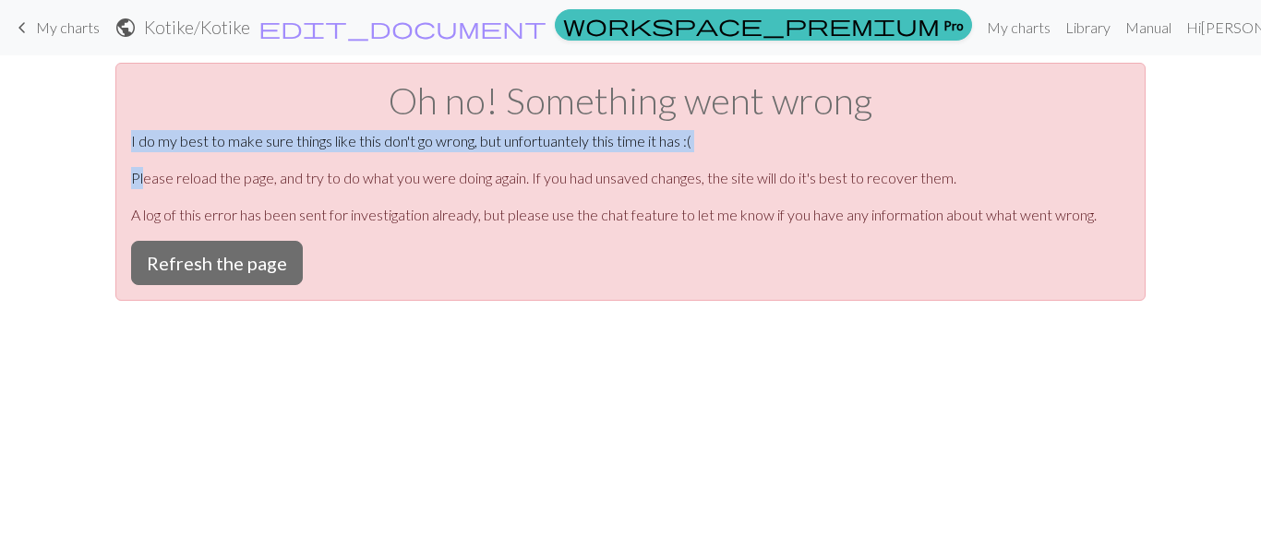
drag, startPoint x: 1006, startPoint y: 119, endPoint x: 143, endPoint y: 188, distance: 865.8
click at [204, 272] on button "Refresh the page" at bounding box center [217, 263] width 172 height 44
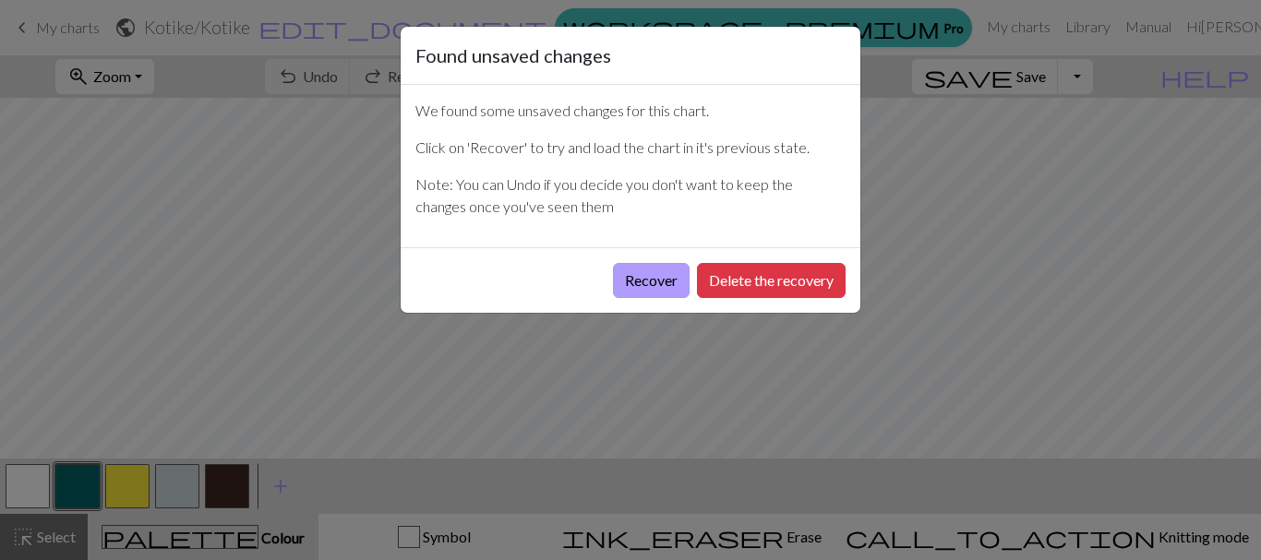
click at [656, 282] on button "Recover" at bounding box center [651, 280] width 77 height 35
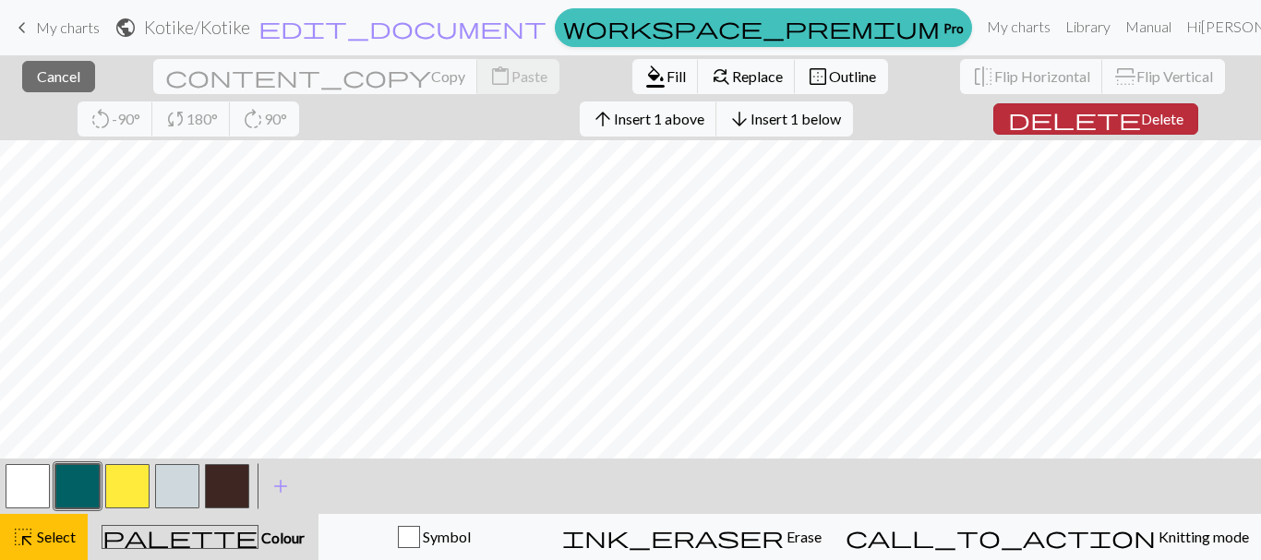
click at [1004, 130] on button "delete Delete" at bounding box center [1095, 118] width 205 height 31
click at [1141, 120] on span "Delete" at bounding box center [1162, 119] width 42 height 18
click at [1141, 116] on span "Delete" at bounding box center [1162, 119] width 42 height 18
click at [1141, 125] on span "Delete" at bounding box center [1162, 119] width 42 height 18
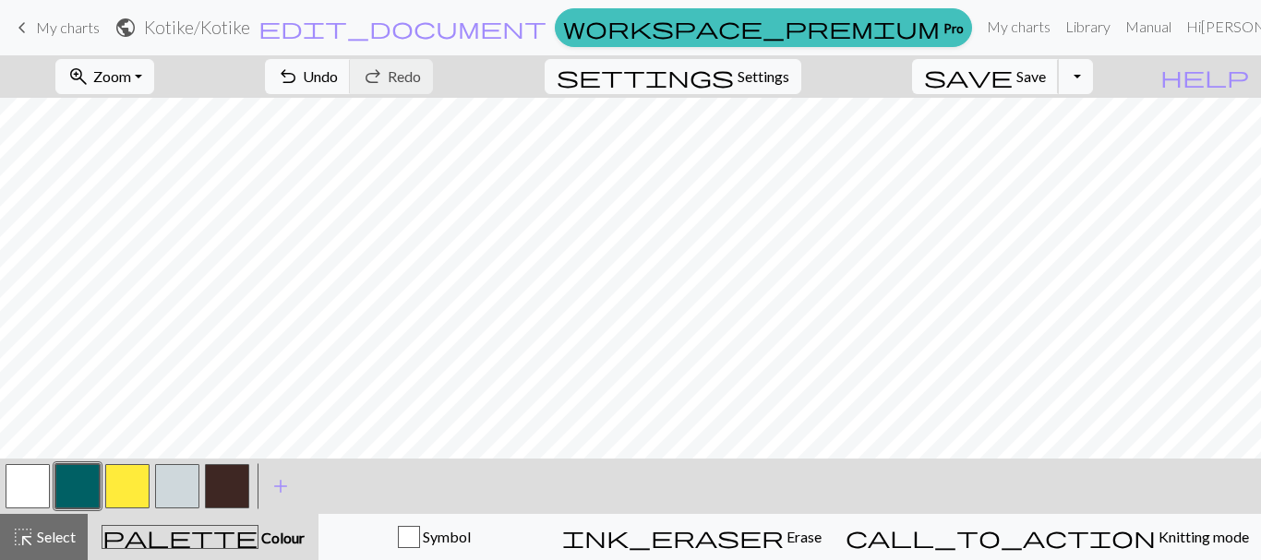
click at [1046, 75] on span "Save" at bounding box center [1031, 76] width 30 height 18
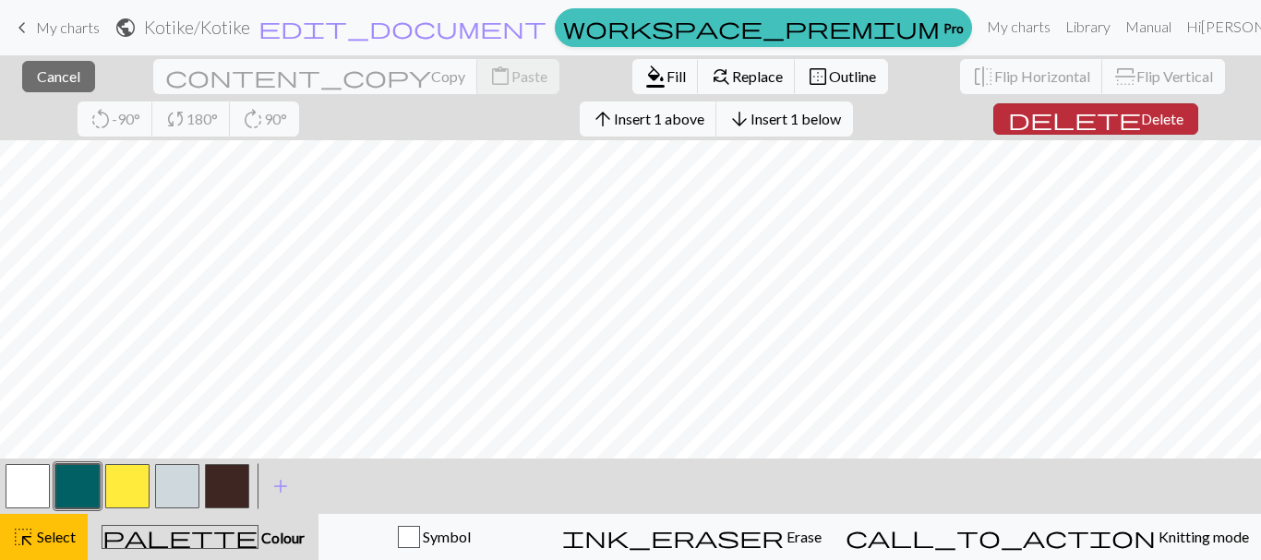
click at [1141, 114] on span "Delete" at bounding box center [1162, 119] width 42 height 18
click at [1141, 110] on span "Delete" at bounding box center [1162, 119] width 42 height 18
click at [1141, 119] on span "Delete" at bounding box center [1162, 119] width 42 height 18
click at [1008, 121] on span "delete" at bounding box center [1074, 119] width 133 height 26
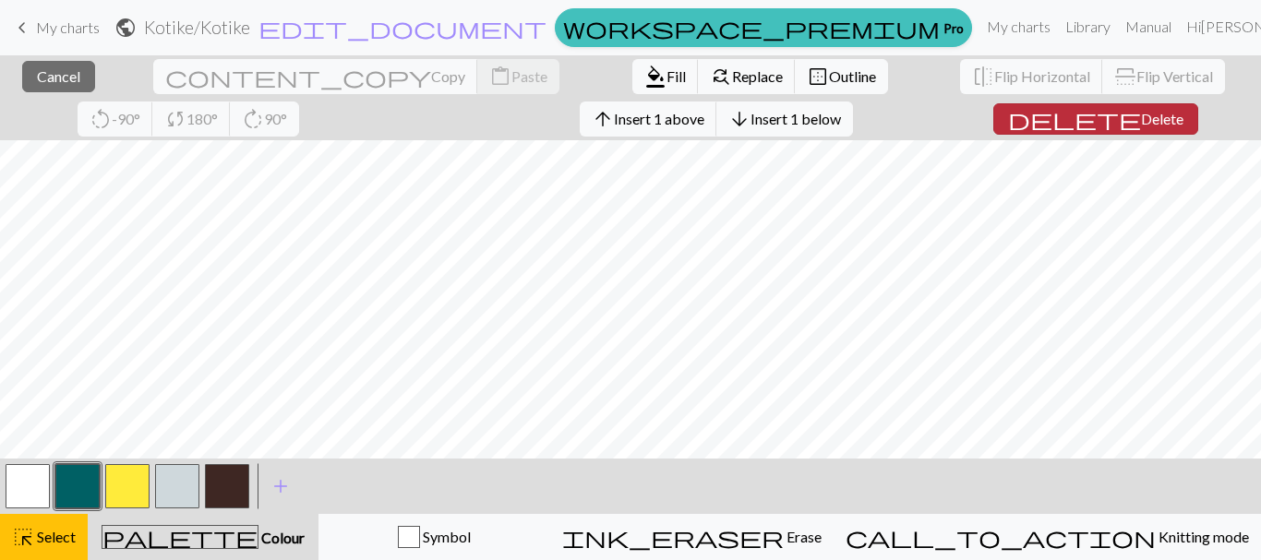
click at [1141, 112] on span "Delete" at bounding box center [1162, 119] width 42 height 18
click at [1141, 121] on span "Delete" at bounding box center [1162, 119] width 42 height 18
click at [1141, 126] on span "Delete" at bounding box center [1162, 119] width 42 height 18
click at [1141, 116] on span "Delete" at bounding box center [1162, 119] width 42 height 18
click at [1141, 124] on span "Delete" at bounding box center [1162, 119] width 42 height 18
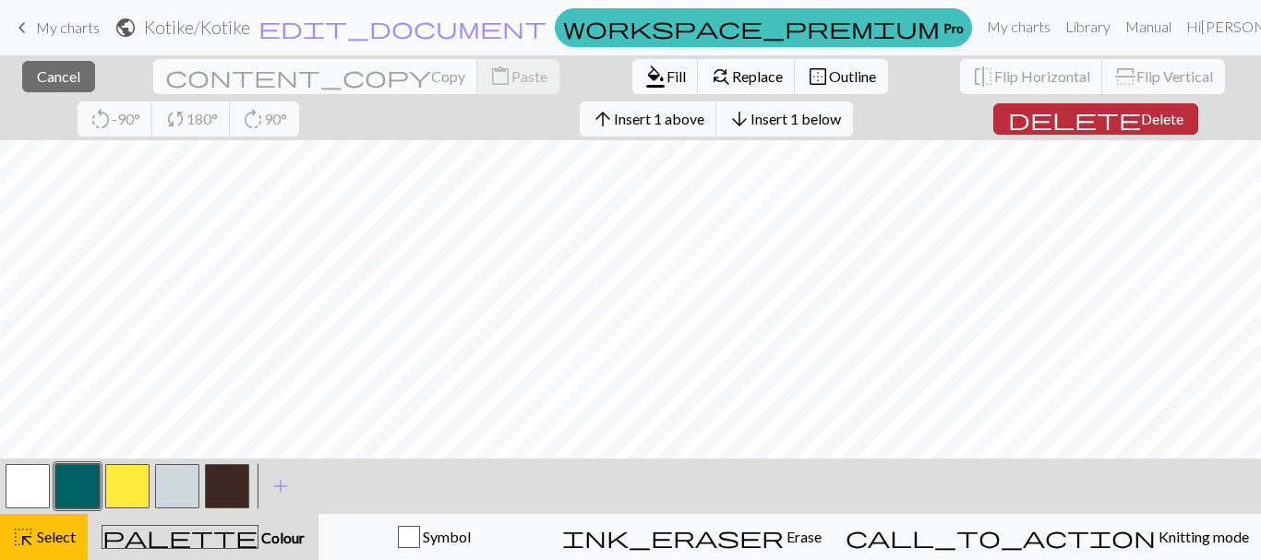
click at [1141, 116] on span "Delete" at bounding box center [1162, 119] width 42 height 18
click at [1141, 124] on span "Delete" at bounding box center [1162, 119] width 42 height 18
click at [1141, 117] on span "Delete" at bounding box center [1162, 119] width 42 height 18
click at [1141, 119] on span "Delete" at bounding box center [1162, 119] width 42 height 18
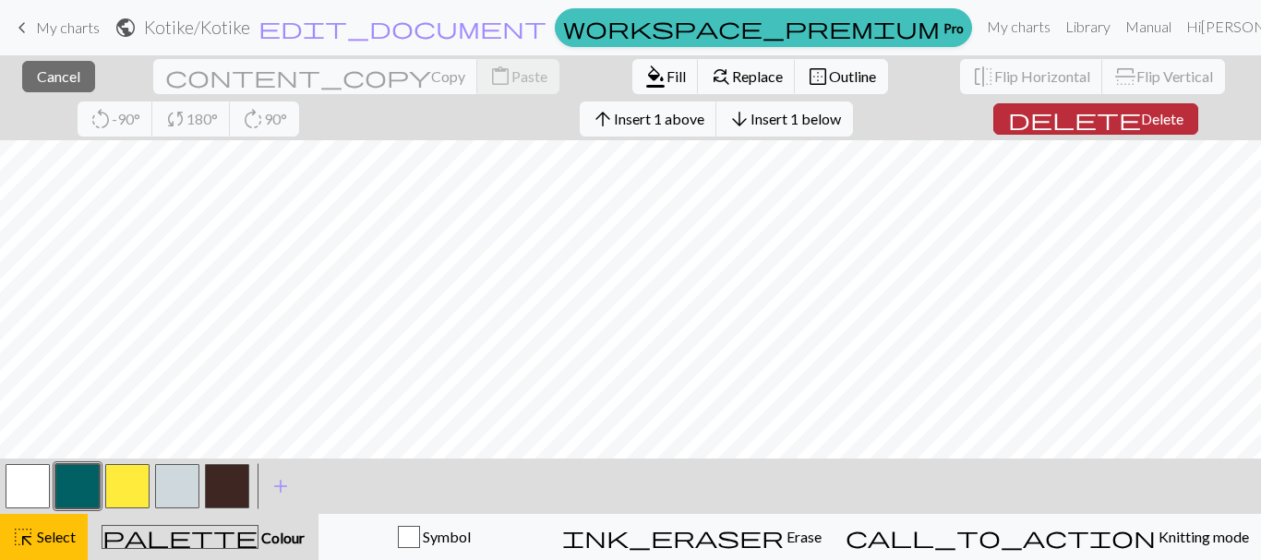
click at [1141, 123] on span "Delete" at bounding box center [1162, 119] width 42 height 18
click at [1141, 118] on span "Delete" at bounding box center [1162, 119] width 42 height 18
click at [1000, 132] on button "delete Delete" at bounding box center [1095, 118] width 205 height 31
click at [1141, 125] on span "Delete" at bounding box center [1162, 119] width 42 height 18
click at [1015, 129] on button "delete Delete" at bounding box center [1095, 118] width 205 height 31
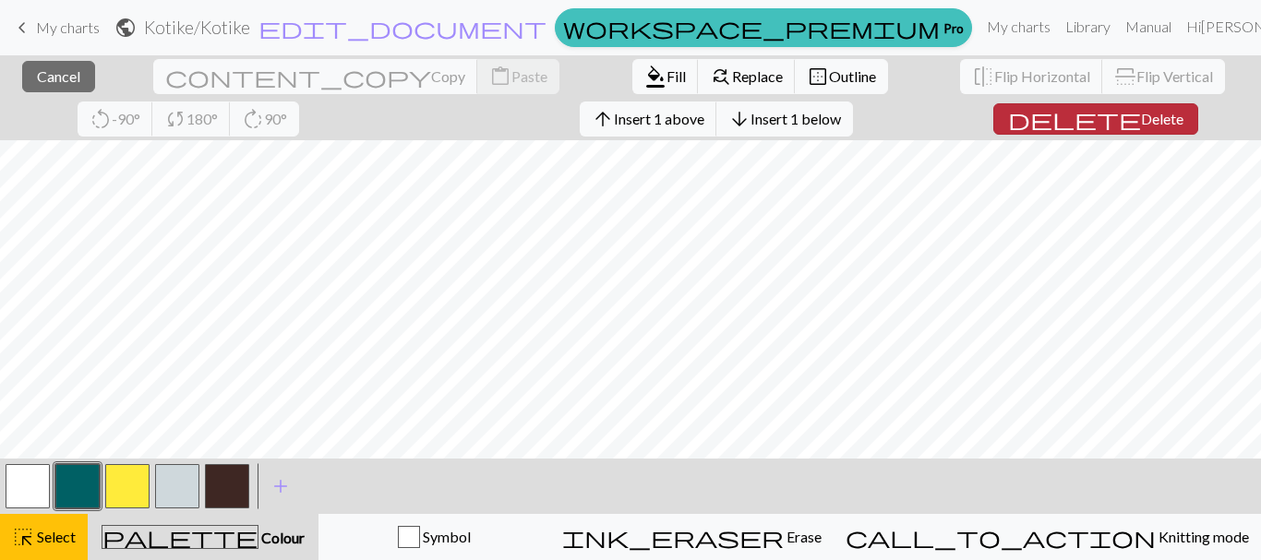
click at [1141, 117] on span "Delete" at bounding box center [1162, 119] width 42 height 18
click at [1141, 110] on span "Delete" at bounding box center [1162, 119] width 42 height 18
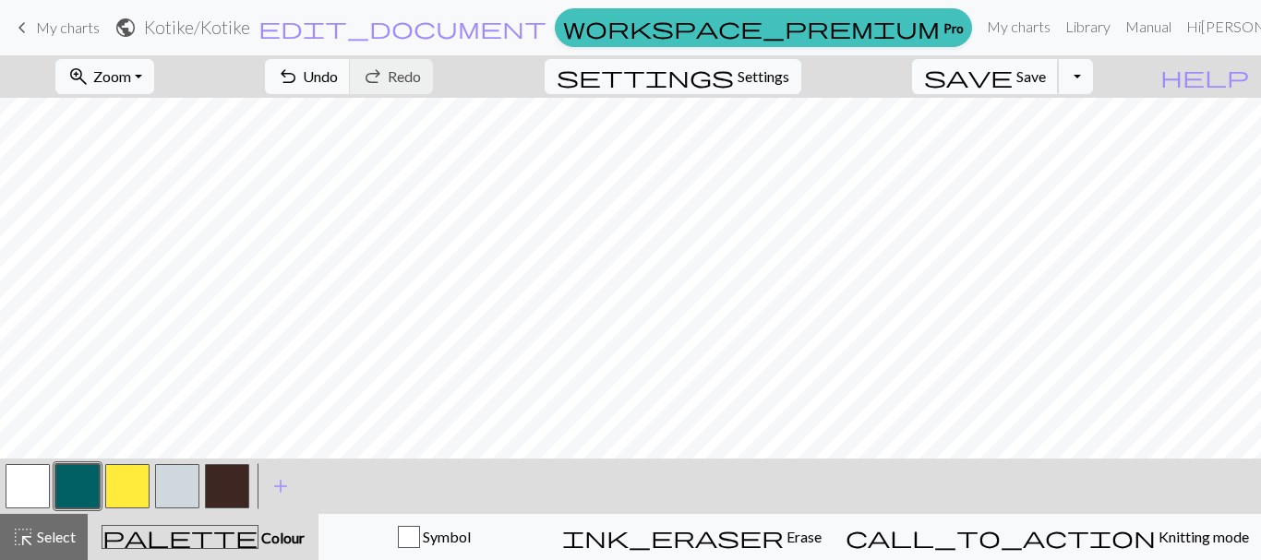
click at [1046, 76] on span "Save" at bounding box center [1031, 76] width 30 height 18
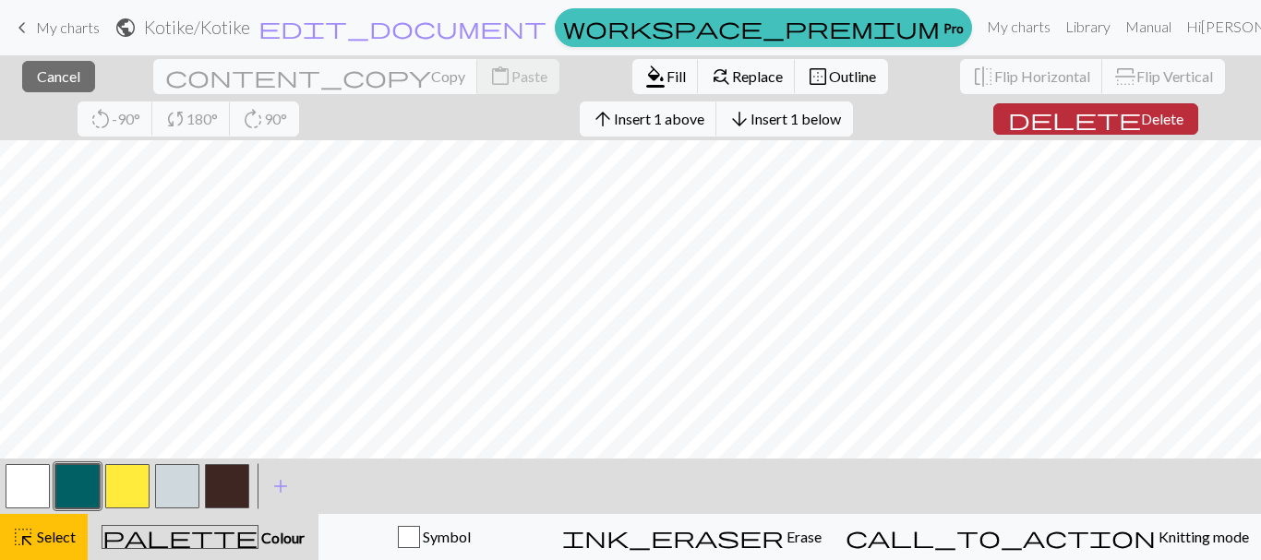
click at [1141, 118] on span "Delete" at bounding box center [1162, 119] width 42 height 18
click at [993, 106] on button "delete Delete" at bounding box center [1095, 118] width 205 height 31
click at [1015, 128] on button "delete Delete" at bounding box center [1095, 118] width 205 height 31
click at [1141, 124] on span "Delete" at bounding box center [1162, 119] width 42 height 18
click at [1141, 125] on span "Delete" at bounding box center [1162, 119] width 42 height 18
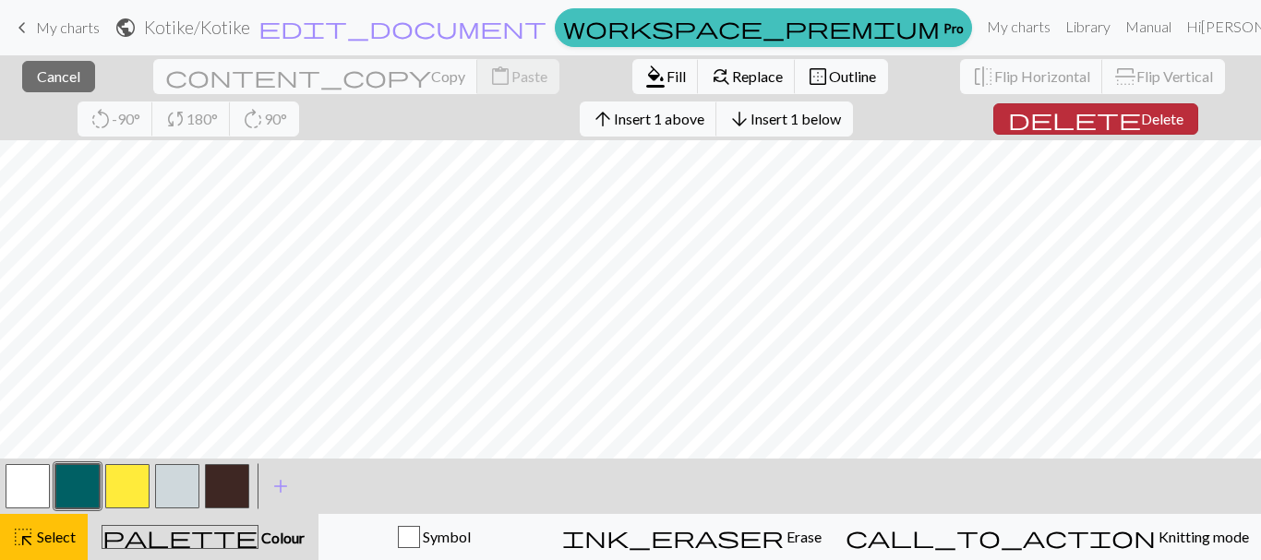
click at [1141, 117] on span "Delete" at bounding box center [1162, 119] width 42 height 18
click at [1141, 119] on span "Delete" at bounding box center [1162, 119] width 42 height 18
click at [994, 107] on button "delete Delete" at bounding box center [1095, 118] width 205 height 31
click at [1141, 117] on span "Delete" at bounding box center [1162, 119] width 42 height 18
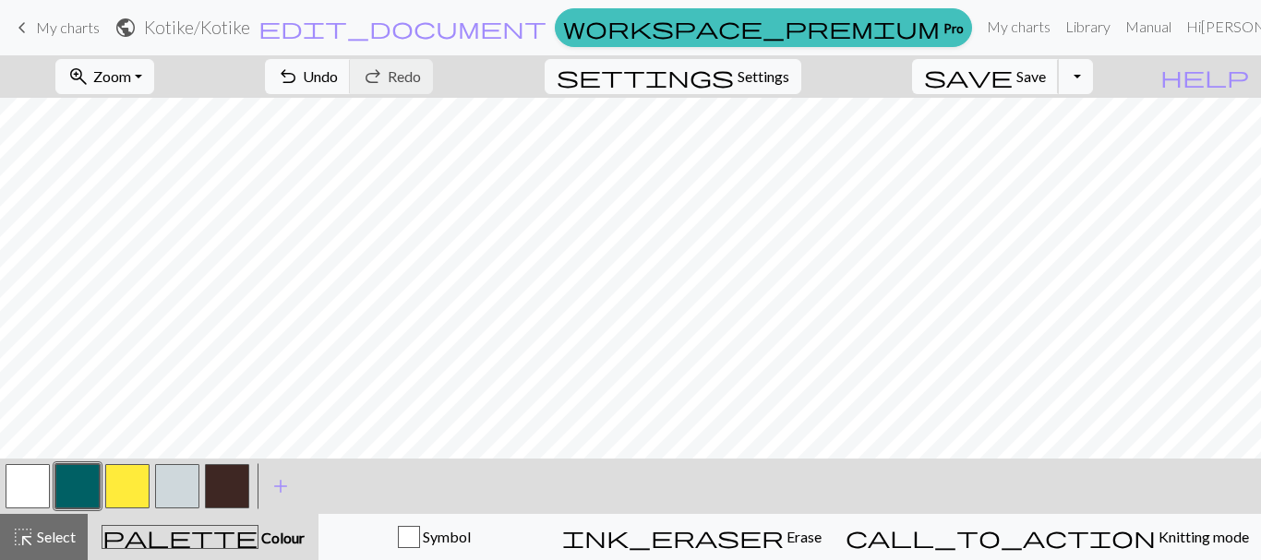
click at [1046, 74] on span "Save" at bounding box center [1031, 76] width 30 height 18
click at [1046, 81] on span "Save" at bounding box center [1031, 76] width 30 height 18
click at [1093, 79] on button "Toggle Dropdown" at bounding box center [1075, 76] width 35 height 35
click at [1047, 144] on button "save_alt Download" at bounding box center [939, 147] width 305 height 30
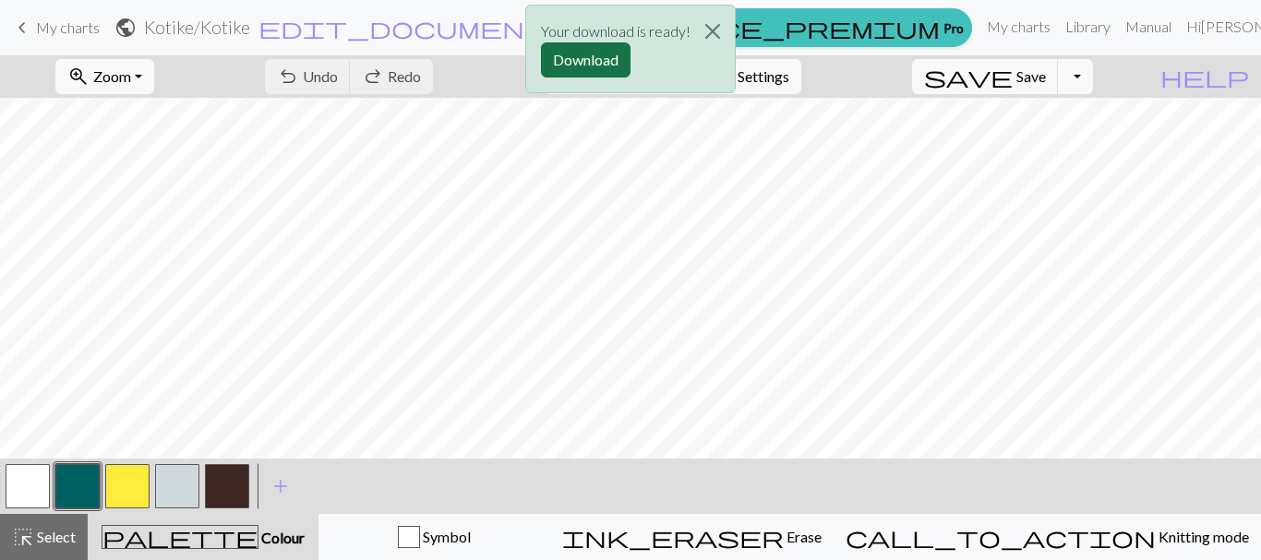
click at [593, 62] on button "Download" at bounding box center [586, 59] width 90 height 35
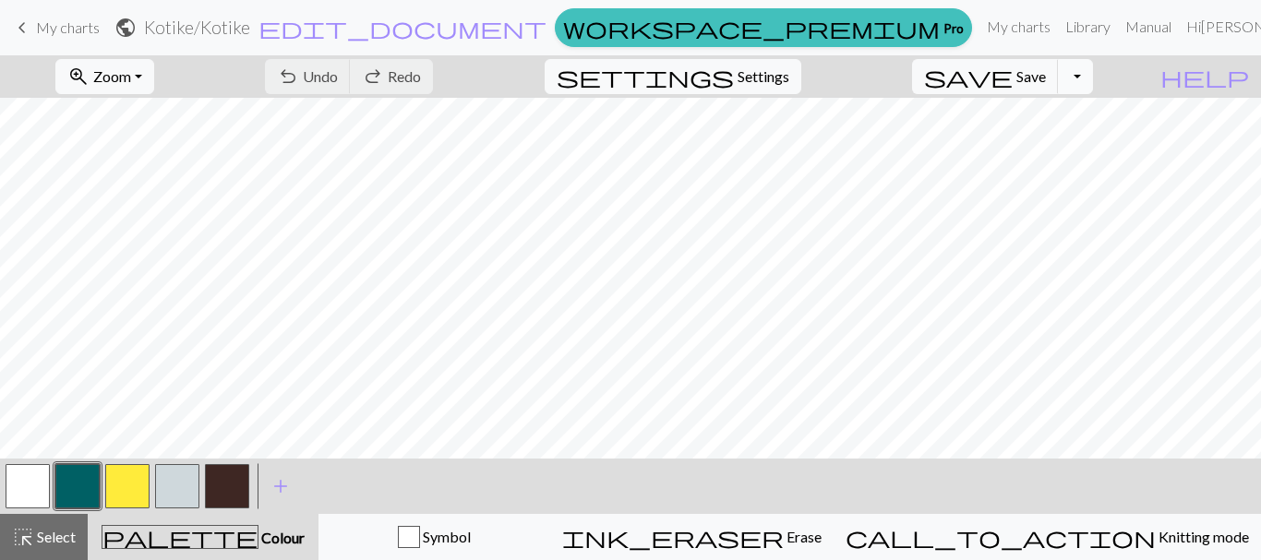
click at [1093, 63] on button "Toggle Dropdown" at bounding box center [1075, 76] width 35 height 35
